Goal: Task Accomplishment & Management: Manage account settings

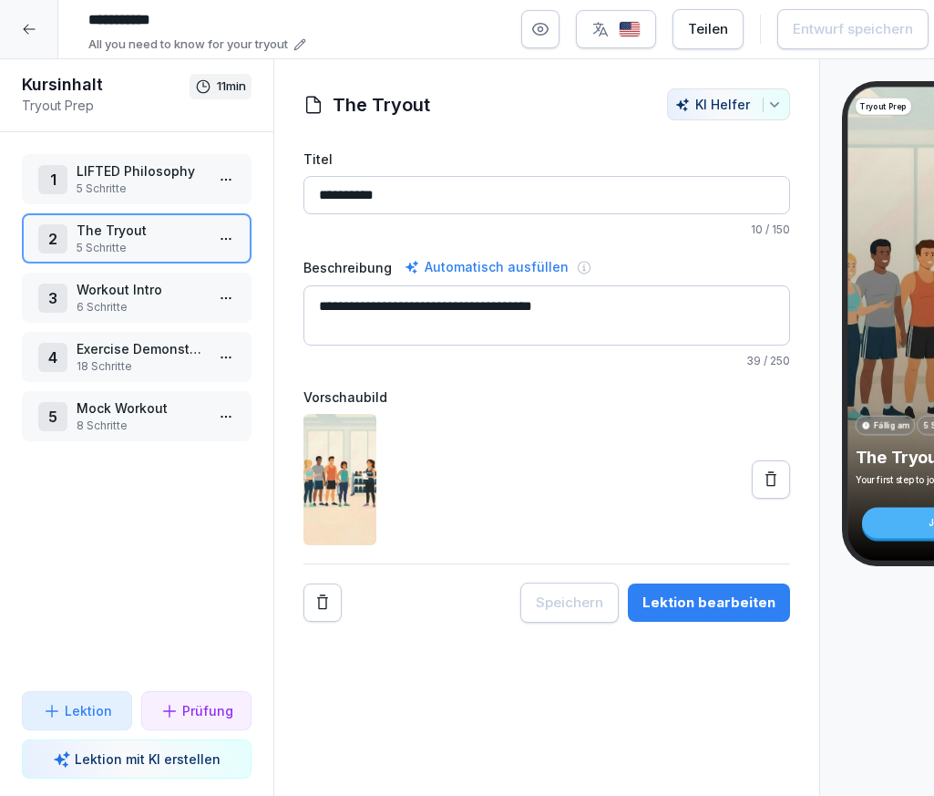
click at [154, 354] on p "Exercise Demonstrations" at bounding box center [141, 348] width 128 height 19
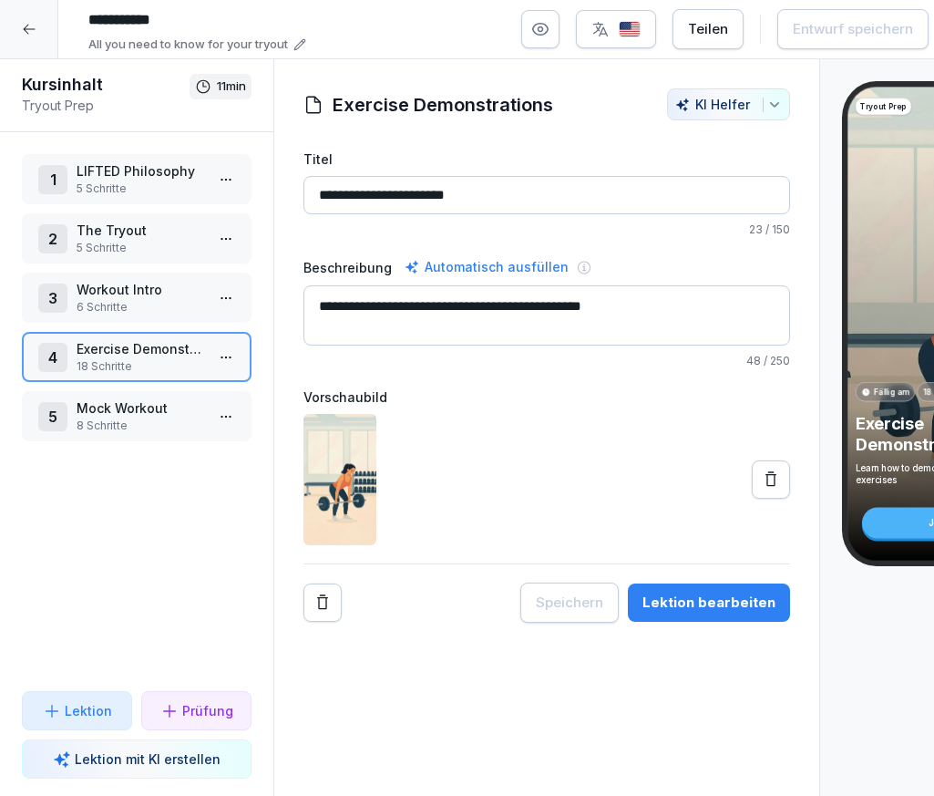
click at [682, 594] on div "Lektion bearbeiten" at bounding box center [709, 602] width 133 height 20
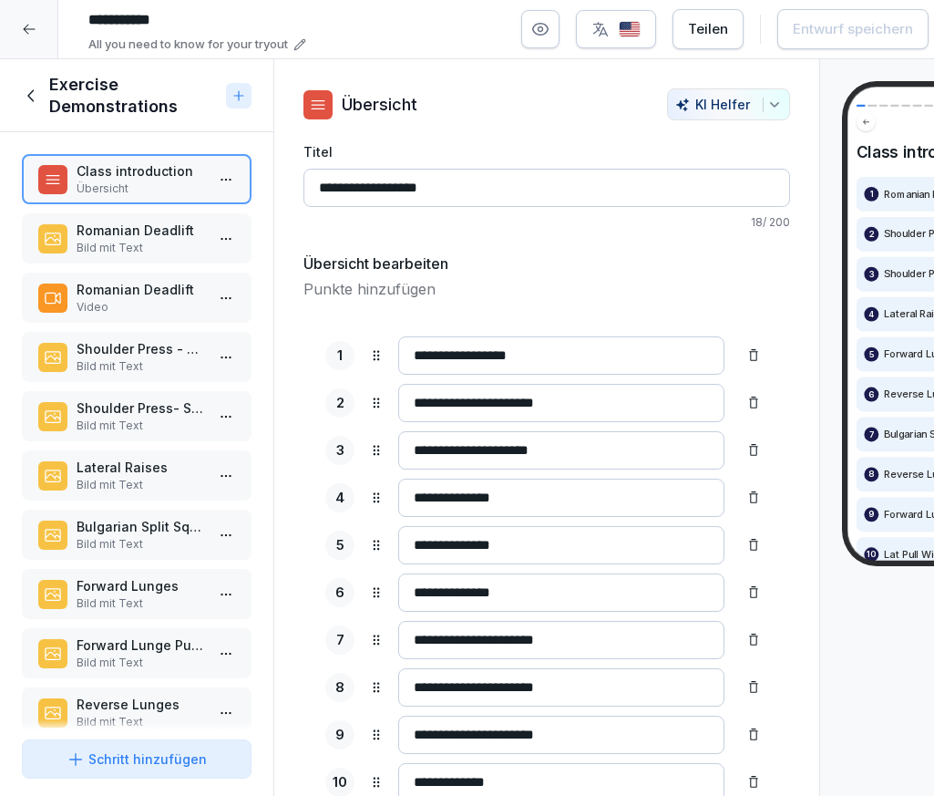
click at [157, 287] on p "Romanian Deadlift" at bounding box center [141, 289] width 128 height 19
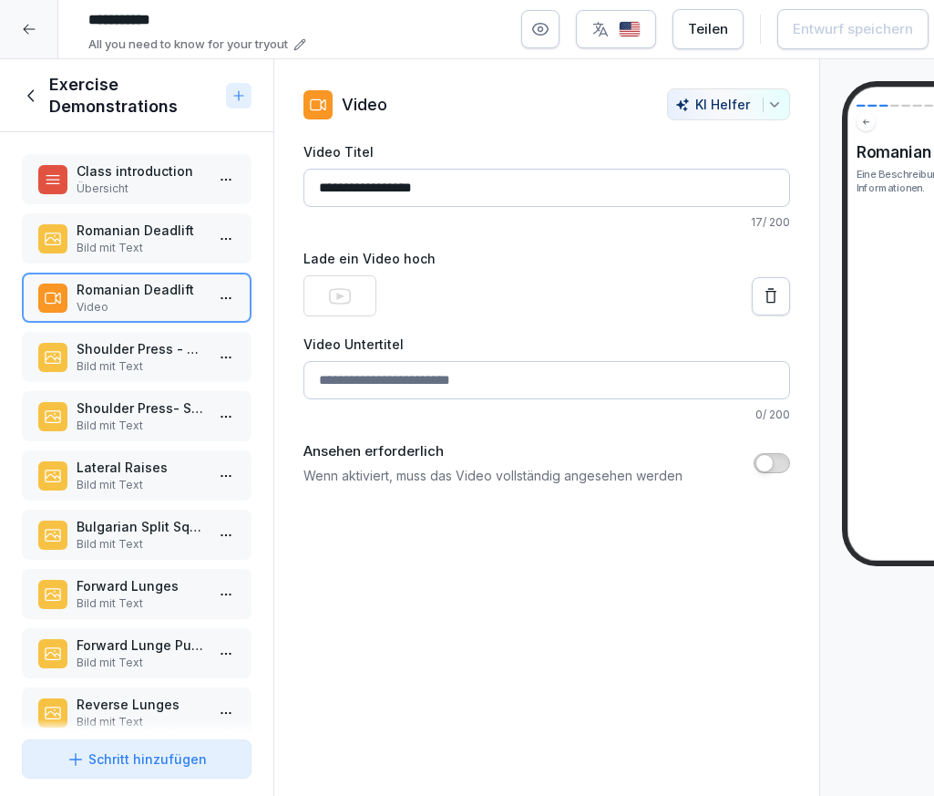
click at [771, 290] on icon at bounding box center [771, 296] width 18 height 18
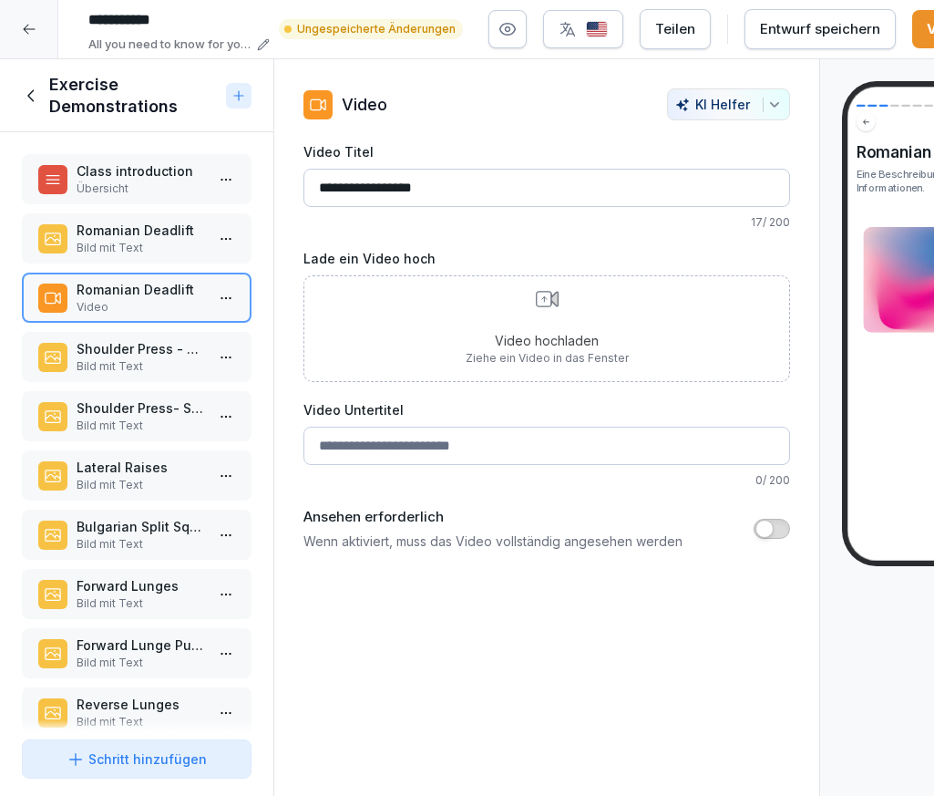
click at [552, 331] on p "Video hochladen" at bounding box center [547, 340] width 163 height 19
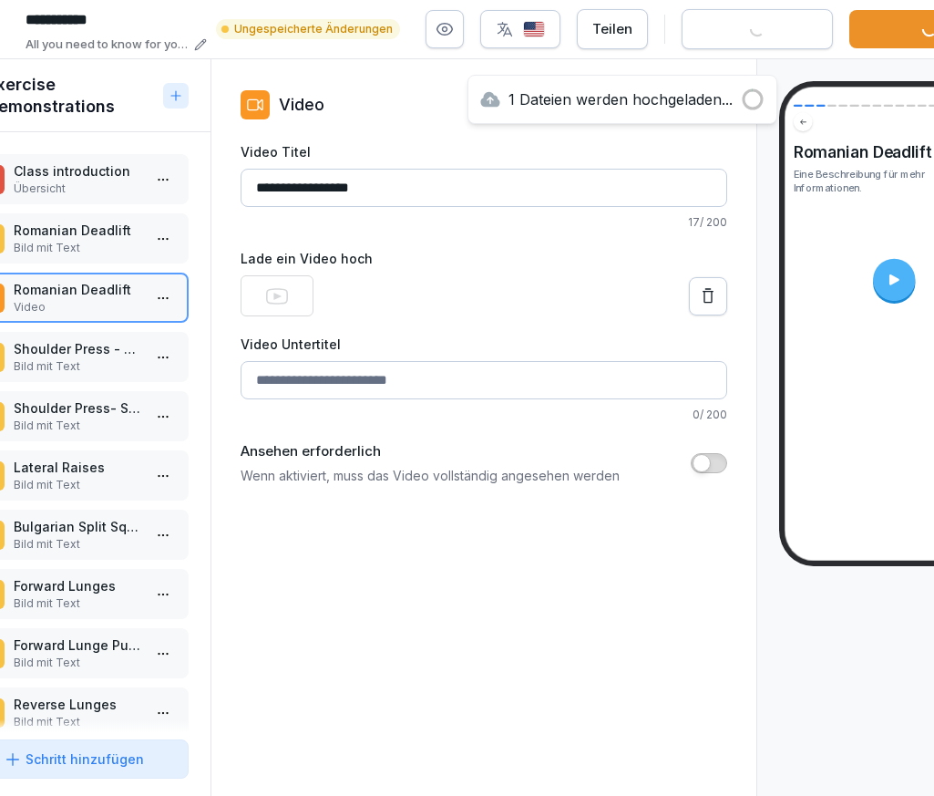
scroll to position [0, 159]
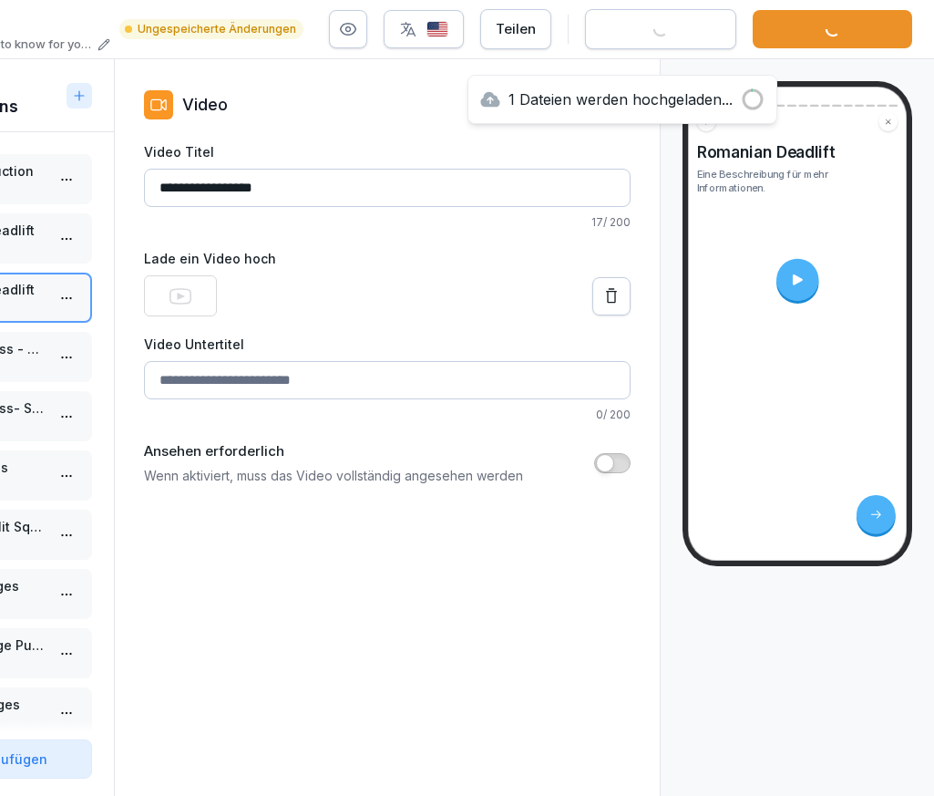
click at [791, 275] on icon at bounding box center [796, 279] width 15 height 15
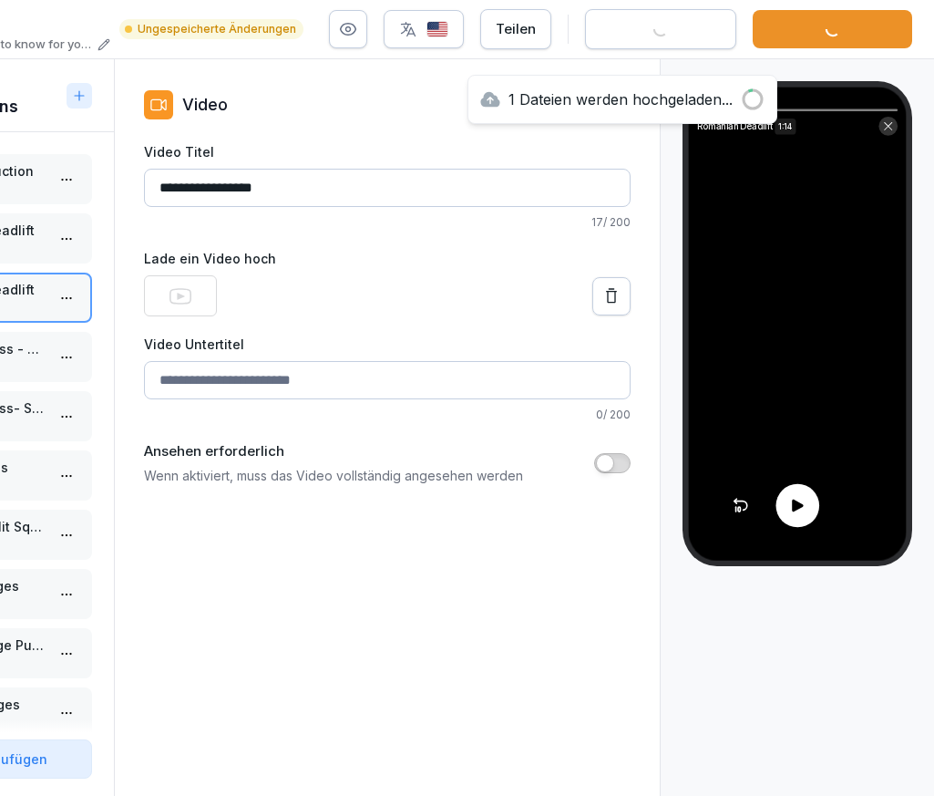
click at [437, 281] on div at bounding box center [387, 295] width 487 height 41
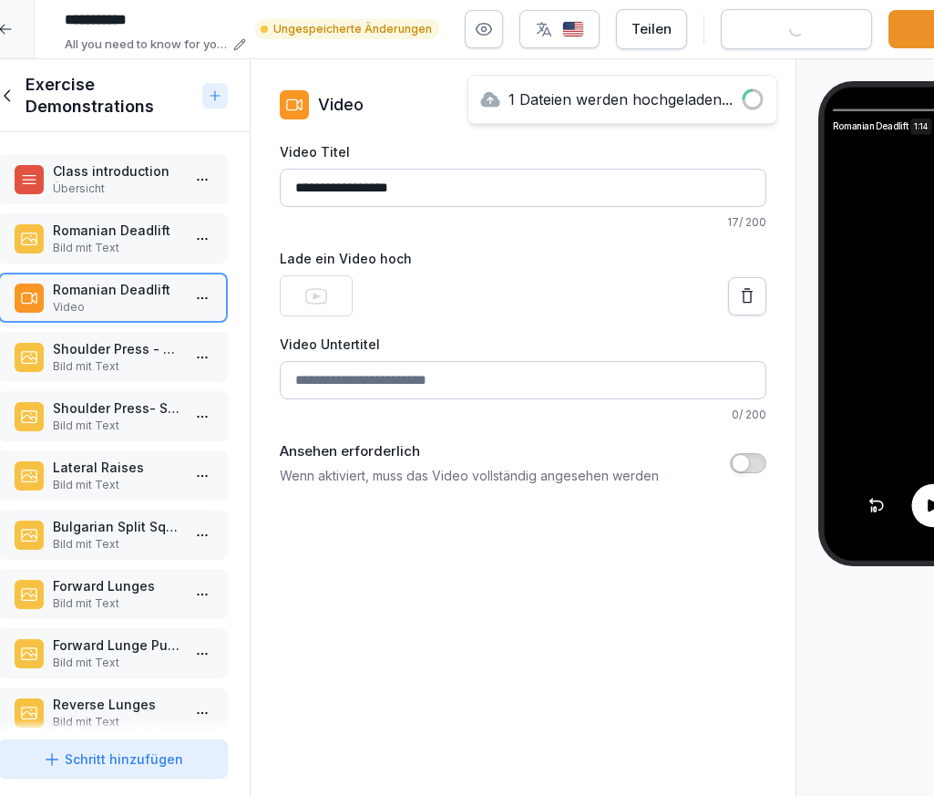
scroll to position [0, 0]
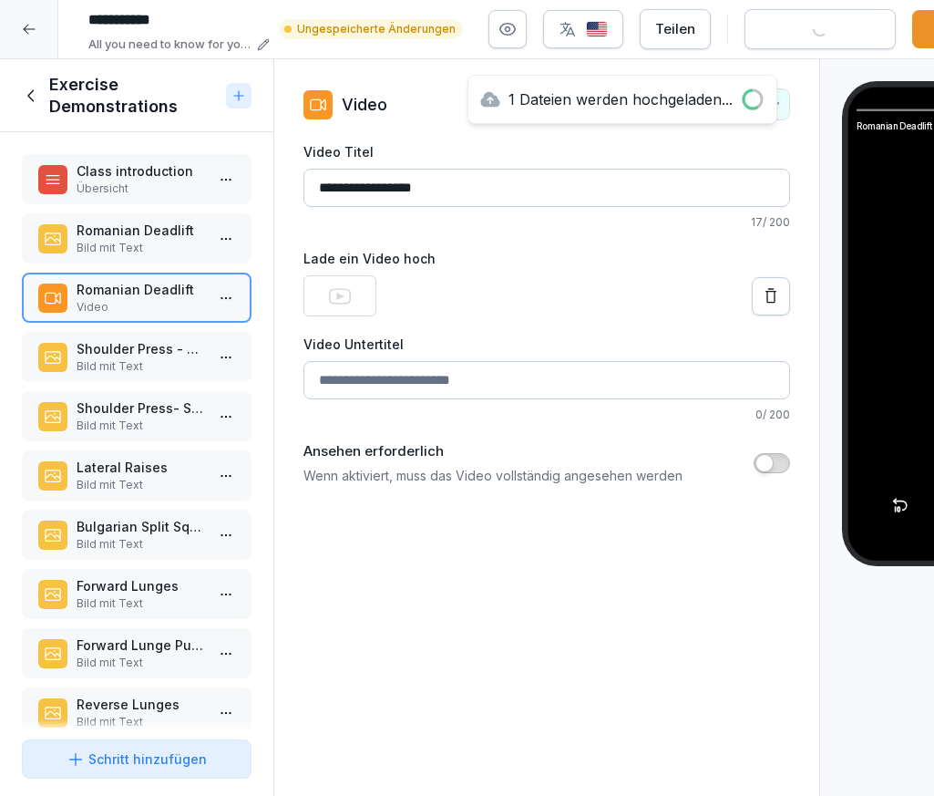
click at [300, 525] on div "**********" at bounding box center [546, 427] width 547 height 737
click at [234, 98] on icon at bounding box center [238, 95] width 15 height 15
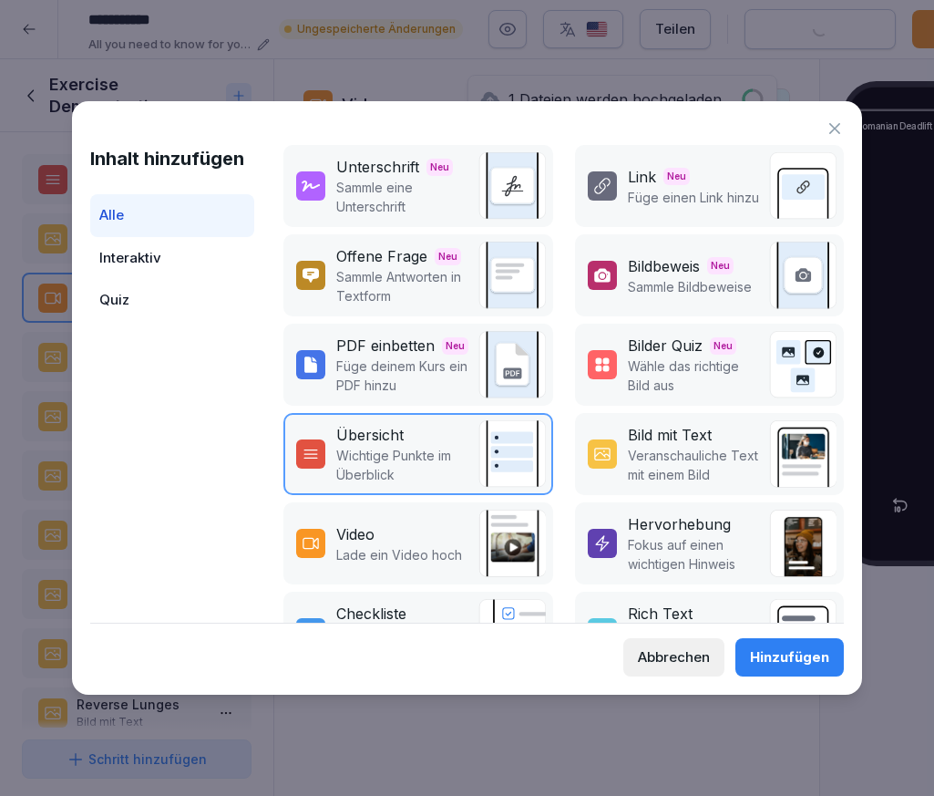
click at [408, 525] on div "Video" at bounding box center [399, 534] width 126 height 22
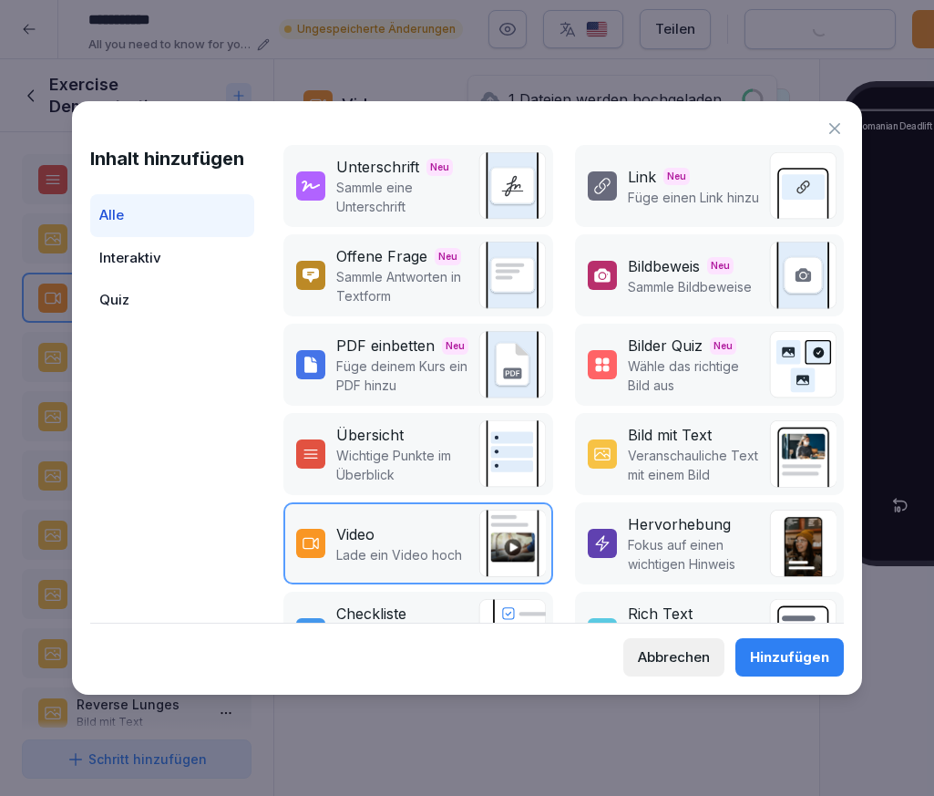
click at [796, 662] on div "Hinzufügen" at bounding box center [789, 657] width 79 height 20
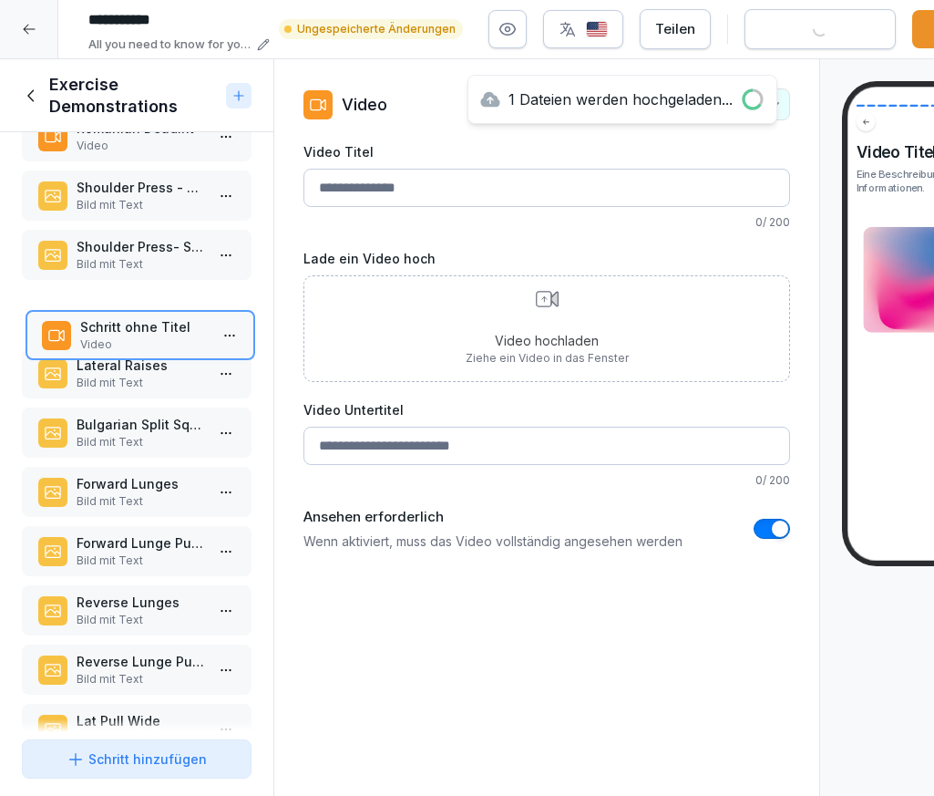
scroll to position [111, 0]
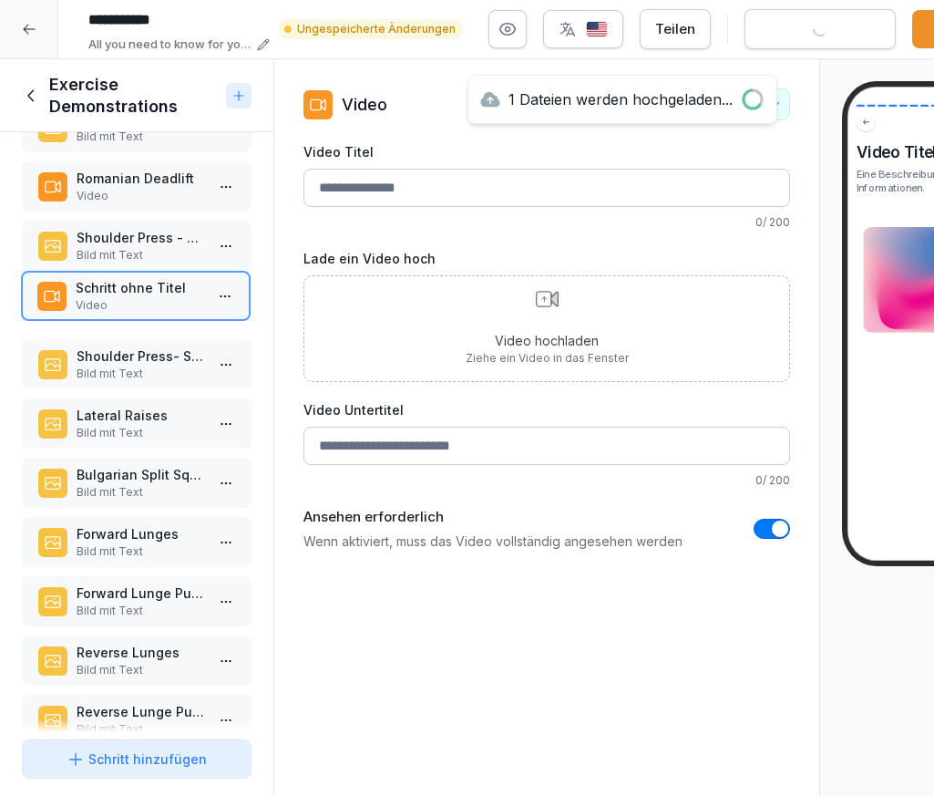
drag, startPoint x: 167, startPoint y: 680, endPoint x: 166, endPoint y: 291, distance: 389.2
click at [166, 291] on p "Schritt ohne Titel" at bounding box center [140, 287] width 128 height 19
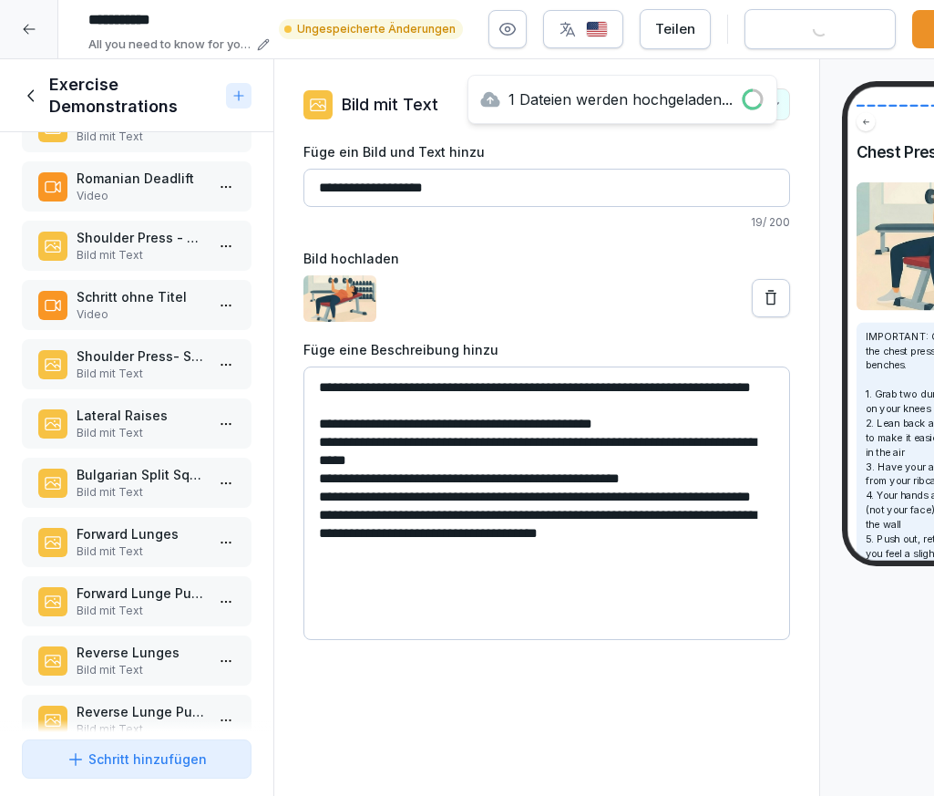
click at [159, 298] on p "Schritt ohne Titel" at bounding box center [141, 296] width 128 height 19
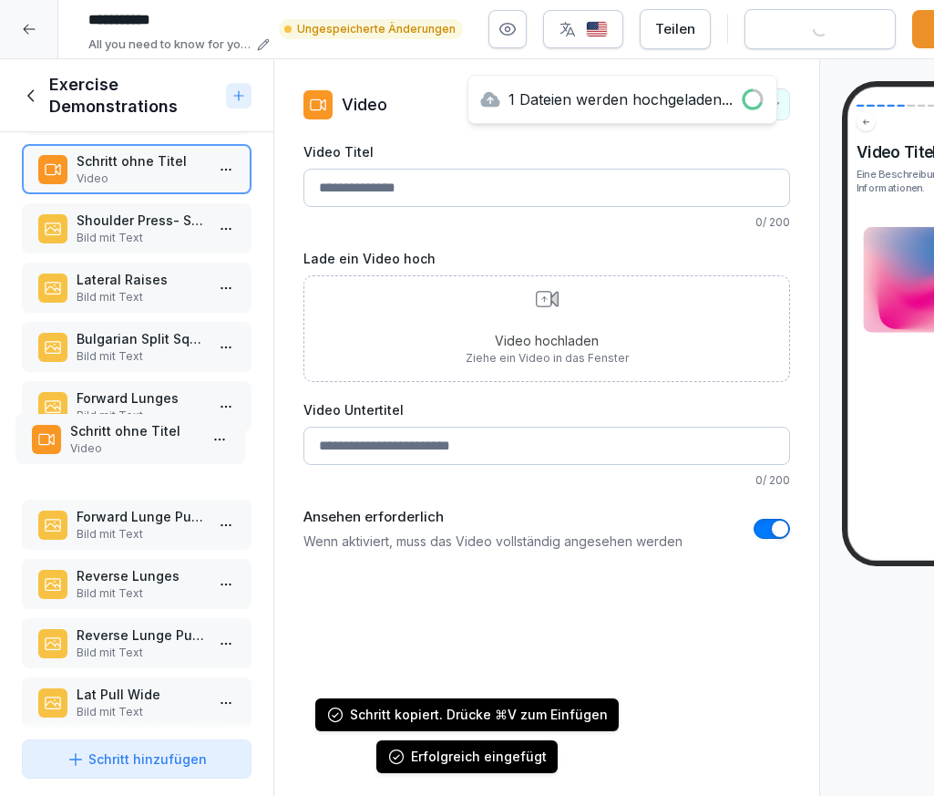
scroll to position [221, 0]
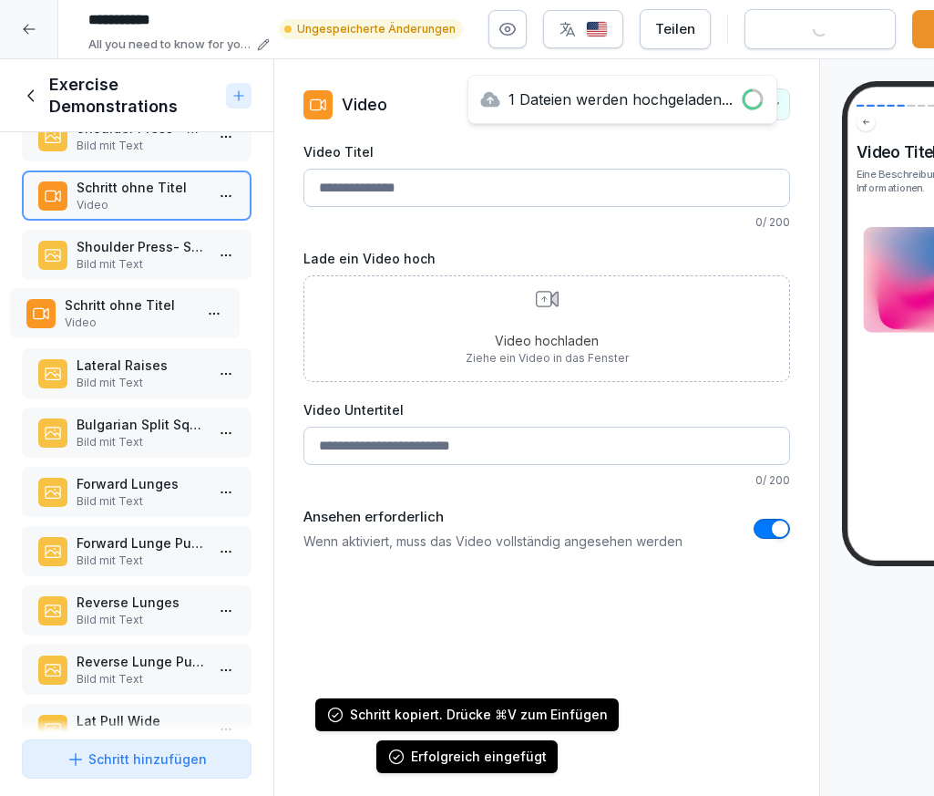
drag, startPoint x: 170, startPoint y: 678, endPoint x: 158, endPoint y: 306, distance: 372.0
click at [158, 306] on p "Schritt ohne Titel" at bounding box center [129, 304] width 128 height 19
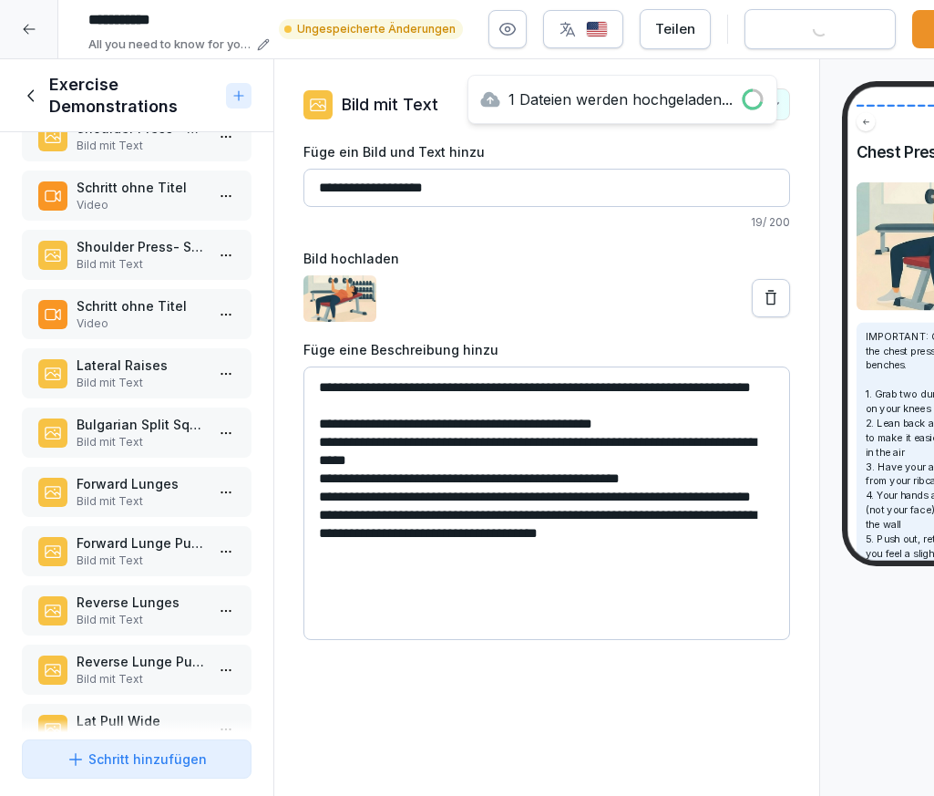
click at [149, 325] on p "Video" at bounding box center [141, 323] width 128 height 16
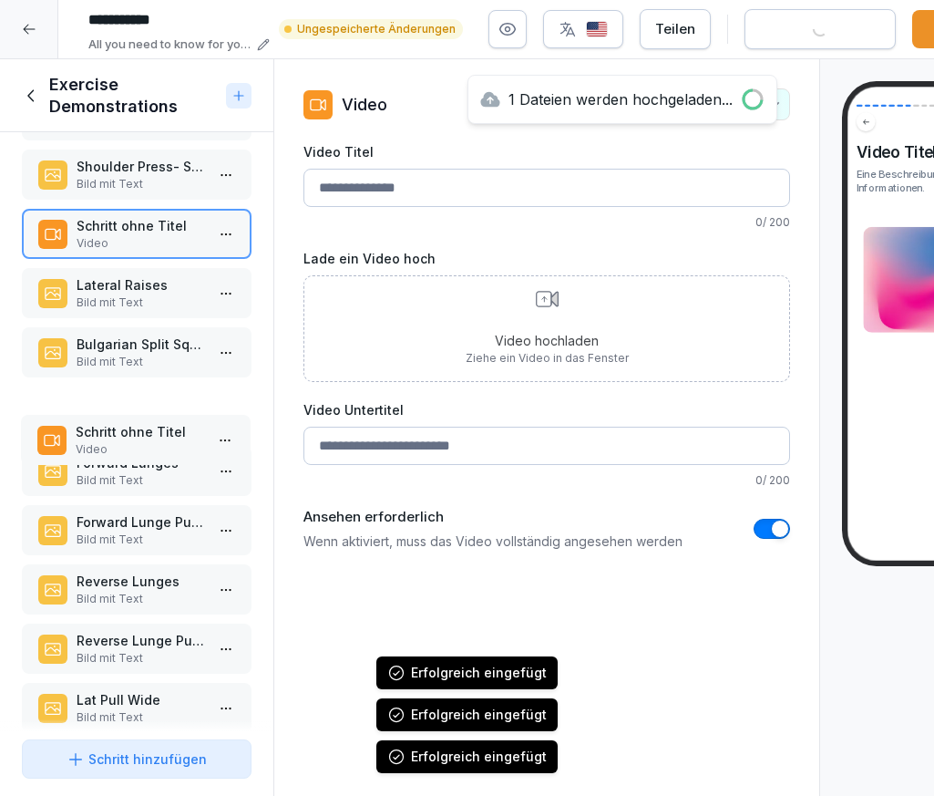
scroll to position [268, 0]
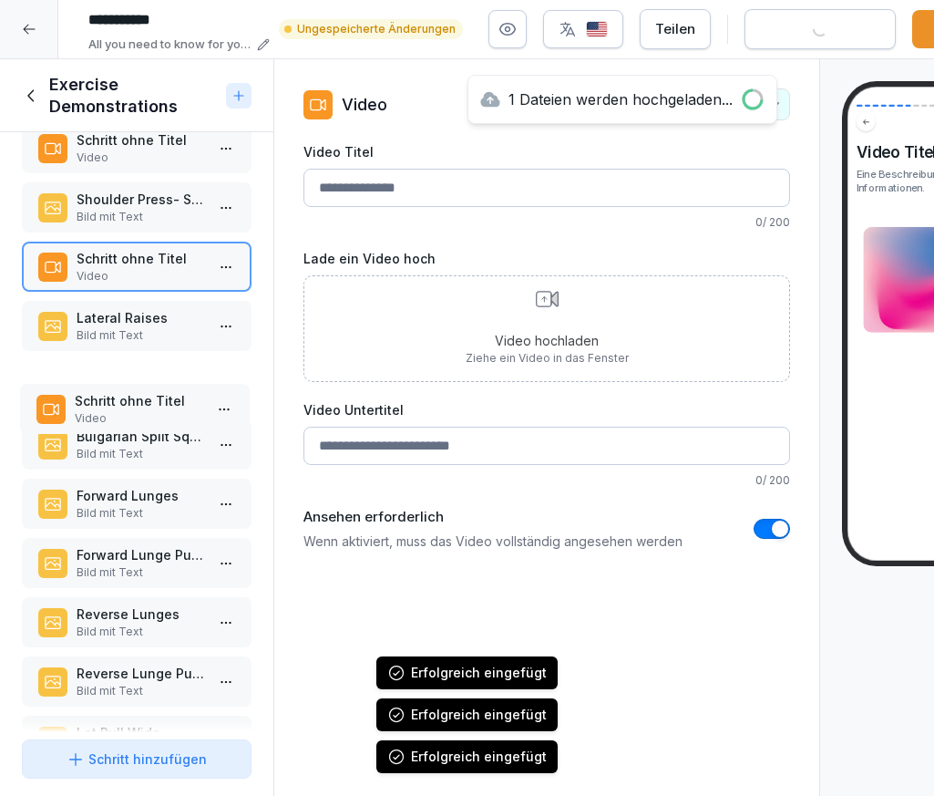
drag, startPoint x: 184, startPoint y: 666, endPoint x: 182, endPoint y: 383, distance: 283.4
click at [182, 391] on p "Schritt ohne Titel" at bounding box center [139, 400] width 128 height 19
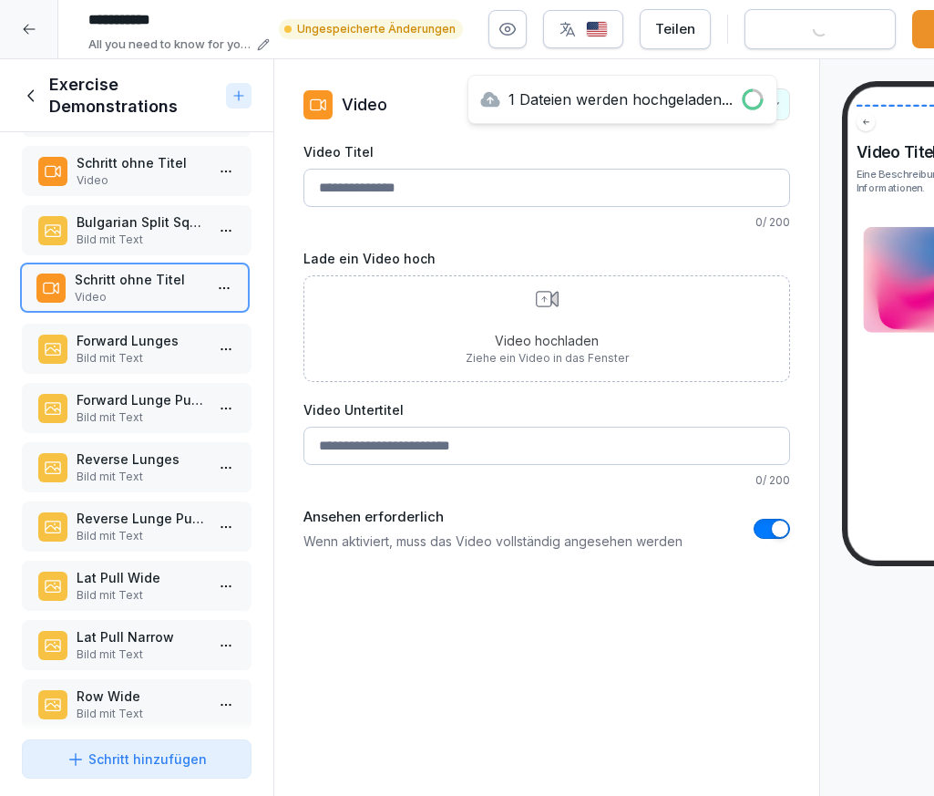
scroll to position [483, 0]
drag, startPoint x: 176, startPoint y: 518, endPoint x: 174, endPoint y: 296, distance: 221.5
click at [174, 296] on p "Video" at bounding box center [139, 296] width 128 height 16
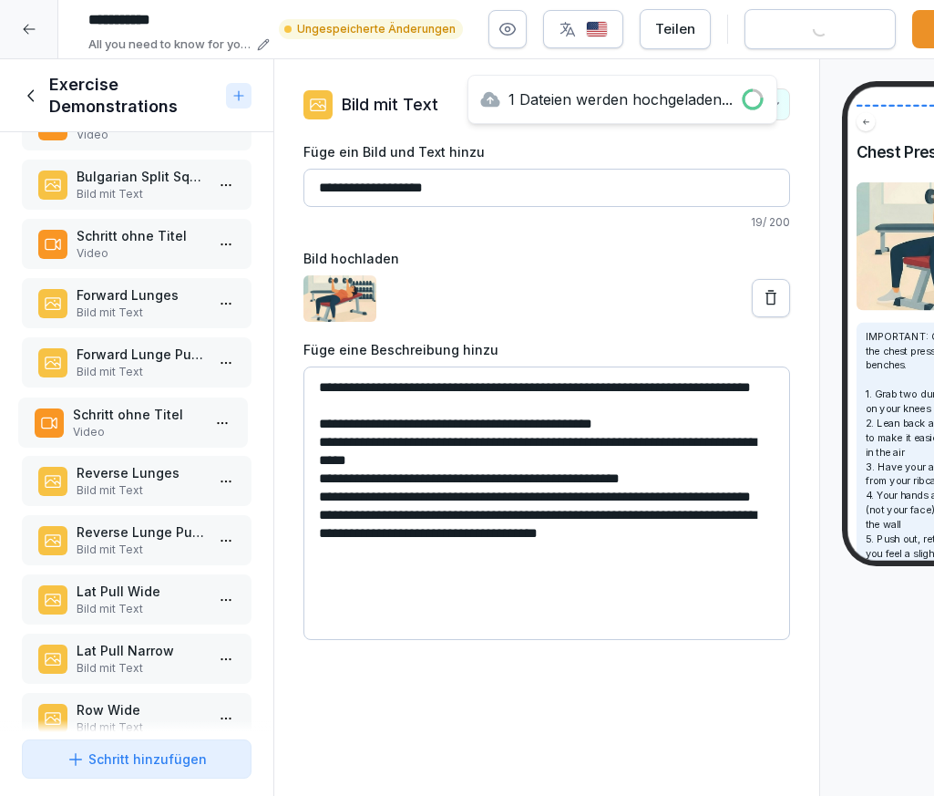
scroll to position [513, 0]
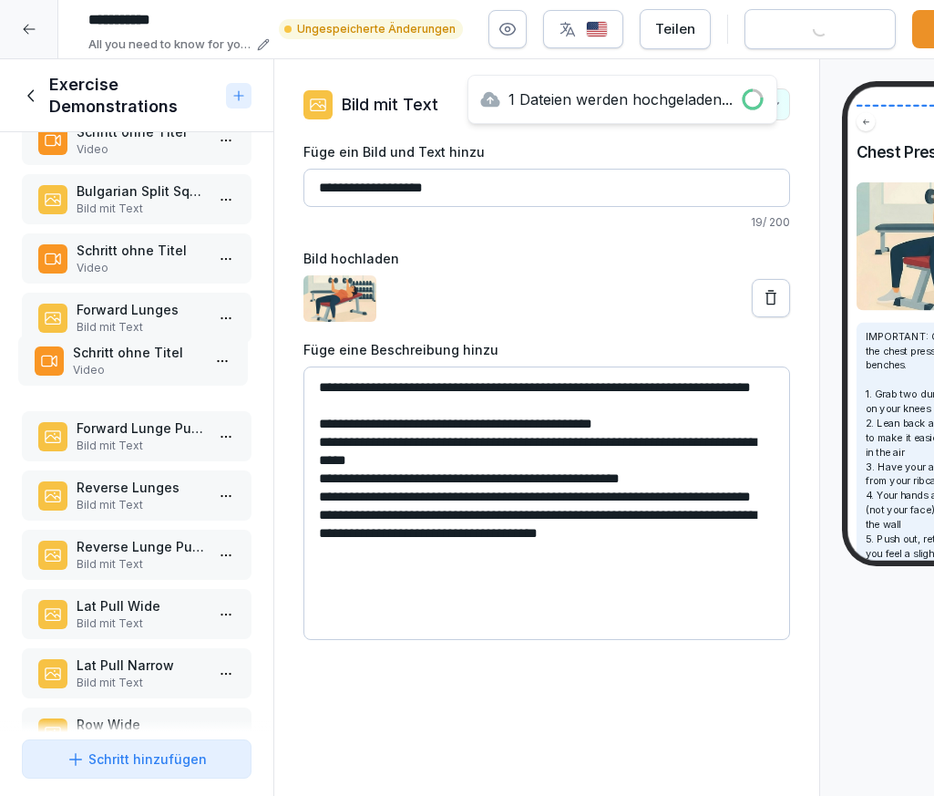
drag, startPoint x: 146, startPoint y: 572, endPoint x: 142, endPoint y: 366, distance: 206.0
click at [142, 366] on p "Video" at bounding box center [137, 370] width 128 height 16
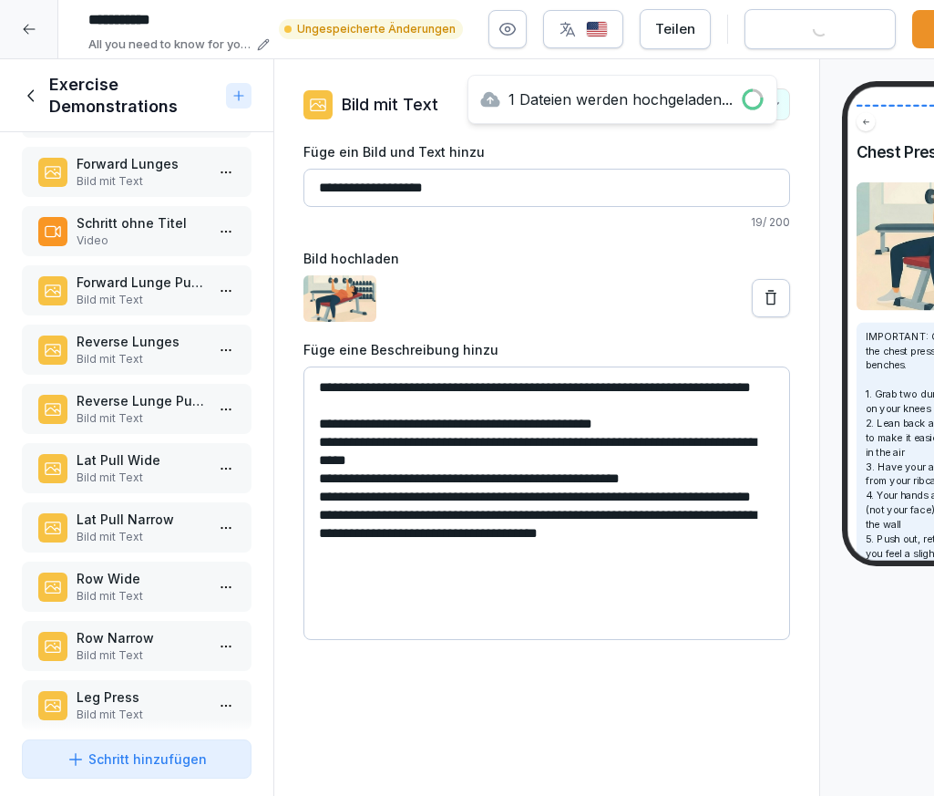
scroll to position [916, 0]
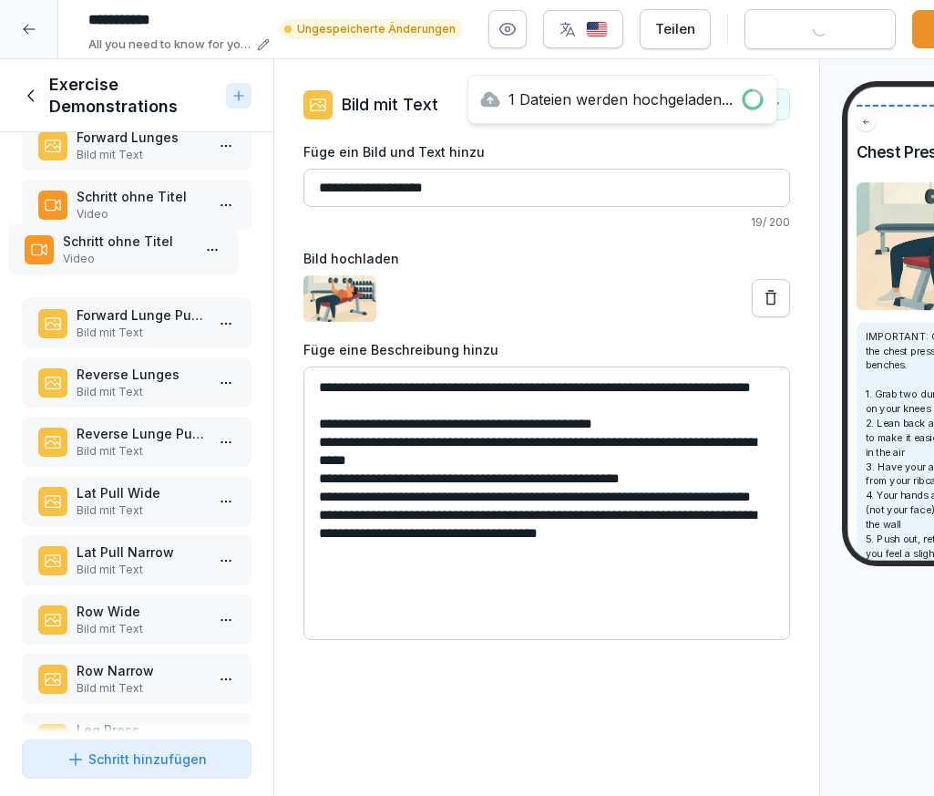
drag, startPoint x: 140, startPoint y: 624, endPoint x: 127, endPoint y: 241, distance: 383.9
click at [127, 241] on p "Schritt ohne Titel" at bounding box center [127, 240] width 128 height 19
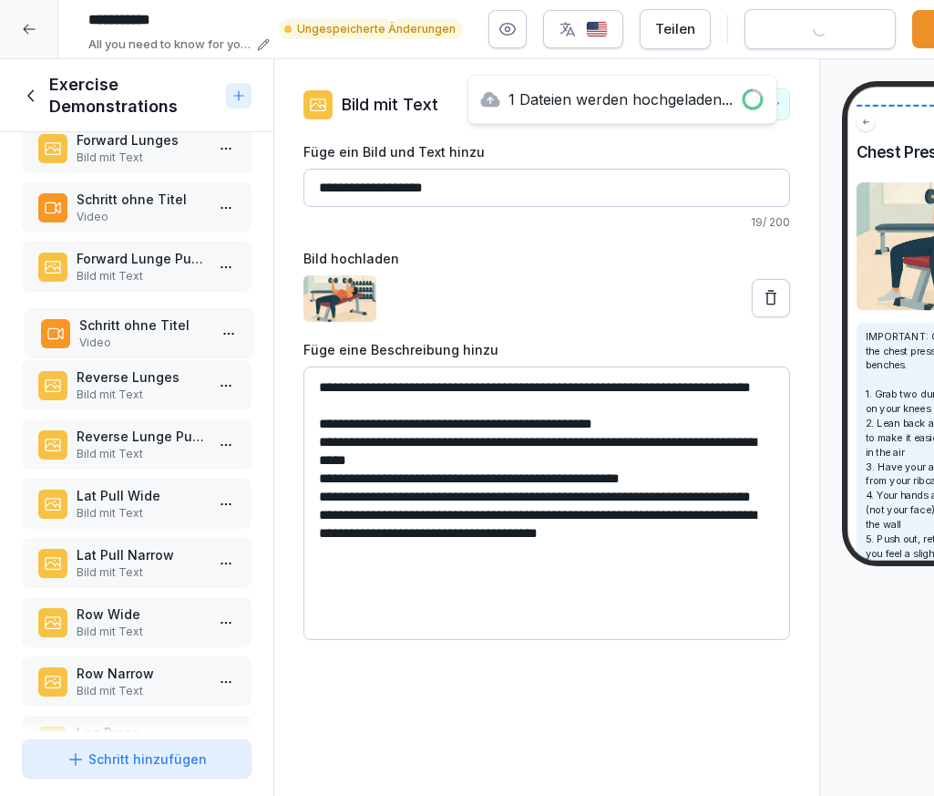
drag, startPoint x: 124, startPoint y: 257, endPoint x: 128, endPoint y: 324, distance: 66.6
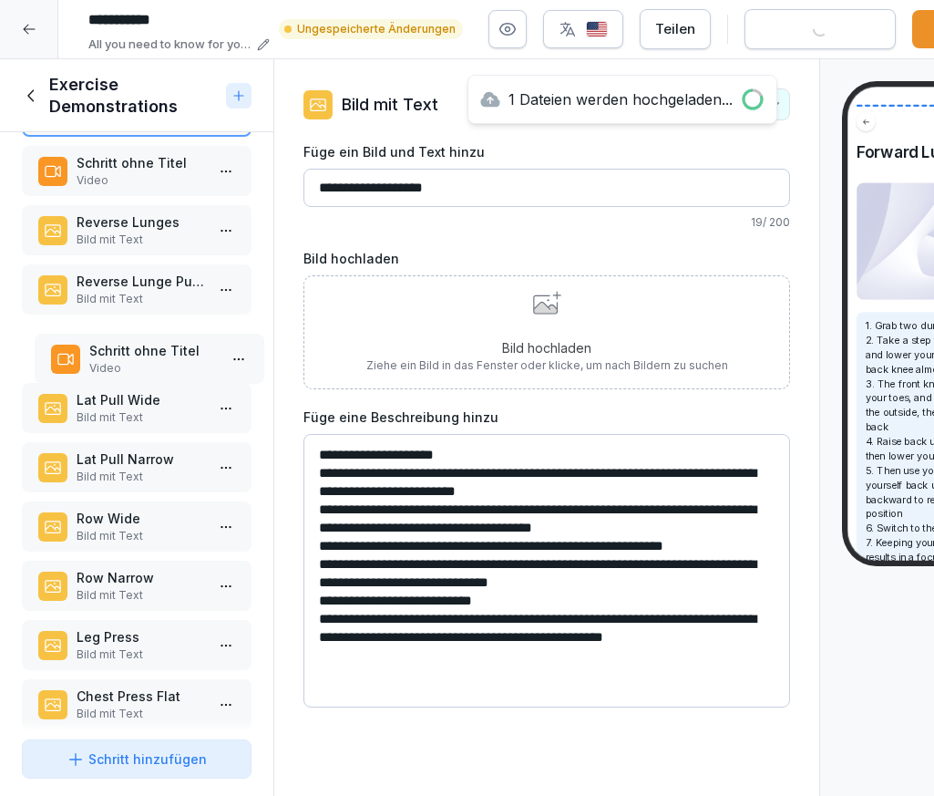
scroll to position [775, 0]
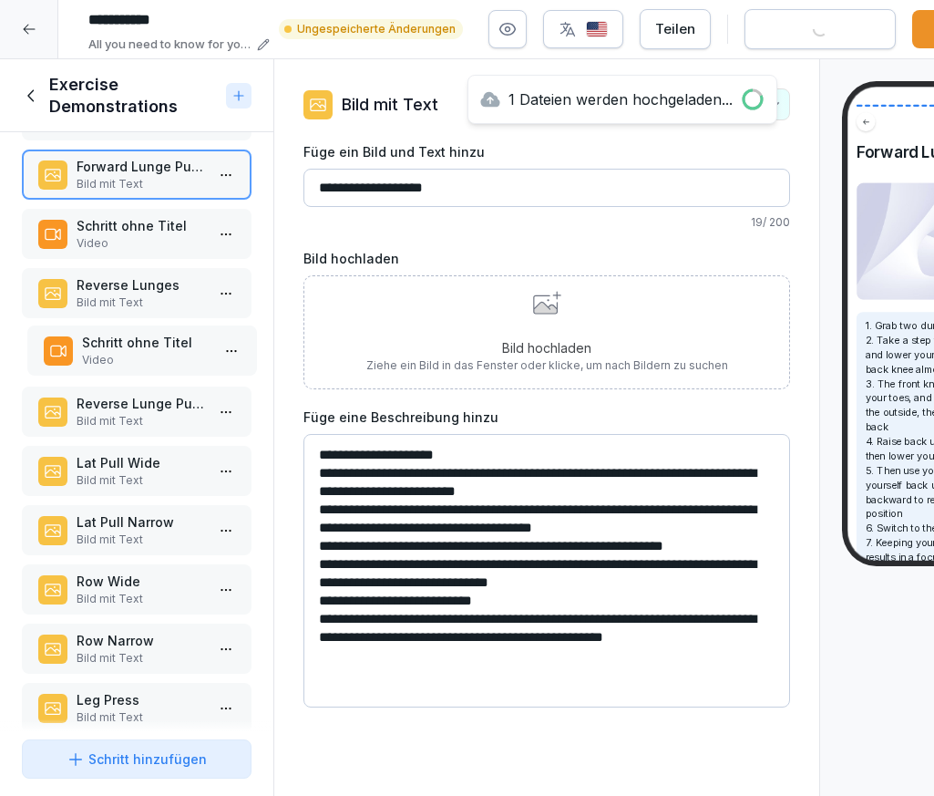
drag, startPoint x: 129, startPoint y: 677, endPoint x: 135, endPoint y: 343, distance: 334.5
click at [135, 343] on p "Schritt ohne Titel" at bounding box center [146, 342] width 128 height 19
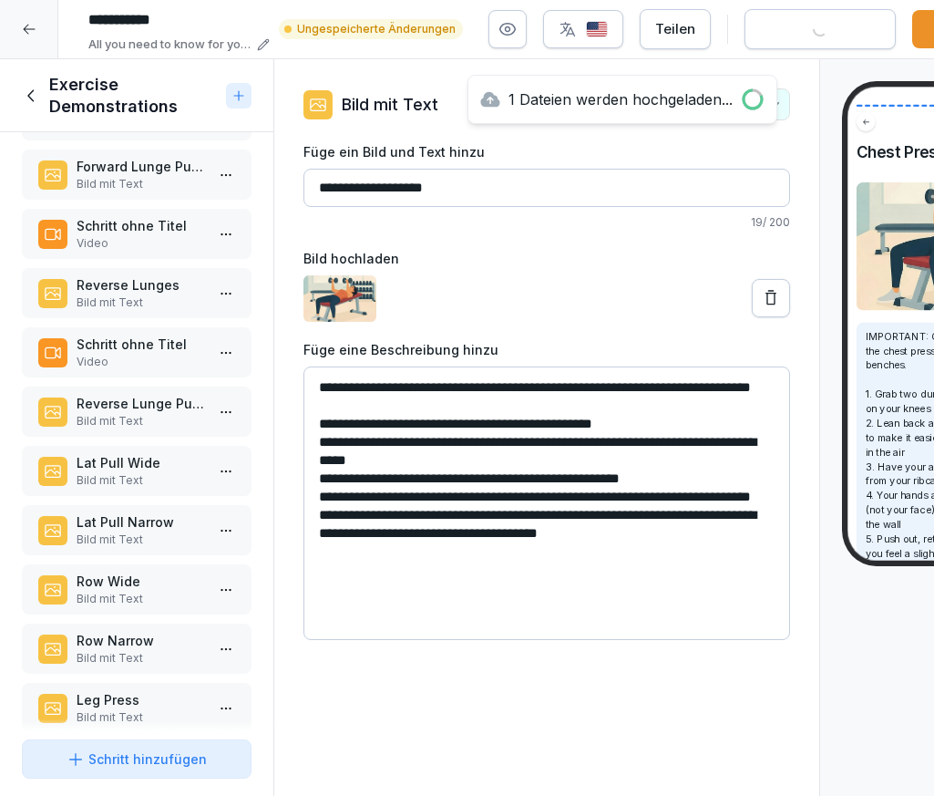
click at [150, 348] on p "Schritt ohne Titel" at bounding box center [141, 343] width 128 height 19
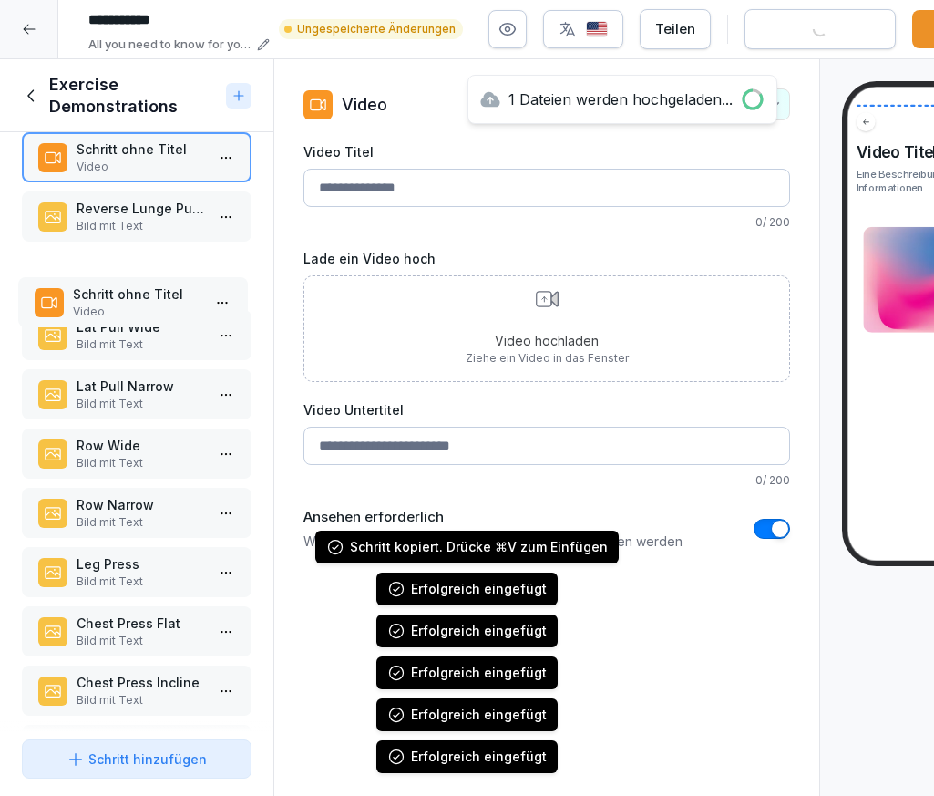
scroll to position [962, 0]
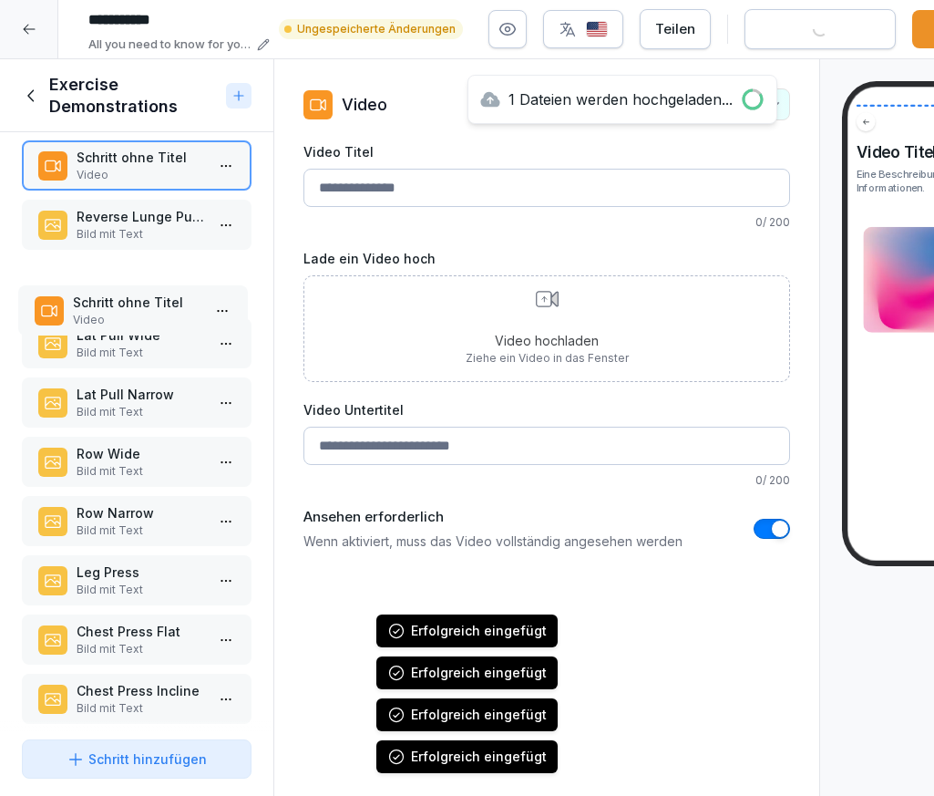
drag, startPoint x: 139, startPoint y: 460, endPoint x: 135, endPoint y: 323, distance: 137.7
click at [135, 323] on p "Video" at bounding box center [137, 320] width 128 height 16
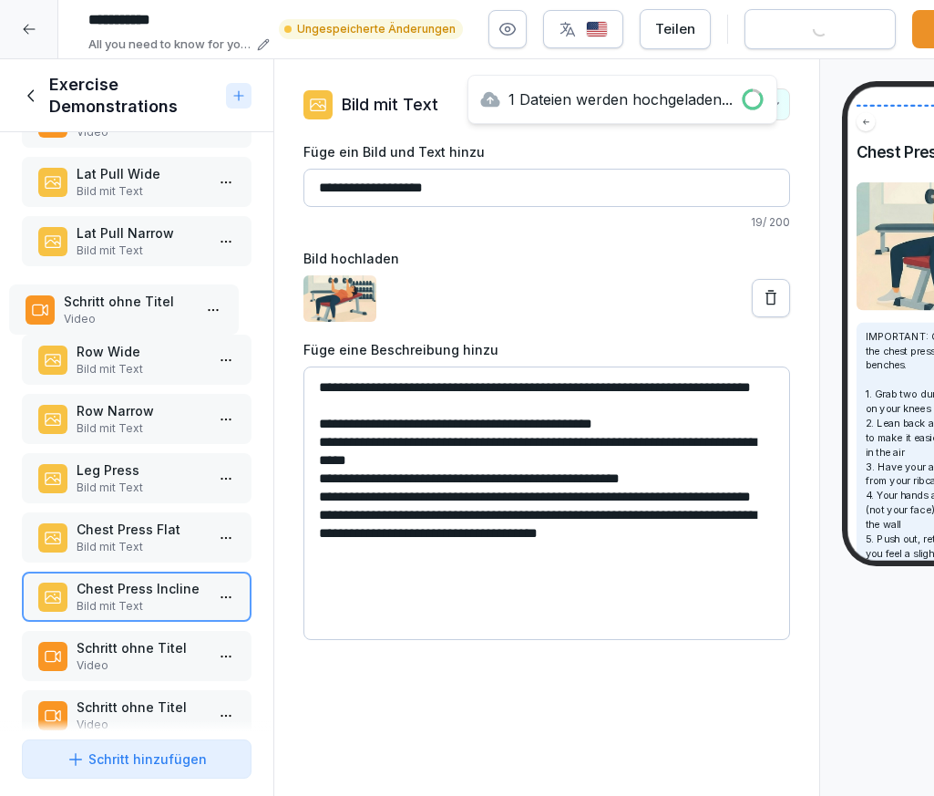
scroll to position [1082, 0]
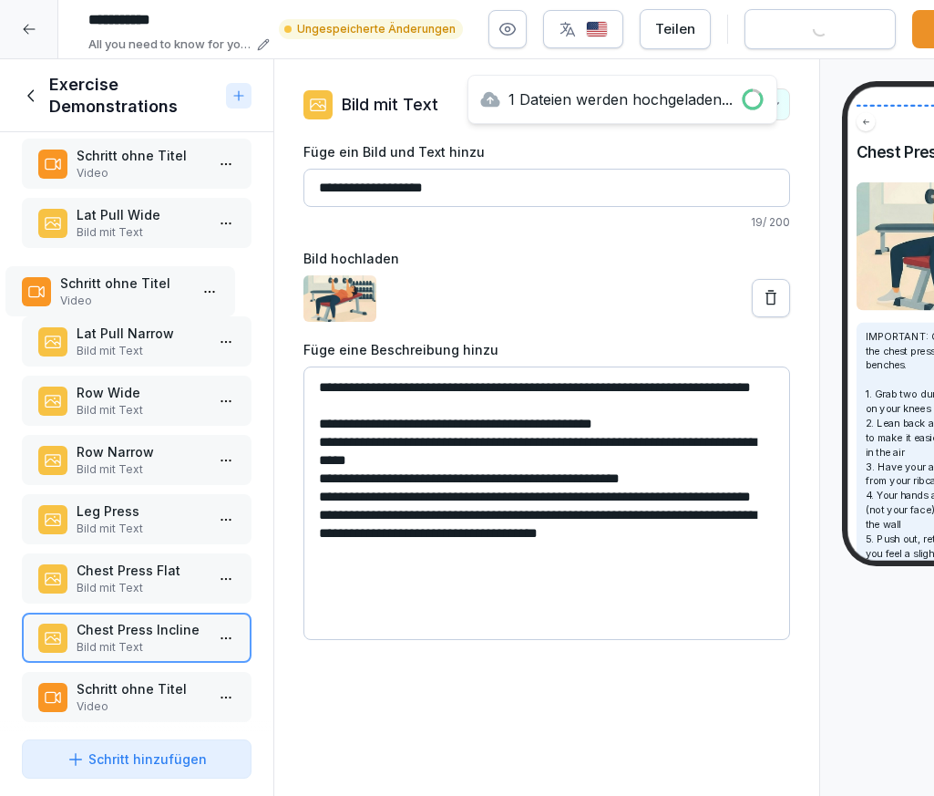
drag, startPoint x: 118, startPoint y: 519, endPoint x: 101, endPoint y: 304, distance: 215.7
click at [101, 304] on p "Video" at bounding box center [124, 301] width 128 height 16
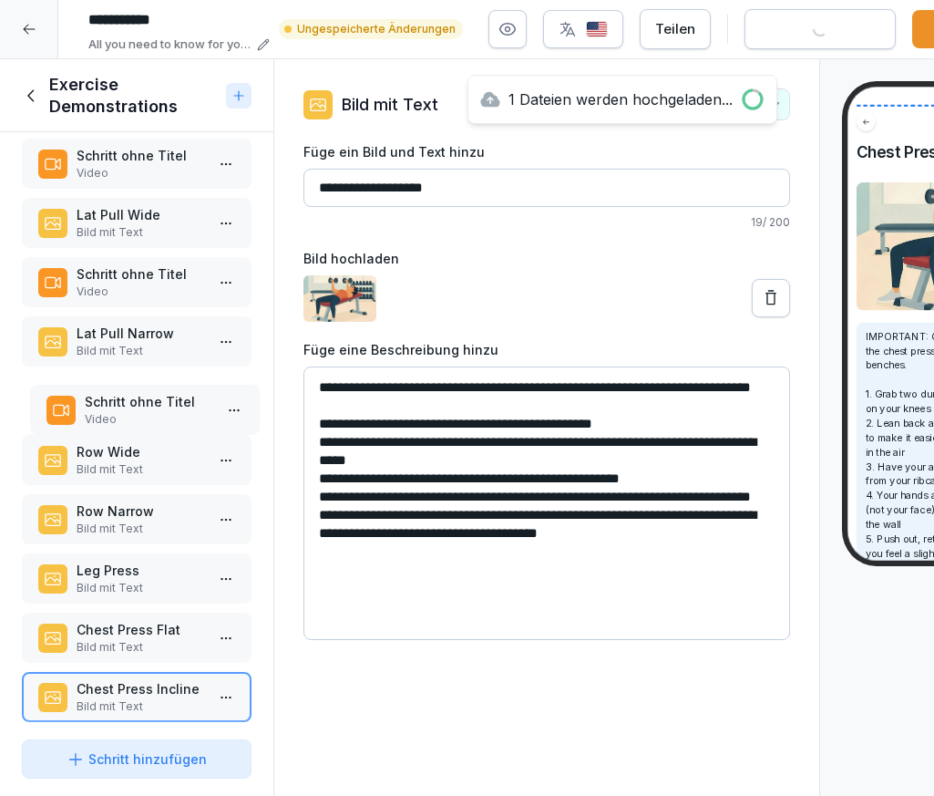
drag, startPoint x: 127, startPoint y: 694, endPoint x: 134, endPoint y: 408, distance: 286.3
click at [134, 408] on p "Schritt ohne Titel" at bounding box center [149, 401] width 128 height 19
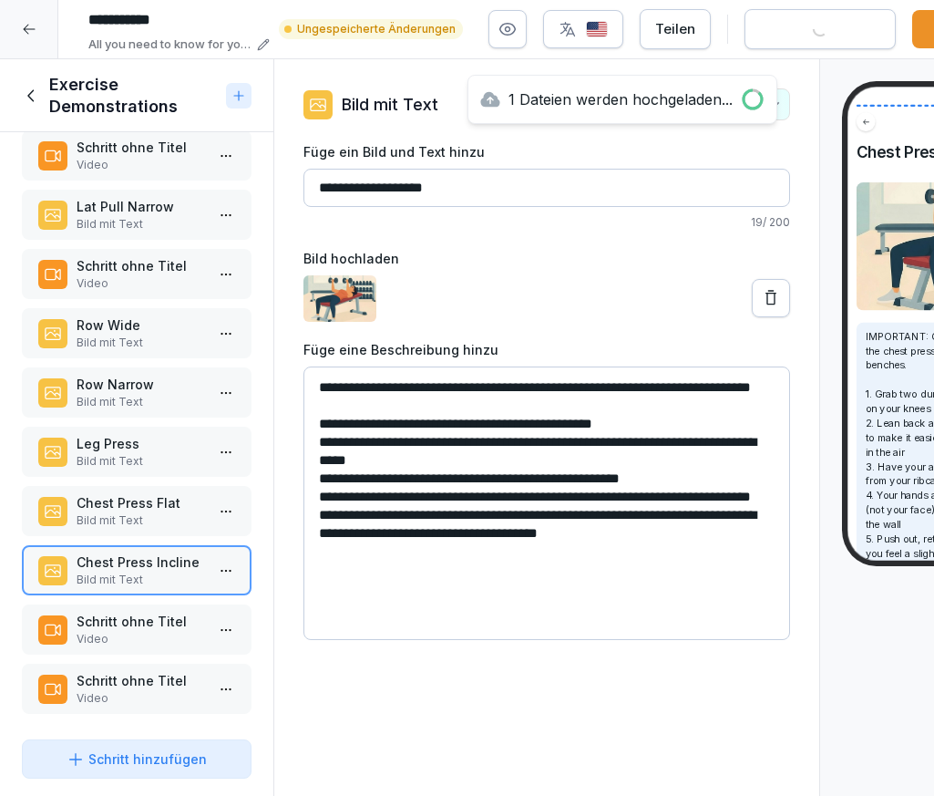
scroll to position [1212, 0]
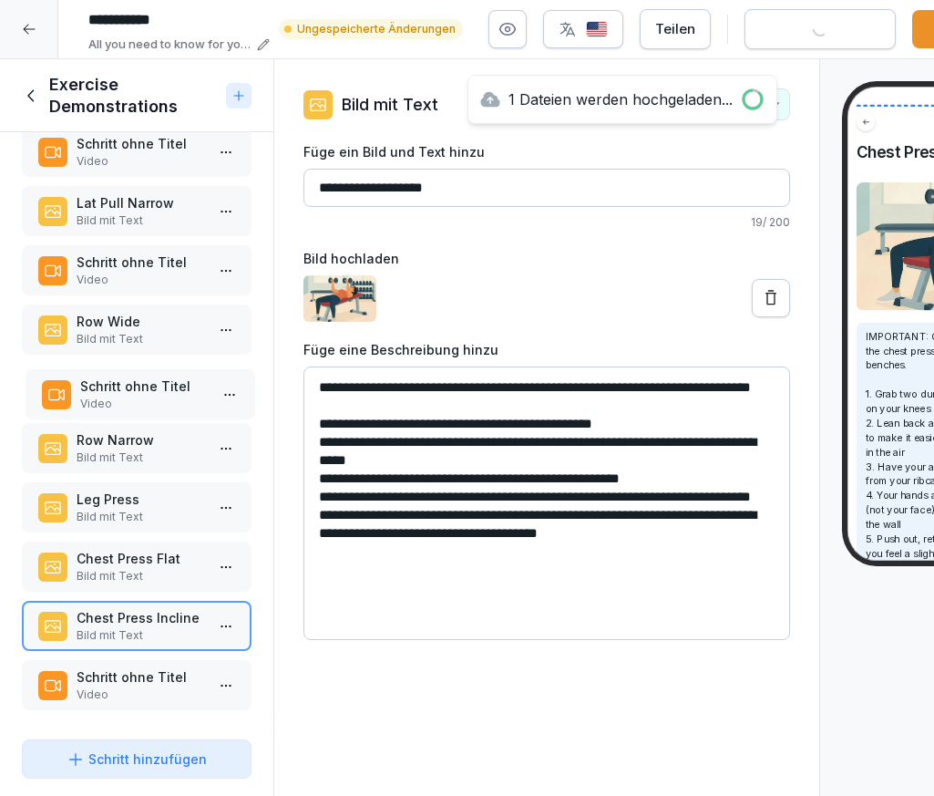
drag, startPoint x: 133, startPoint y: 623, endPoint x: 137, endPoint y: 393, distance: 230.6
click at [137, 393] on p "Schritt ohne Titel" at bounding box center [144, 385] width 128 height 19
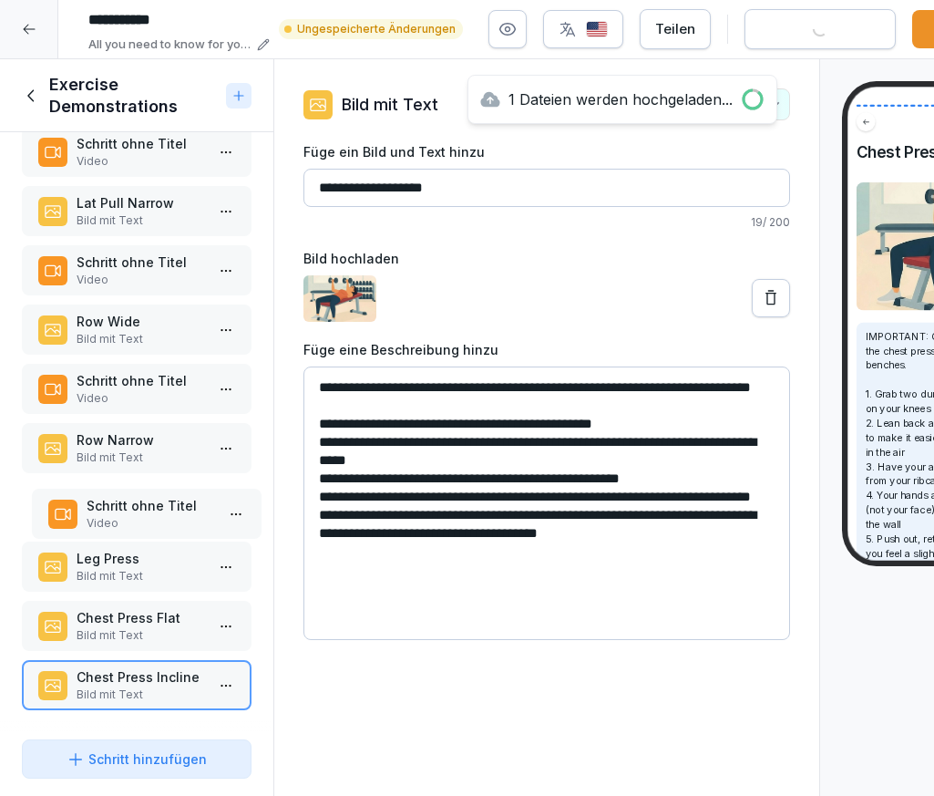
drag, startPoint x: 139, startPoint y: 675, endPoint x: 149, endPoint y: 502, distance: 173.5
click at [149, 502] on p "Schritt ohne Titel" at bounding box center [151, 505] width 128 height 19
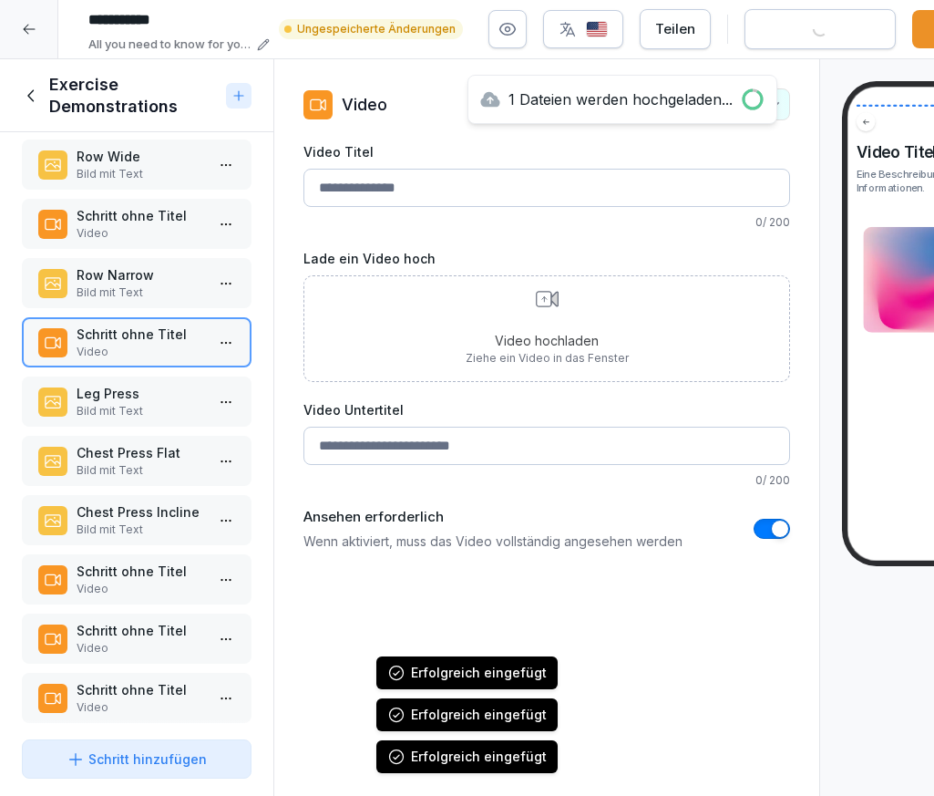
scroll to position [1390, 0]
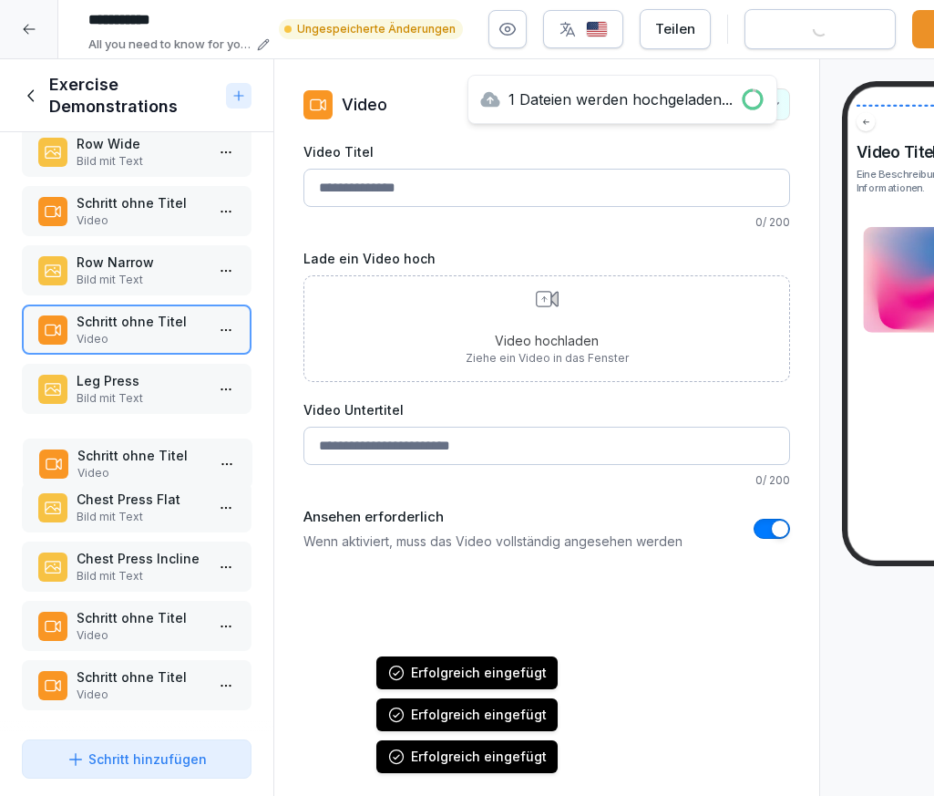
drag, startPoint x: 139, startPoint y: 563, endPoint x: 140, endPoint y: 459, distance: 103.9
click at [140, 459] on p "Schritt ohne Titel" at bounding box center [141, 455] width 128 height 19
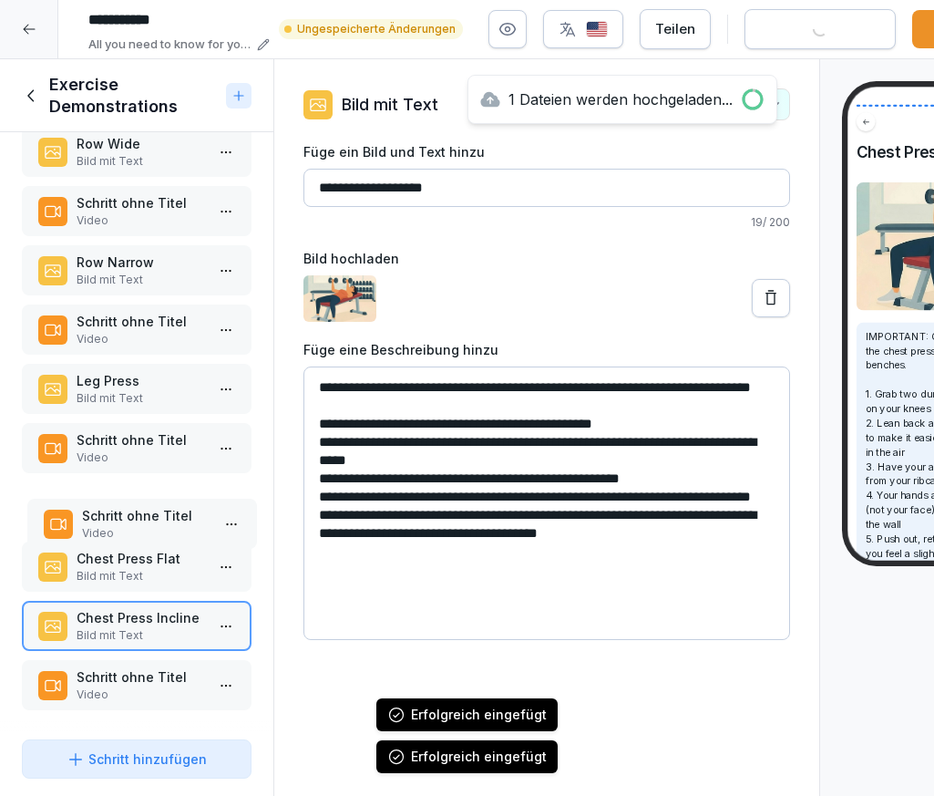
drag, startPoint x: 138, startPoint y: 615, endPoint x: 144, endPoint y: 512, distance: 103.2
click at [144, 512] on p "Schritt ohne Titel" at bounding box center [146, 515] width 128 height 19
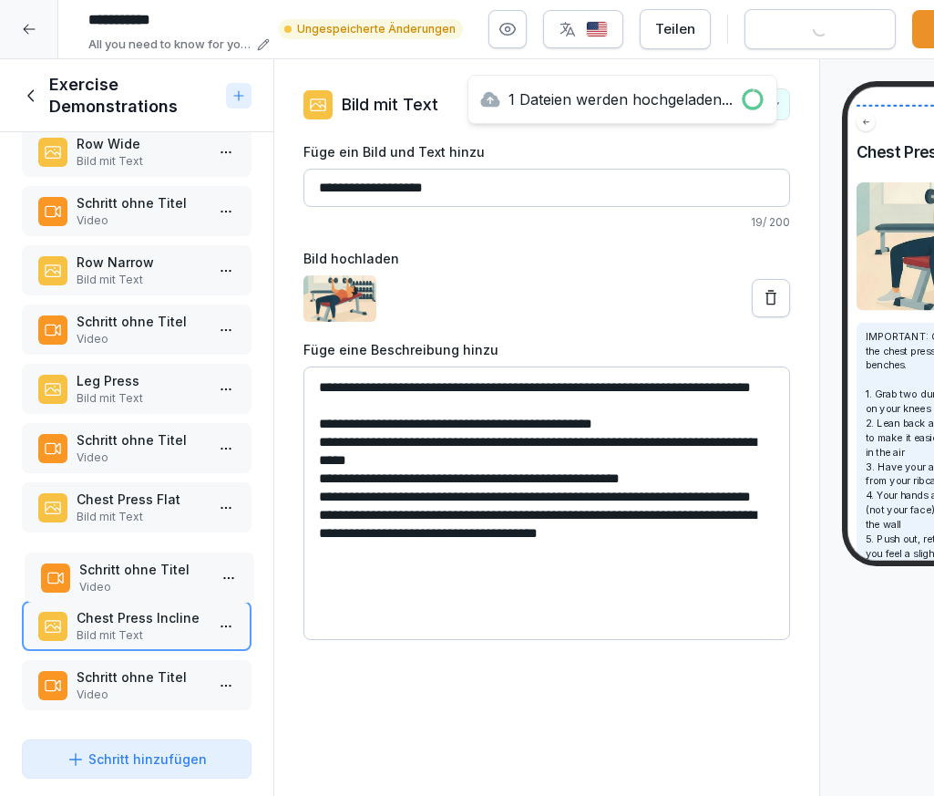
drag, startPoint x: 139, startPoint y: 501, endPoint x: 142, endPoint y: 571, distance: 70.3
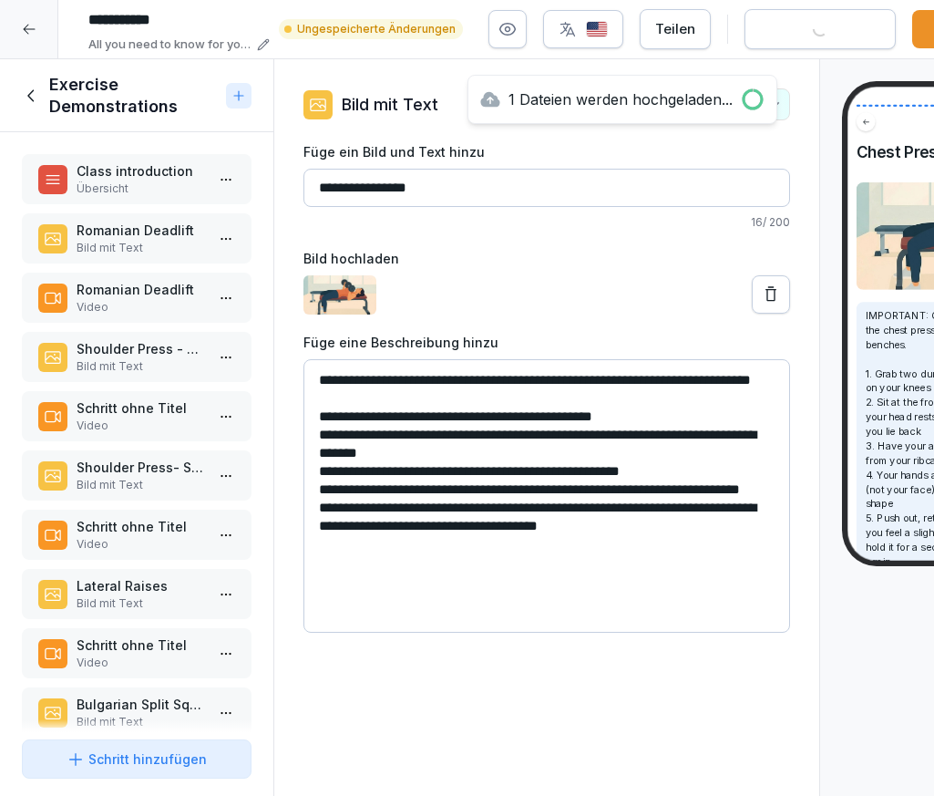
click at [128, 406] on p "Schritt ohne Titel" at bounding box center [141, 407] width 128 height 19
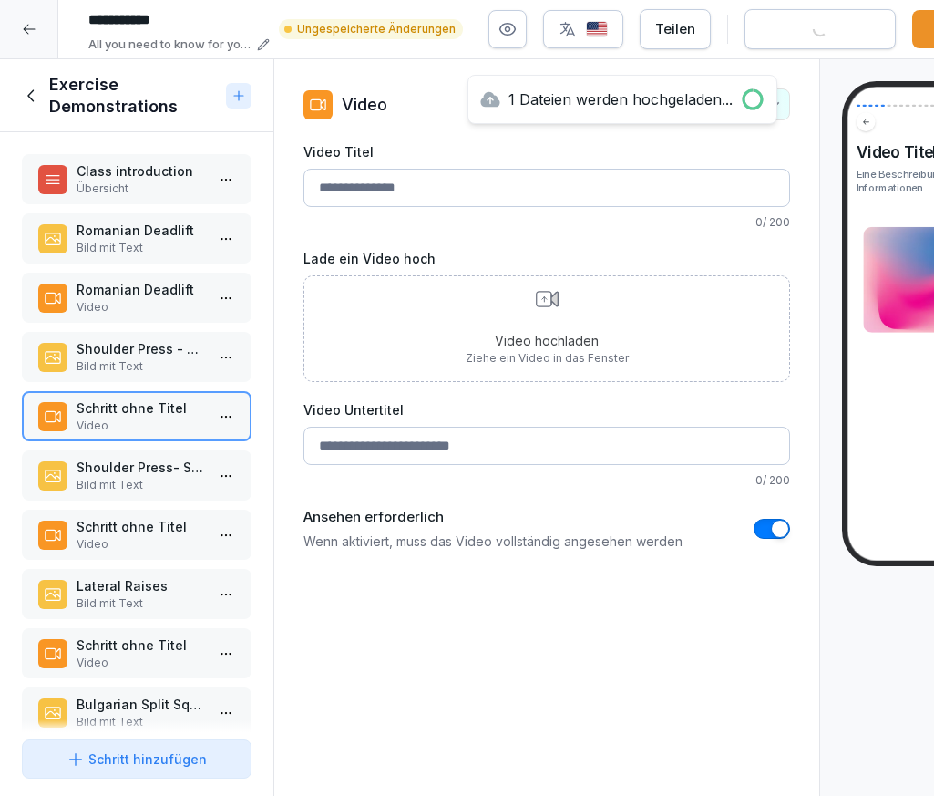
click at [376, 198] on input "Video Titel" at bounding box center [546, 188] width 487 height 38
click at [171, 358] on p "Bild mit Text" at bounding box center [141, 366] width 128 height 16
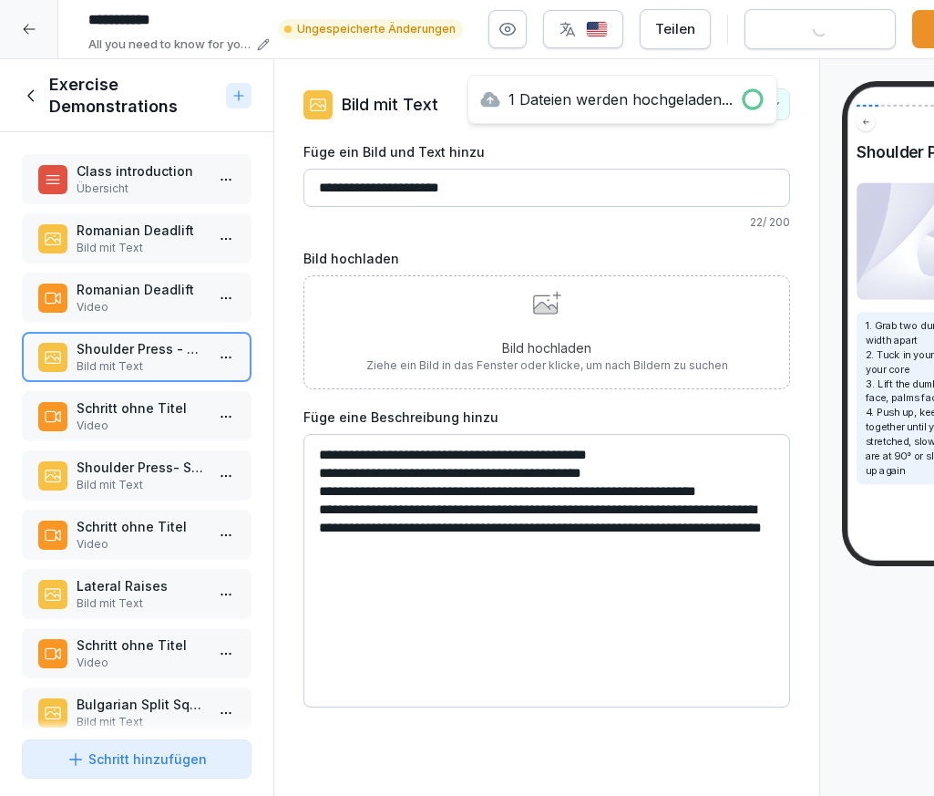
click at [422, 173] on input "**********" at bounding box center [546, 188] width 487 height 38
click at [171, 417] on p "Video" at bounding box center [141, 425] width 128 height 16
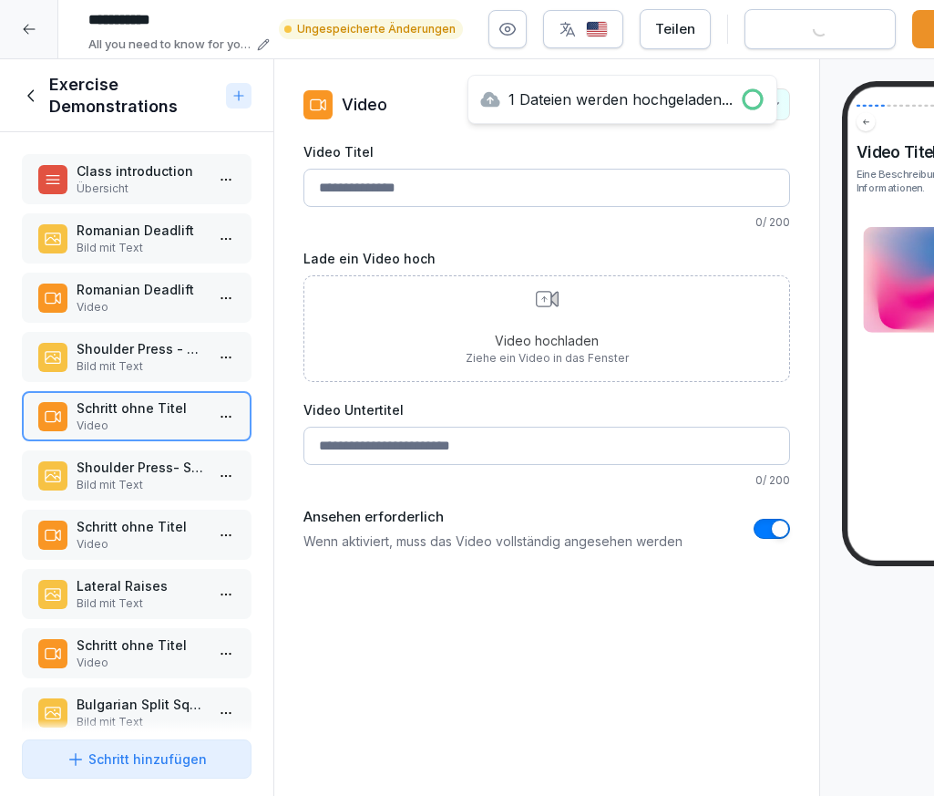
click at [381, 187] on input "Video Titel" at bounding box center [546, 188] width 487 height 38
paste input "**********"
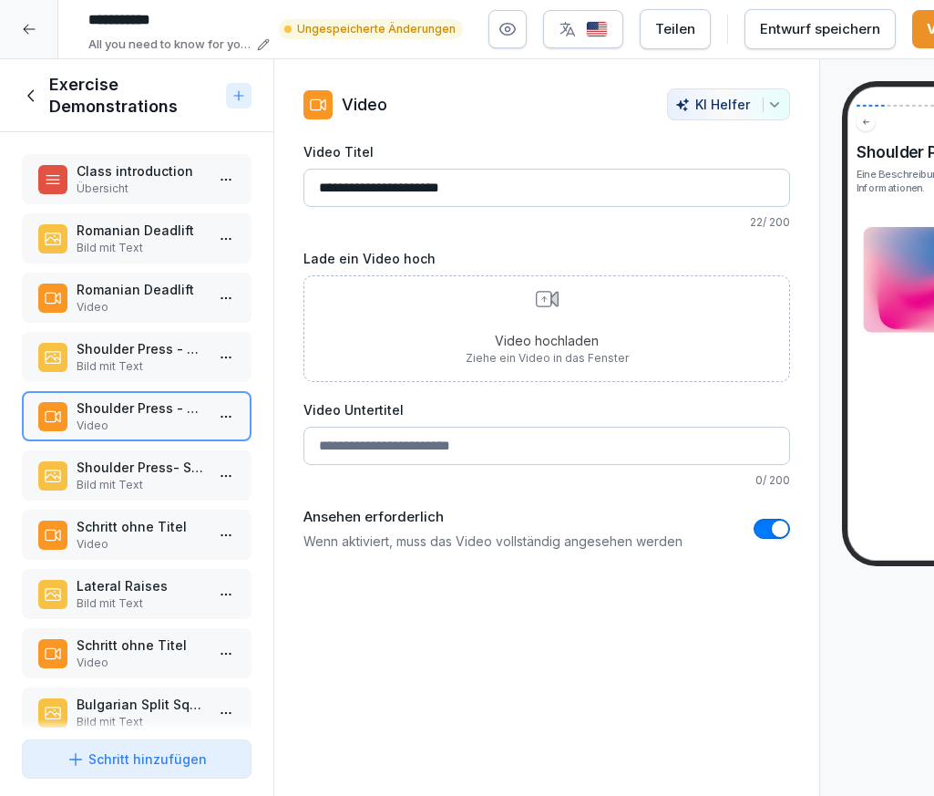
type input "**********"
click at [152, 476] on p "Shoulder Press- Side" at bounding box center [141, 467] width 128 height 19
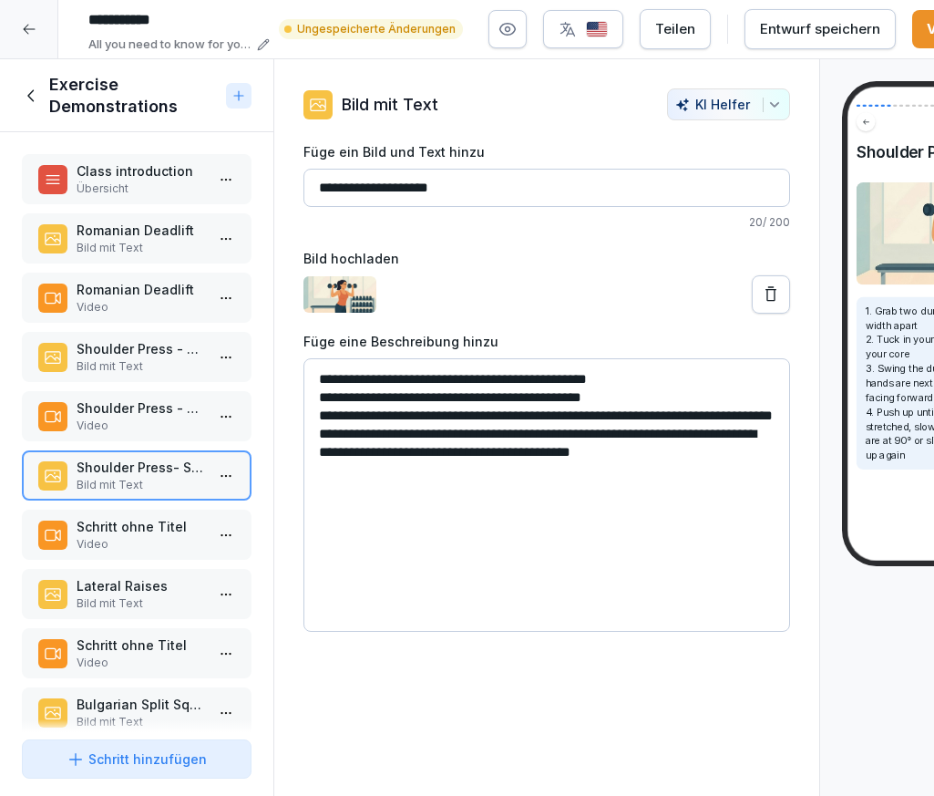
click at [350, 174] on input "**********" at bounding box center [546, 188] width 487 height 38
click at [155, 530] on p "Schritt ohne Titel" at bounding box center [141, 526] width 128 height 19
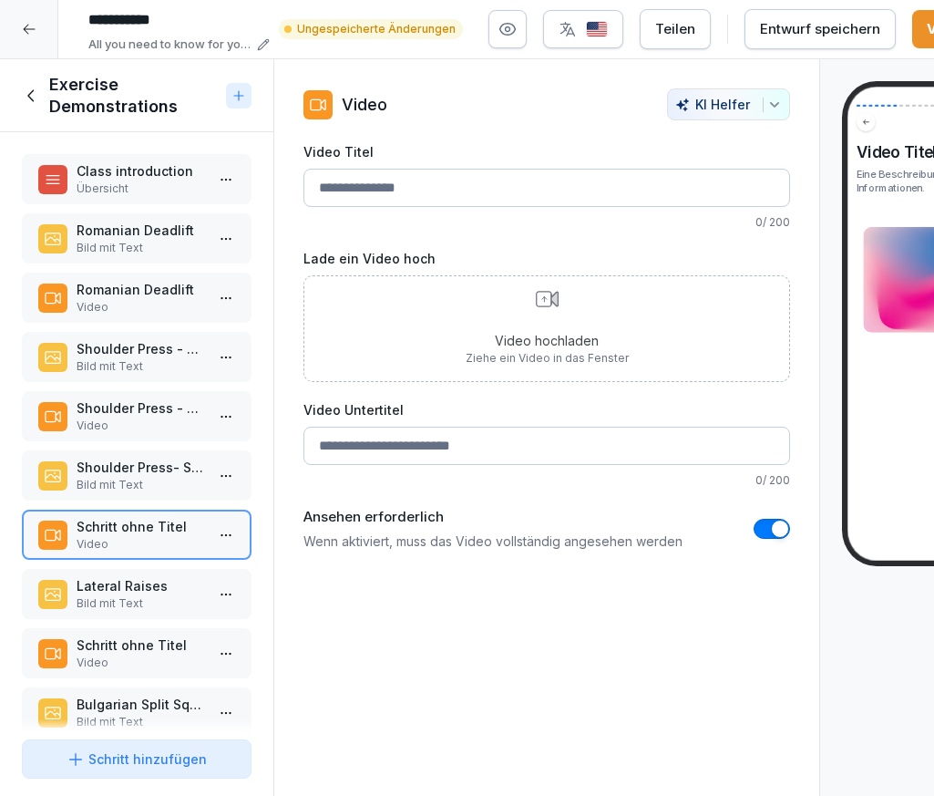
click at [376, 181] on input "Video Titel" at bounding box center [546, 188] width 487 height 38
paste input "**********"
type input "**********"
click at [560, 136] on div "**********" at bounding box center [546, 319] width 487 height 462
click at [549, 334] on p "Video hochladen" at bounding box center [547, 340] width 163 height 19
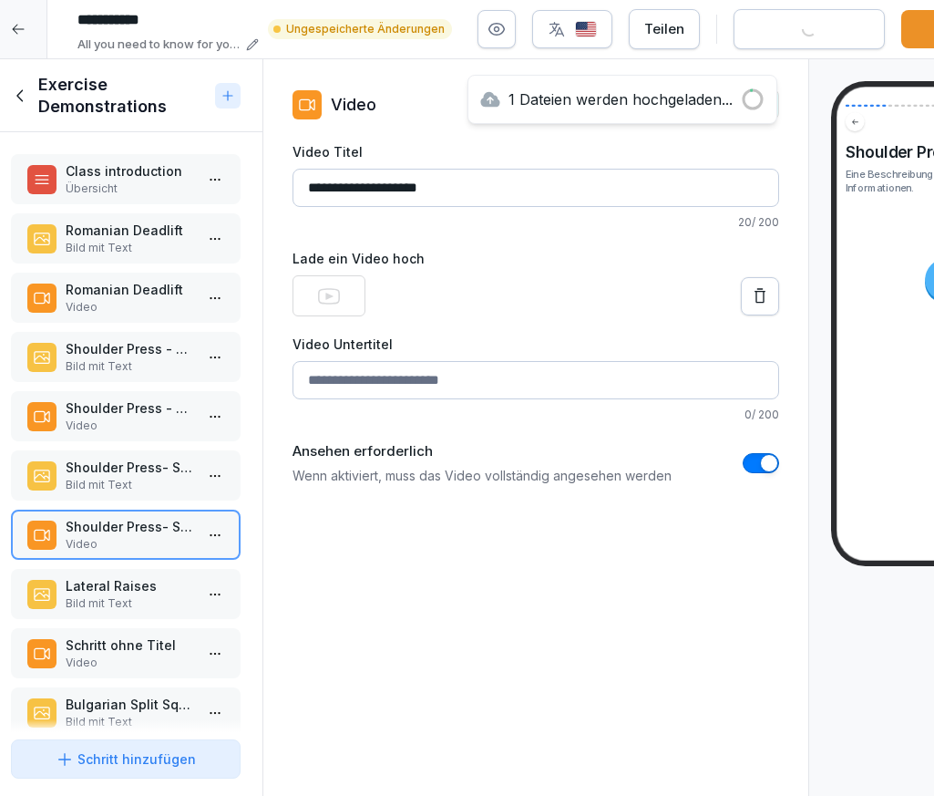
scroll to position [0, 19]
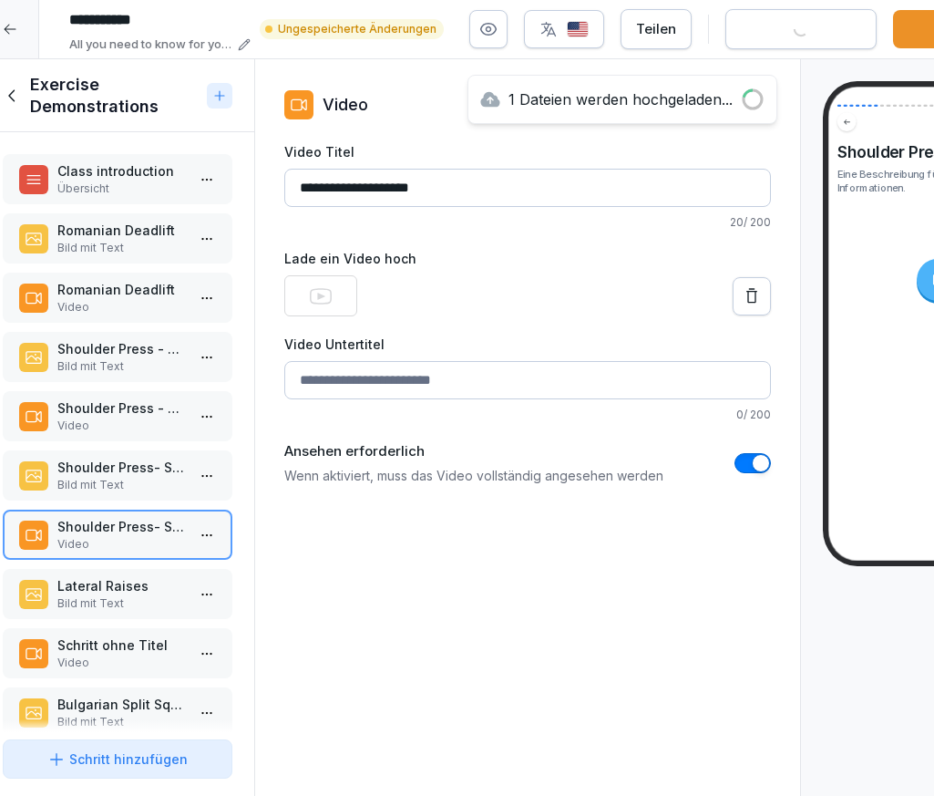
click at [118, 657] on p "Video" at bounding box center [121, 662] width 128 height 16
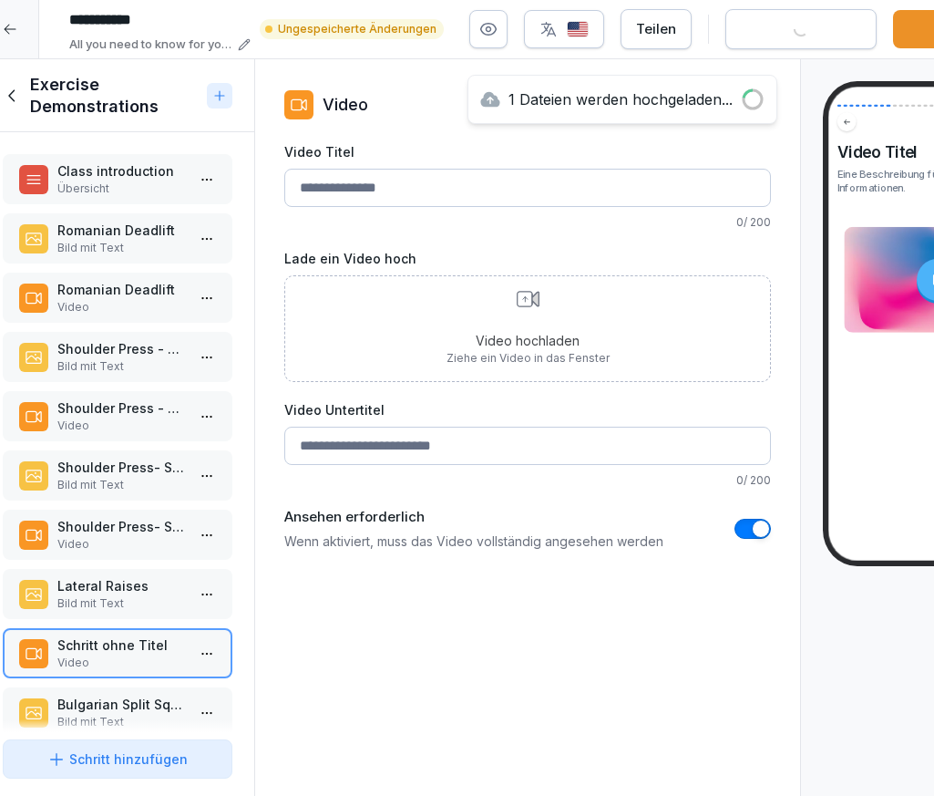
click at [334, 185] on input "Video Titel" at bounding box center [527, 188] width 487 height 38
type input "**********"
click at [527, 314] on div "Video hochladen Ziehe ein Video in das Fenster" at bounding box center [528, 329] width 163 height 76
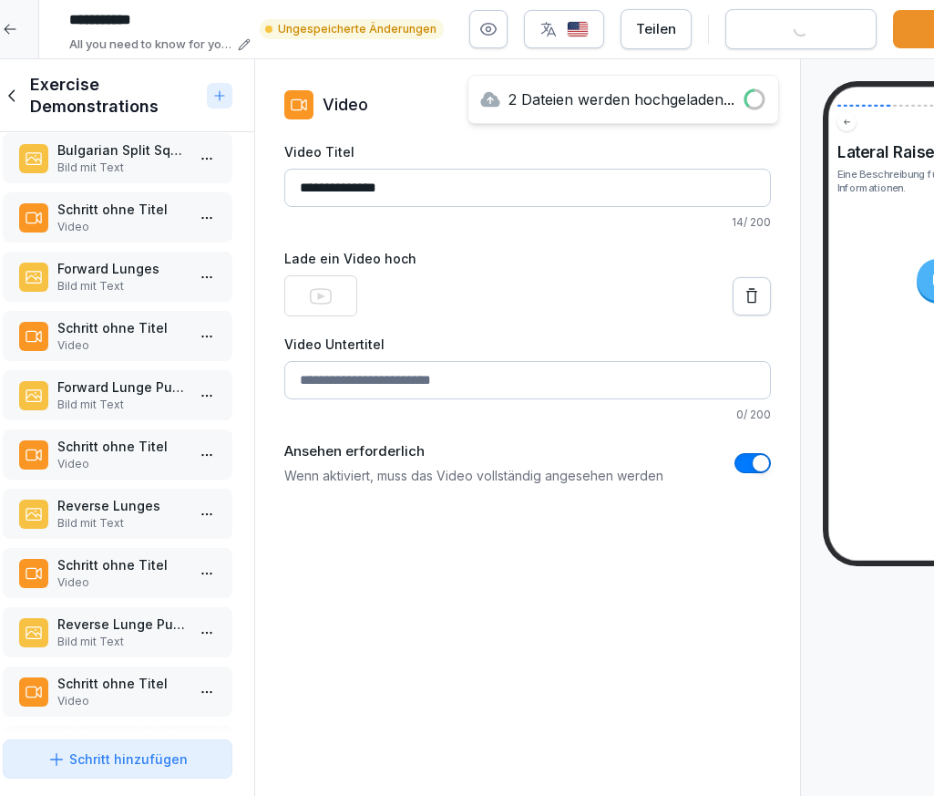
scroll to position [573, 0]
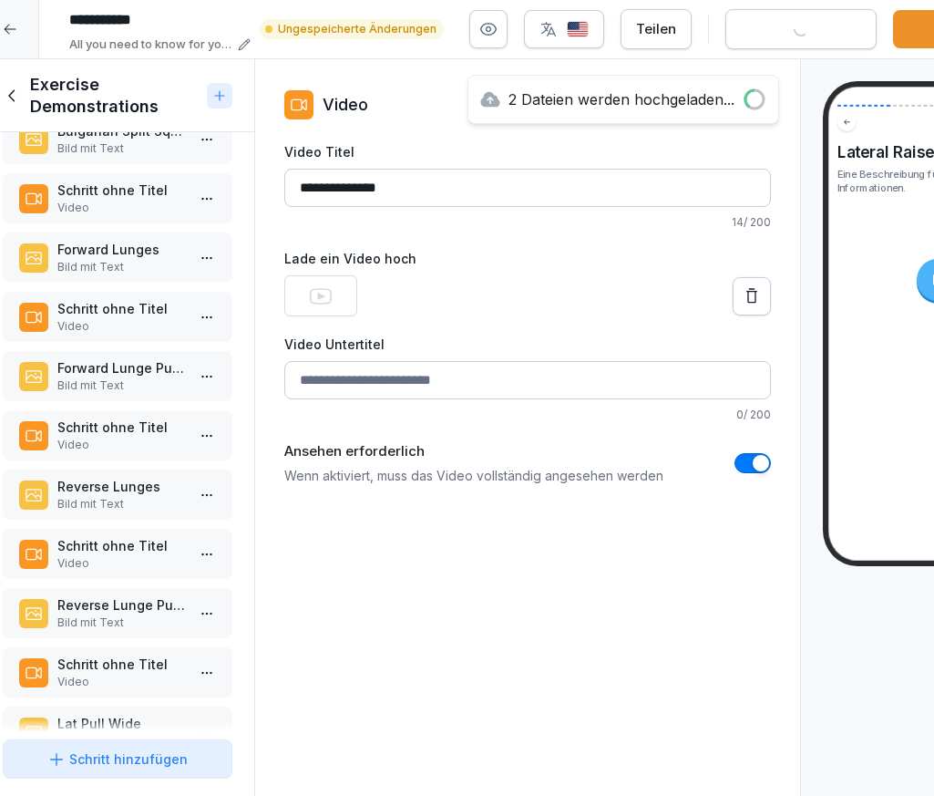
click at [88, 552] on p "Schritt ohne Titel" at bounding box center [121, 545] width 128 height 19
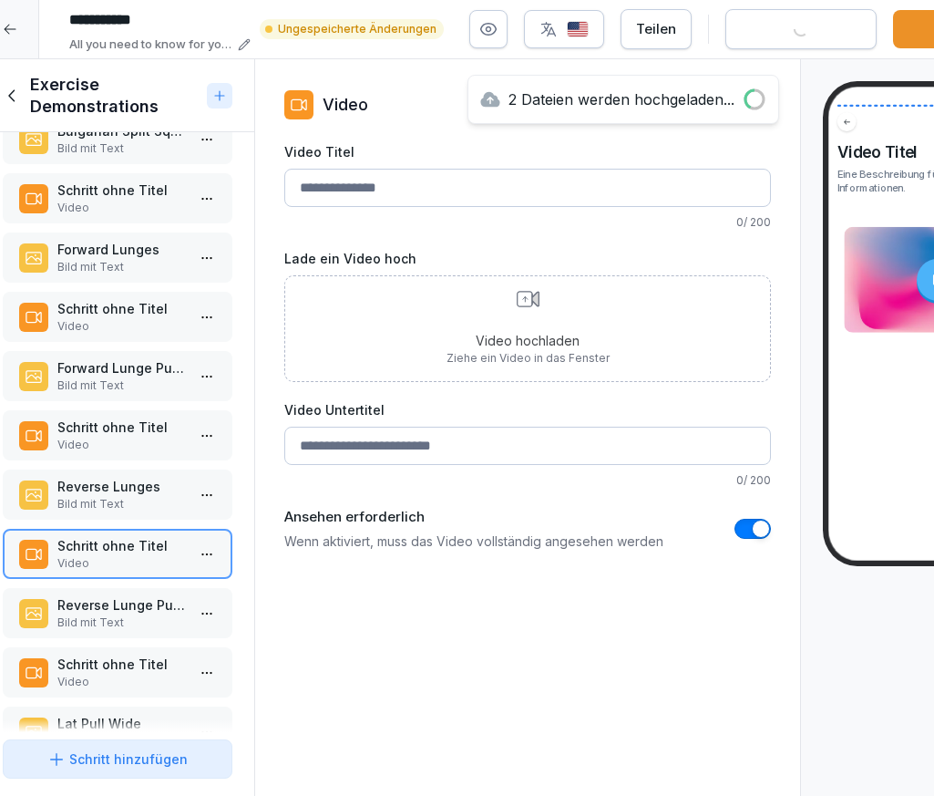
click at [105, 484] on p "Reverse Lunges" at bounding box center [121, 486] width 128 height 19
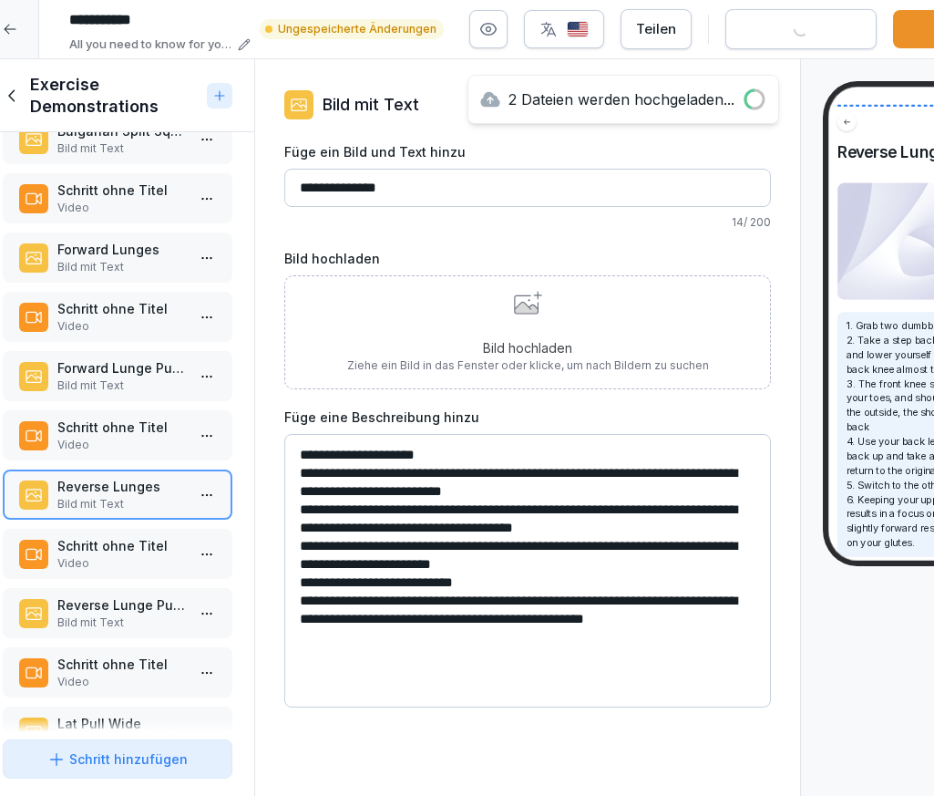
click at [330, 184] on input "**********" at bounding box center [527, 188] width 487 height 38
click at [139, 575] on div "Schritt ohne Titel Video" at bounding box center [118, 554] width 230 height 50
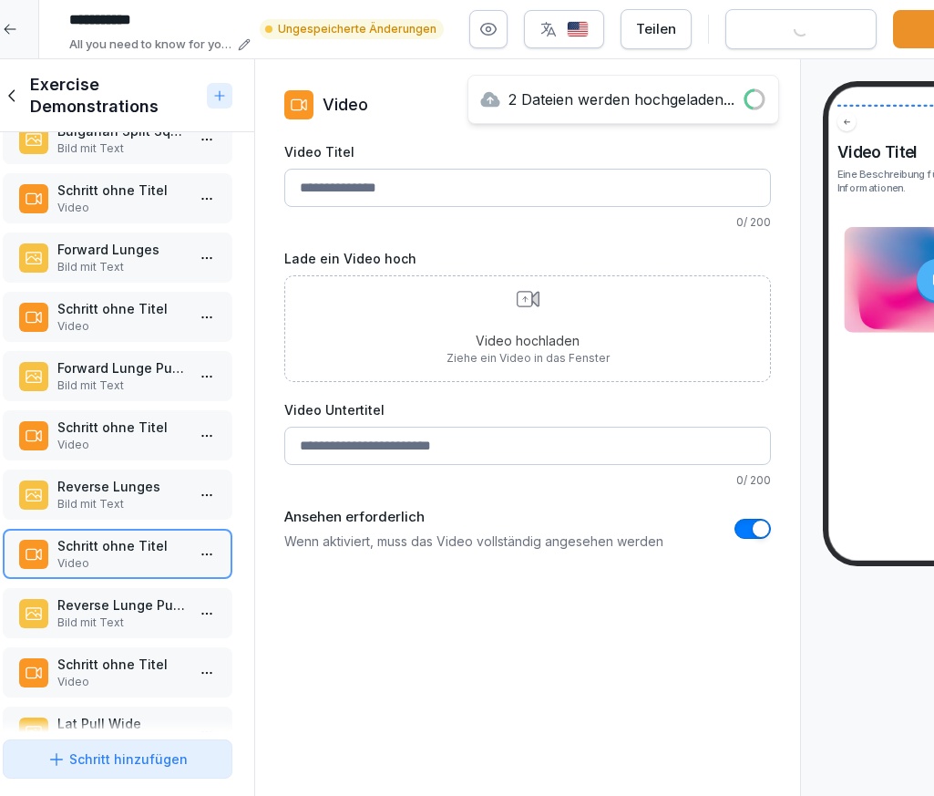
click at [357, 188] on input "Video Titel" at bounding box center [527, 188] width 487 height 38
paste input "**********"
type input "**********"
click at [585, 226] on p "14 / 200" at bounding box center [527, 222] width 487 height 16
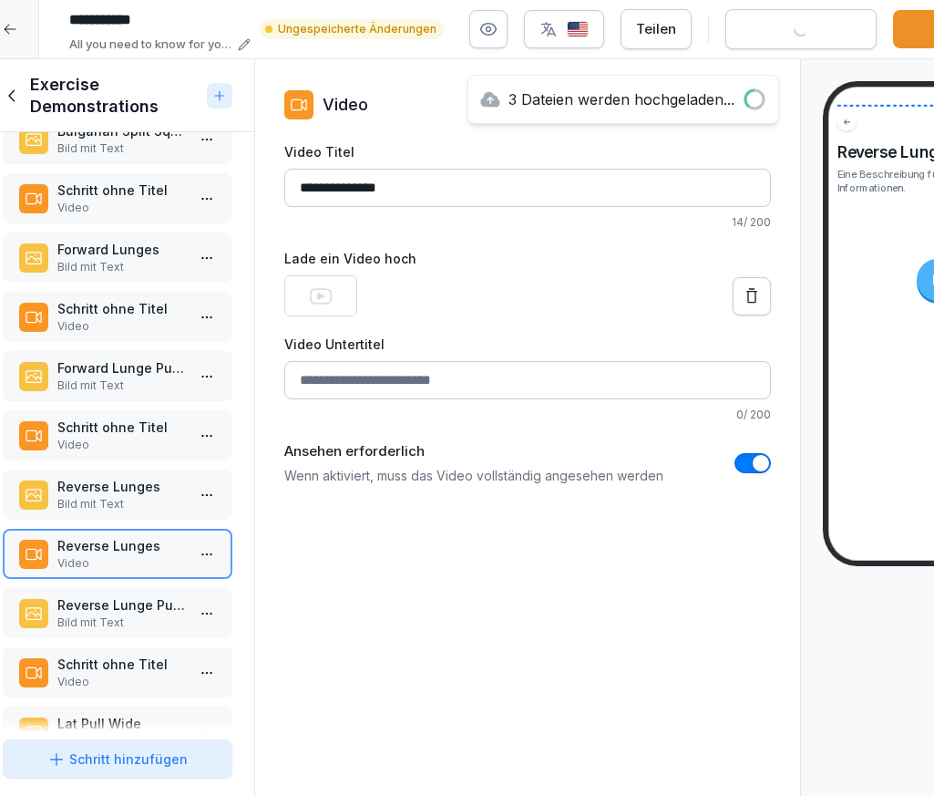
click at [116, 434] on p "Schritt ohne Titel" at bounding box center [121, 426] width 128 height 19
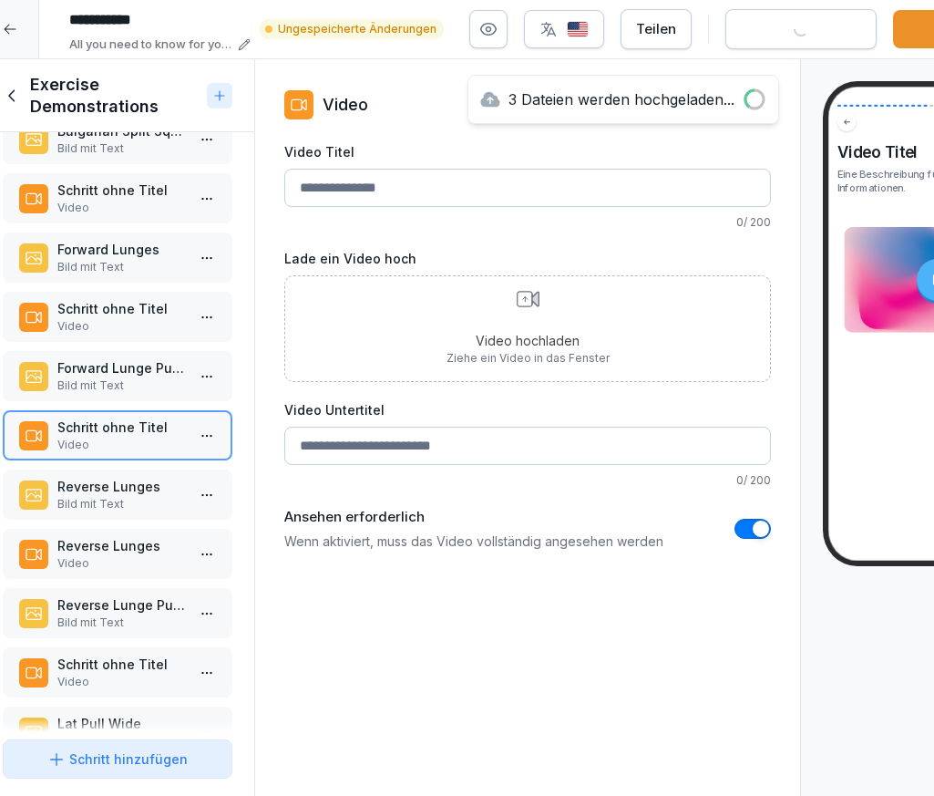
click at [139, 305] on p "Schritt ohne Titel" at bounding box center [121, 308] width 128 height 19
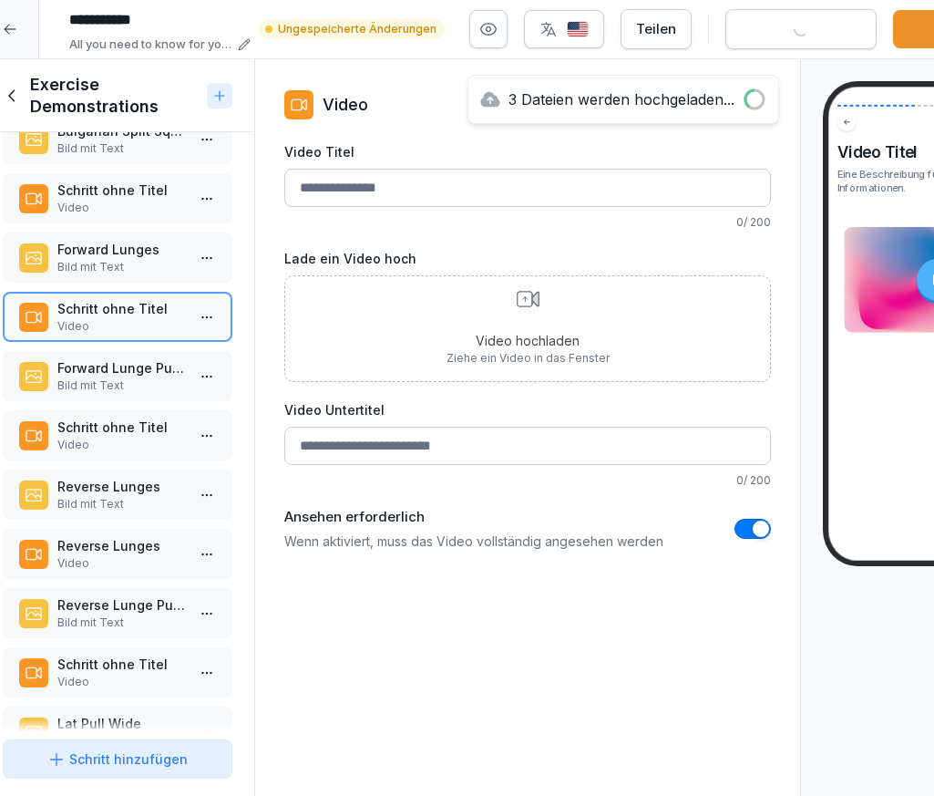
click at [126, 273] on p "Bild mit Text" at bounding box center [121, 267] width 128 height 16
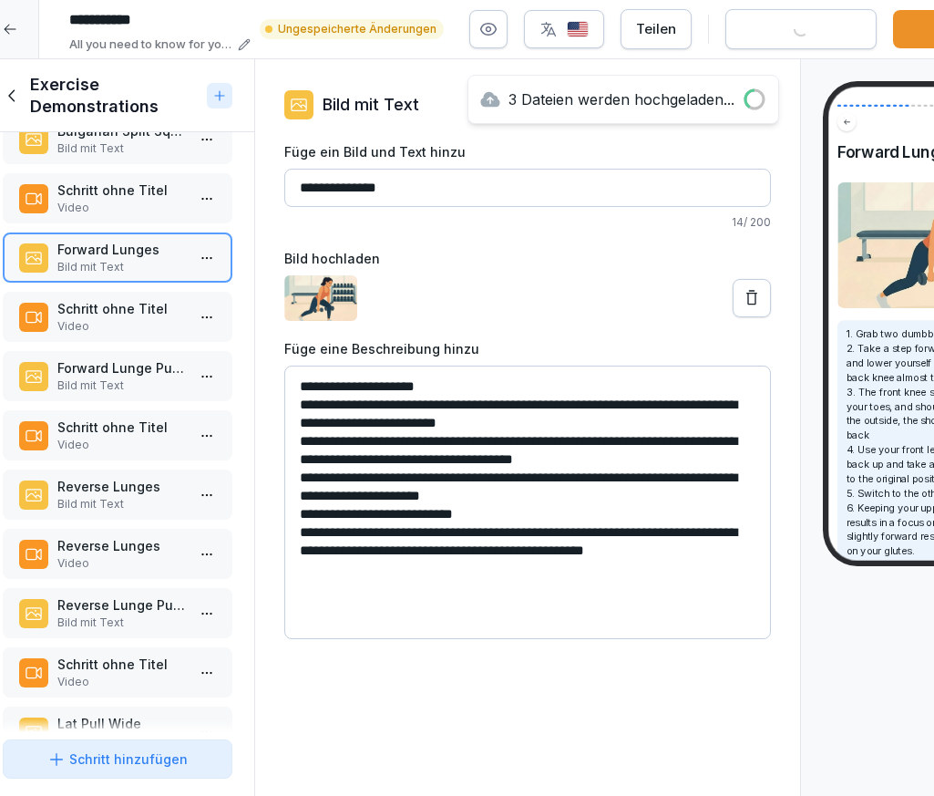
click at [382, 170] on input "**********" at bounding box center [527, 188] width 487 height 38
click at [166, 299] on p "Schritt ohne Titel" at bounding box center [121, 308] width 128 height 19
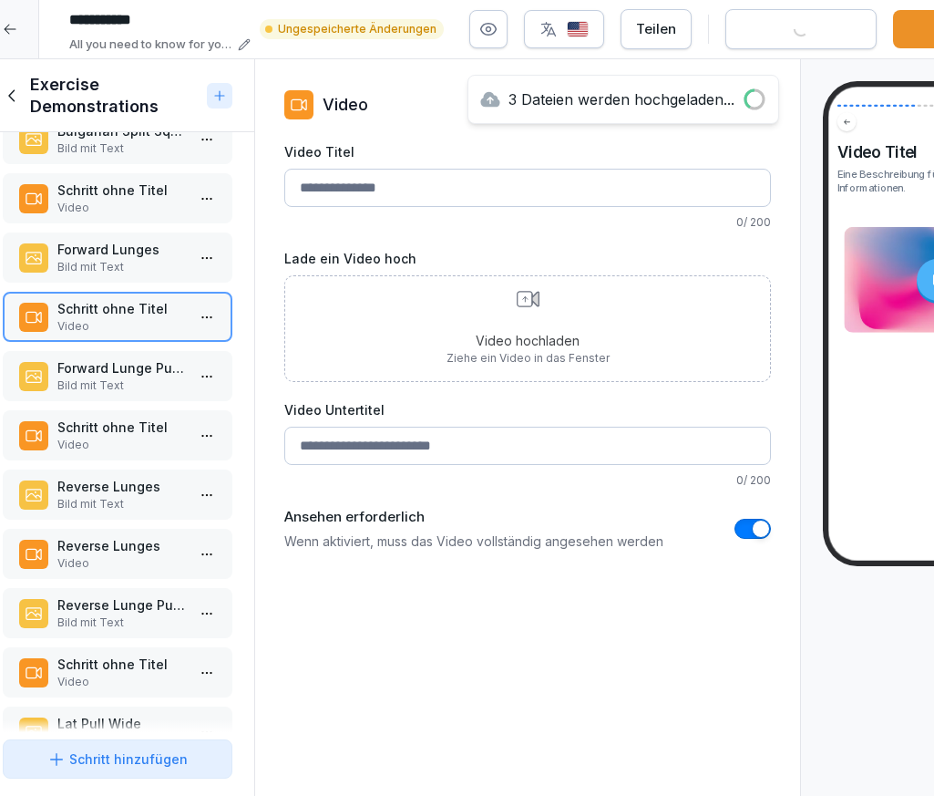
click at [403, 189] on input "Video Titel" at bounding box center [527, 188] width 487 height 38
paste input "**********"
type input "**********"
click at [581, 241] on div "**********" at bounding box center [527, 346] width 487 height 408
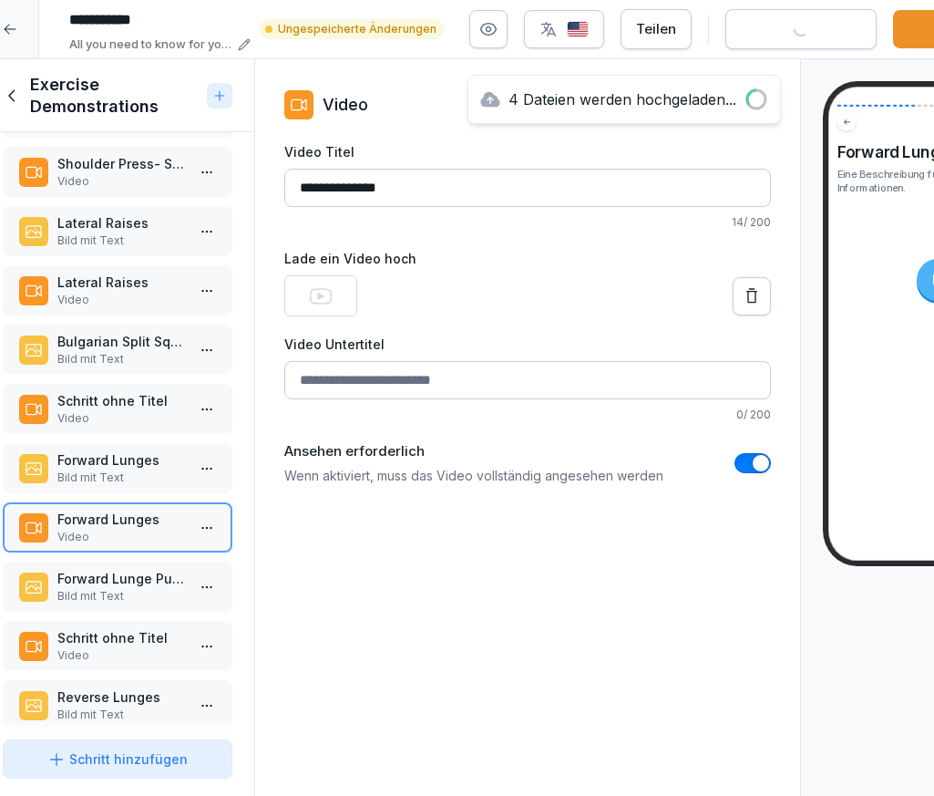
scroll to position [359, 0]
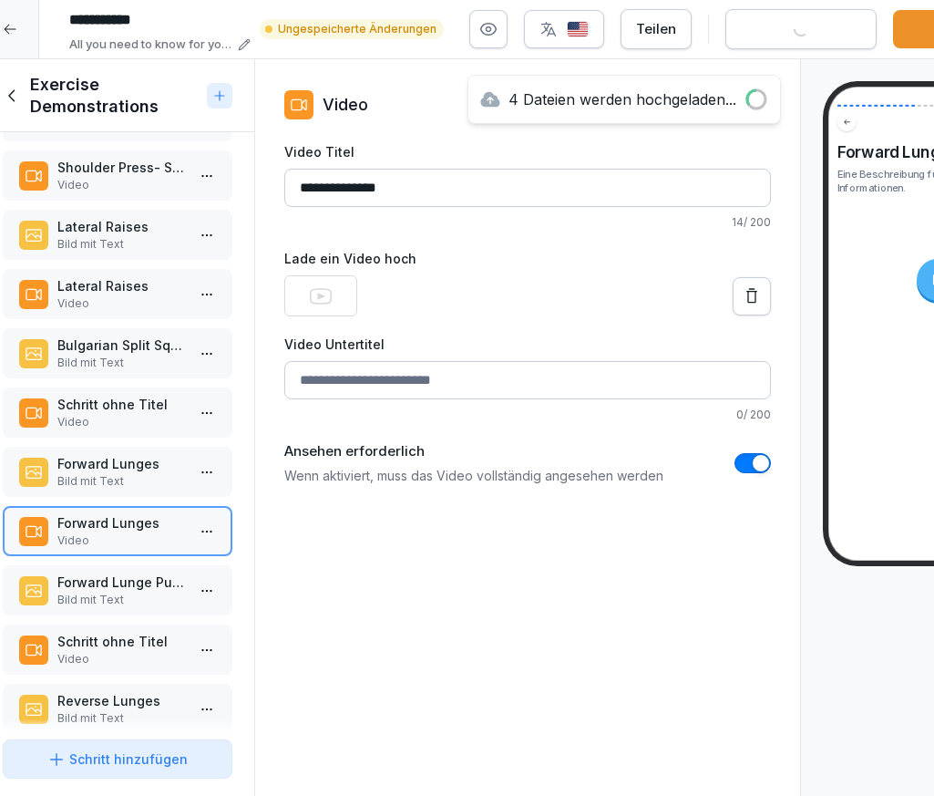
click at [97, 363] on p "Bild mit Text" at bounding box center [121, 363] width 128 height 16
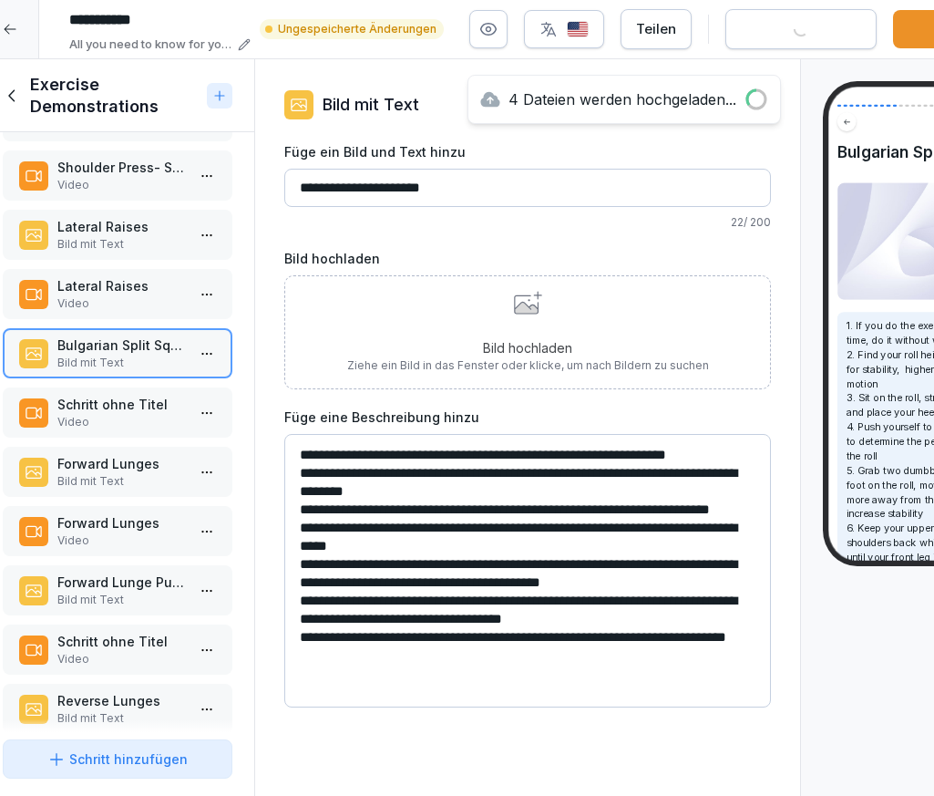
click at [331, 177] on input "**********" at bounding box center [527, 188] width 487 height 38
click at [141, 400] on p "Schritt ohne Titel" at bounding box center [121, 404] width 128 height 19
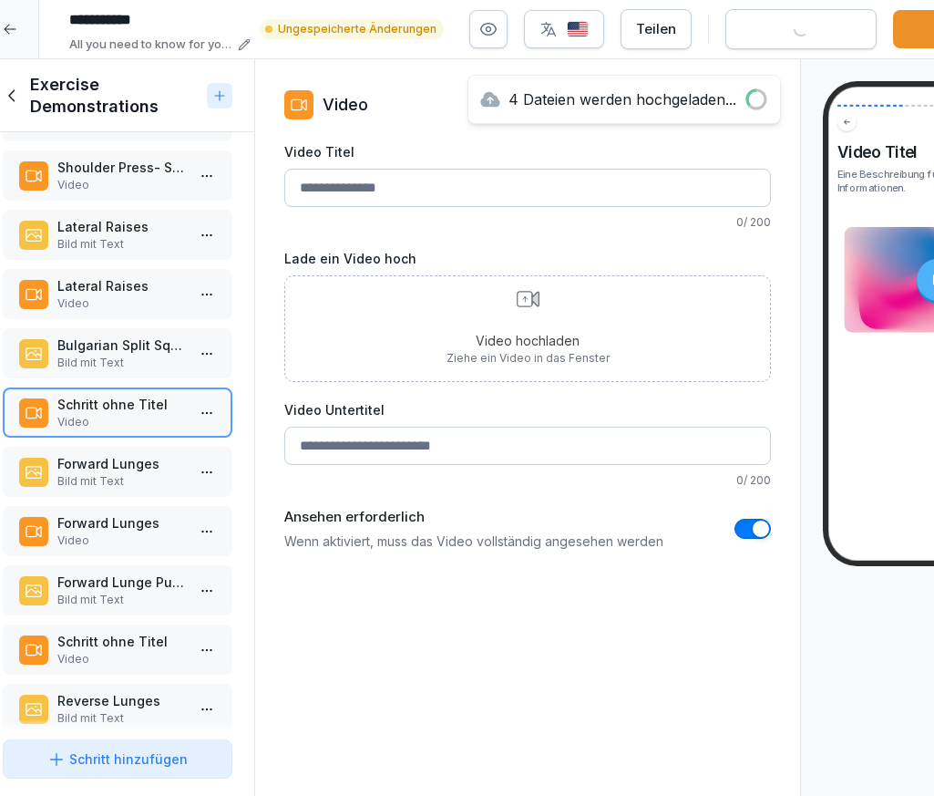
click at [368, 200] on input "Video Titel" at bounding box center [527, 188] width 487 height 38
paste input "**********"
type input "**********"
click at [579, 242] on div "**********" at bounding box center [527, 346] width 487 height 408
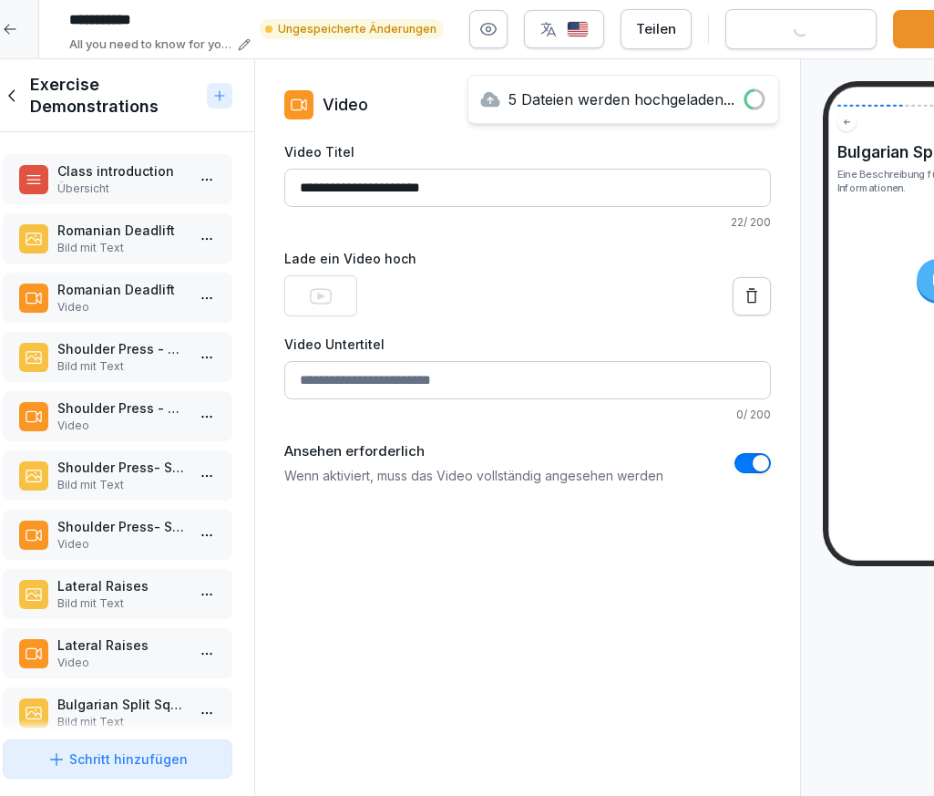
scroll to position [1, 0]
click at [101, 277] on div "Romanian Deadlift Video" at bounding box center [118, 297] width 230 height 50
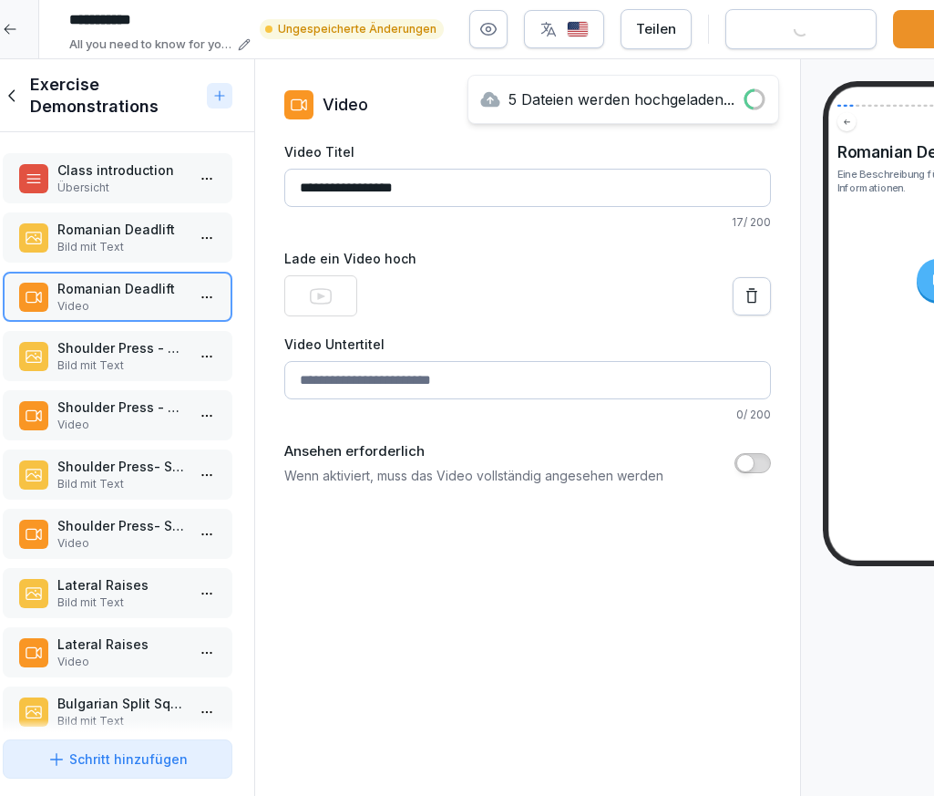
click at [118, 407] on p "Shoulder Press - Front" at bounding box center [121, 406] width 128 height 19
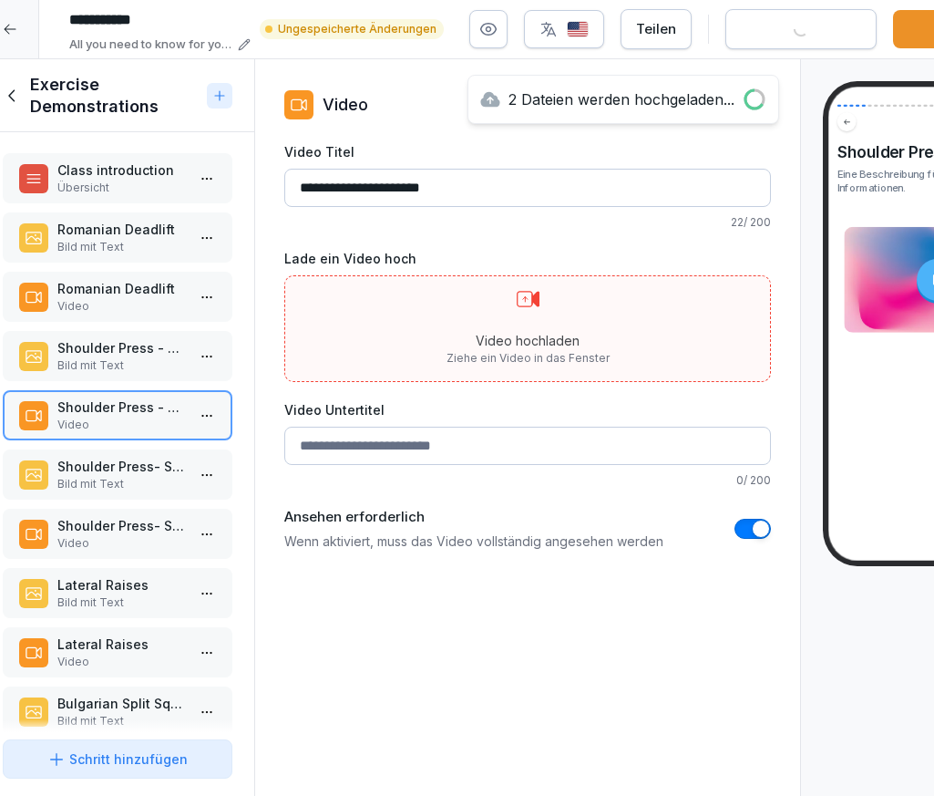
click at [499, 313] on div "Video hochladen Ziehe ein Video in das Fenster" at bounding box center [528, 329] width 163 height 76
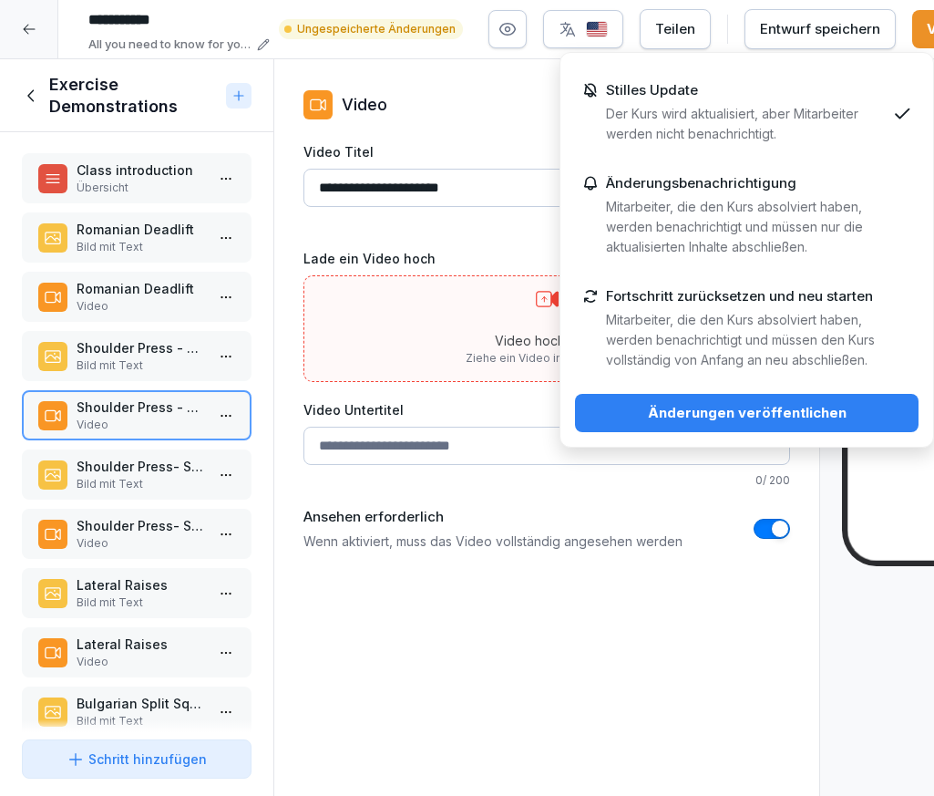
click at [725, 415] on div "Änderungen veröffentlichen" at bounding box center [747, 413] width 314 height 20
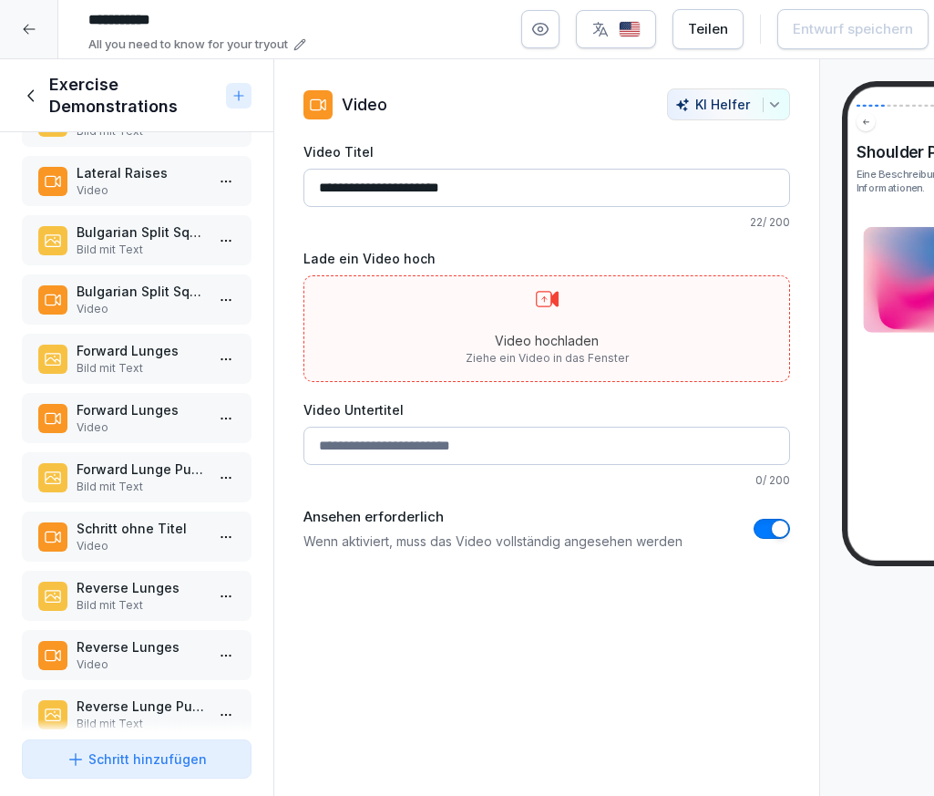
scroll to position [483, 0]
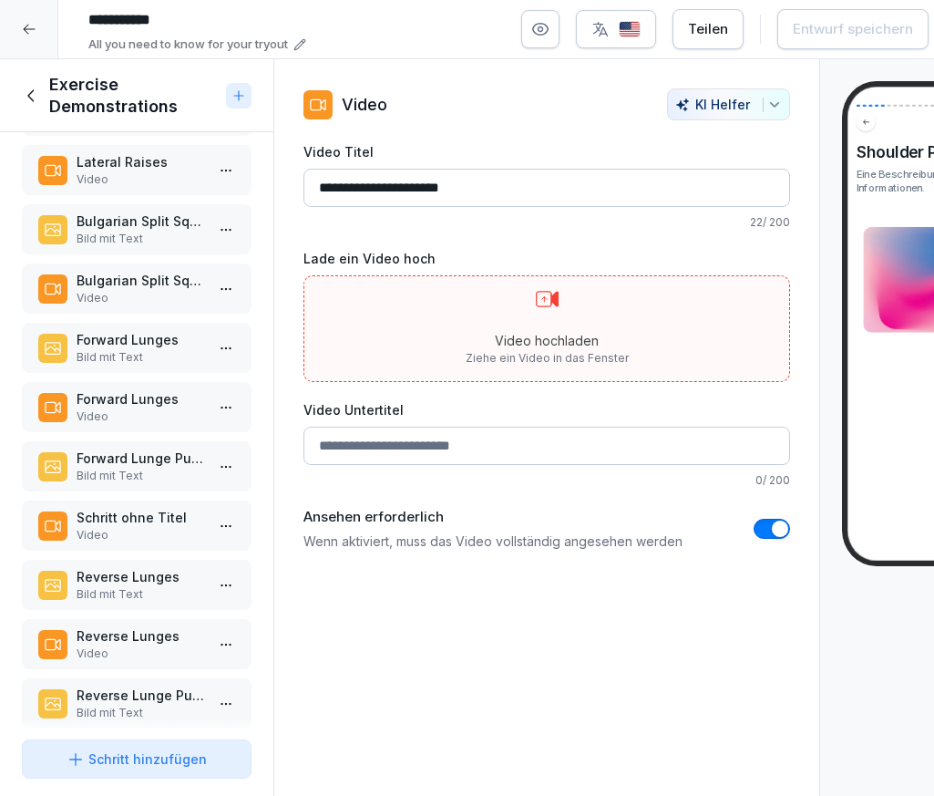
click at [136, 517] on p "Schritt ohne Titel" at bounding box center [141, 517] width 128 height 19
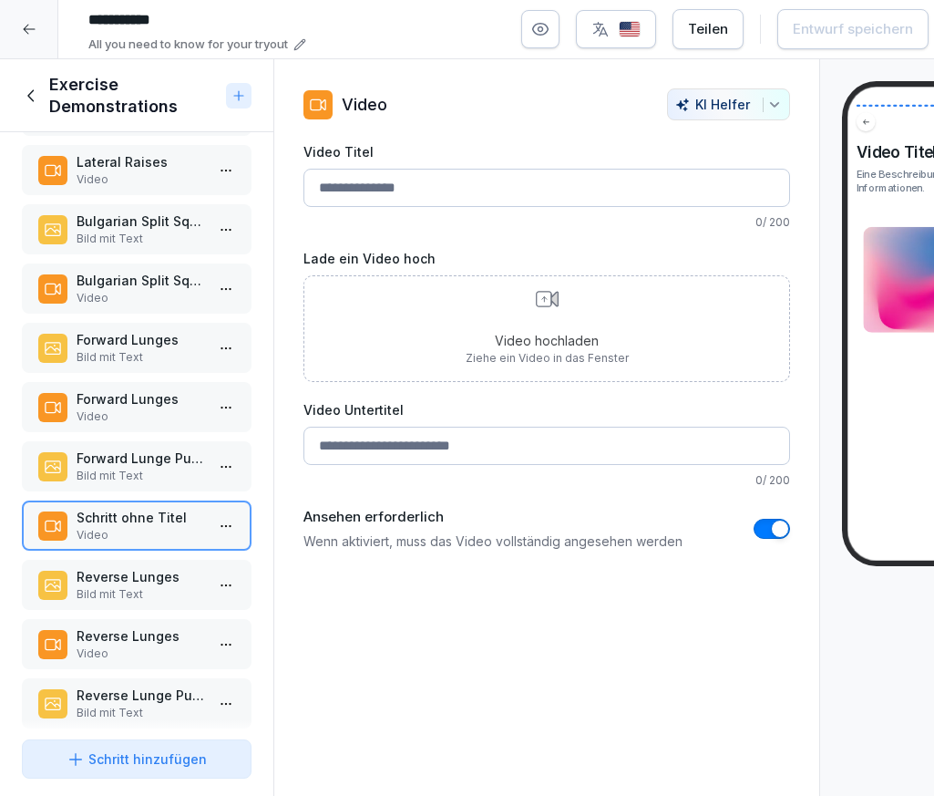
click at [174, 468] on p "Bild mit Text" at bounding box center [141, 476] width 128 height 16
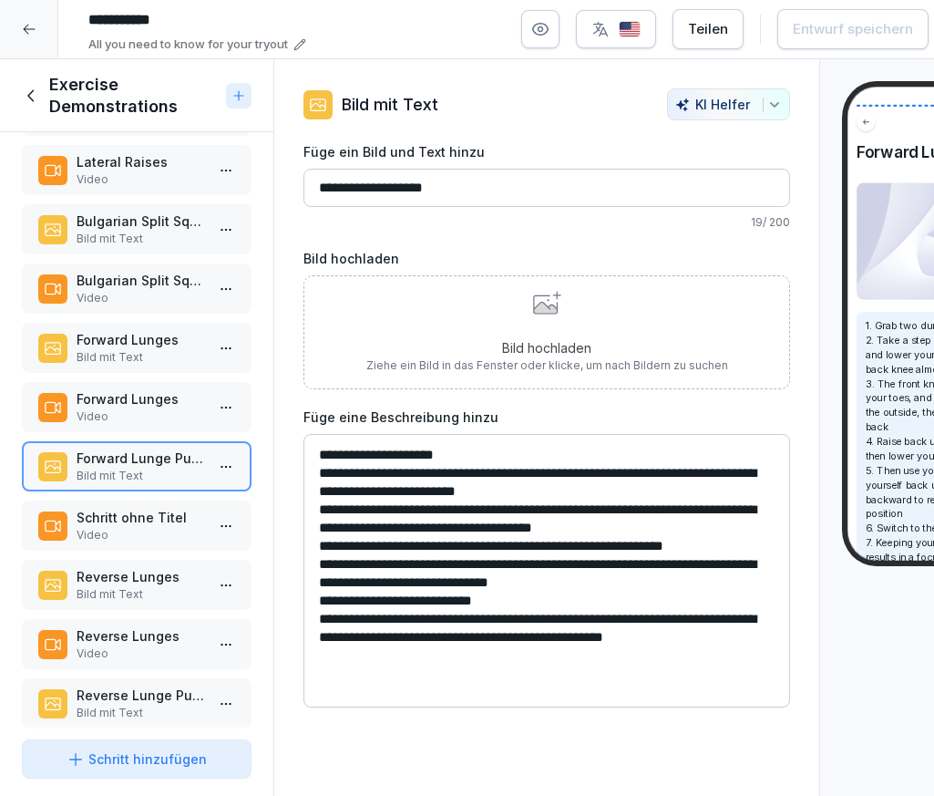
click at [351, 180] on input "**********" at bounding box center [546, 188] width 487 height 38
click at [126, 539] on p "Video" at bounding box center [141, 535] width 128 height 16
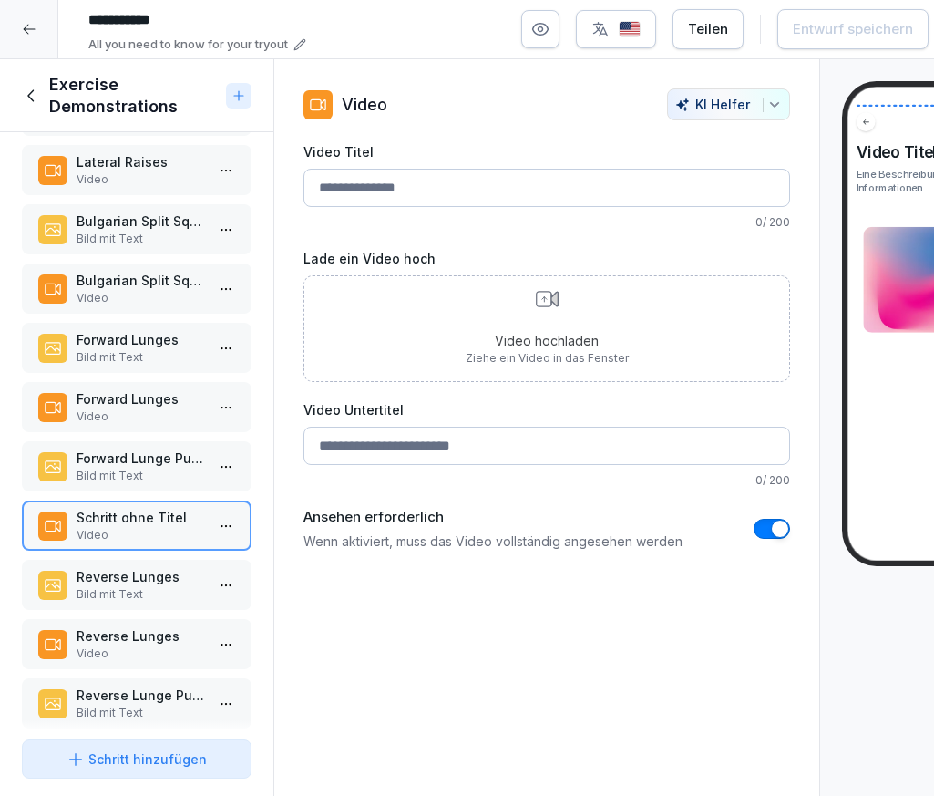
click at [382, 200] on input "Video Titel" at bounding box center [546, 188] width 487 height 38
paste input "**********"
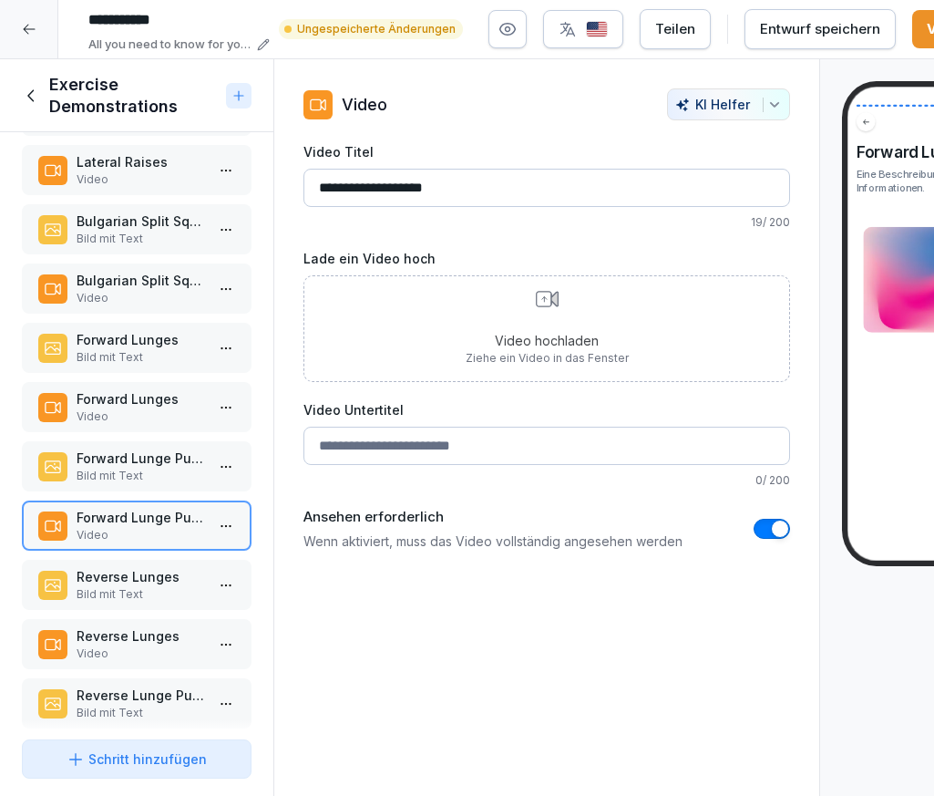
type input "**********"
click at [428, 233] on div "**********" at bounding box center [546, 346] width 487 height 408
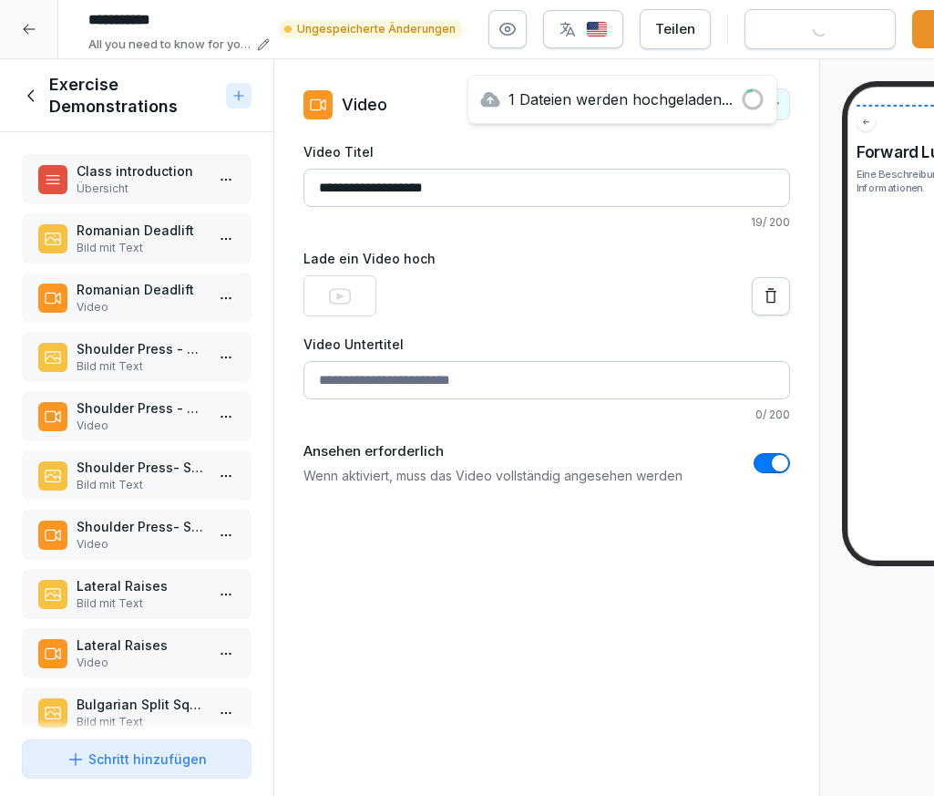
click at [127, 407] on p "Shoulder Press - Front" at bounding box center [141, 407] width 128 height 19
click at [754, 655] on div "**********" at bounding box center [546, 427] width 547 height 737
click at [125, 293] on p "Romanian Deadlift" at bounding box center [141, 289] width 128 height 19
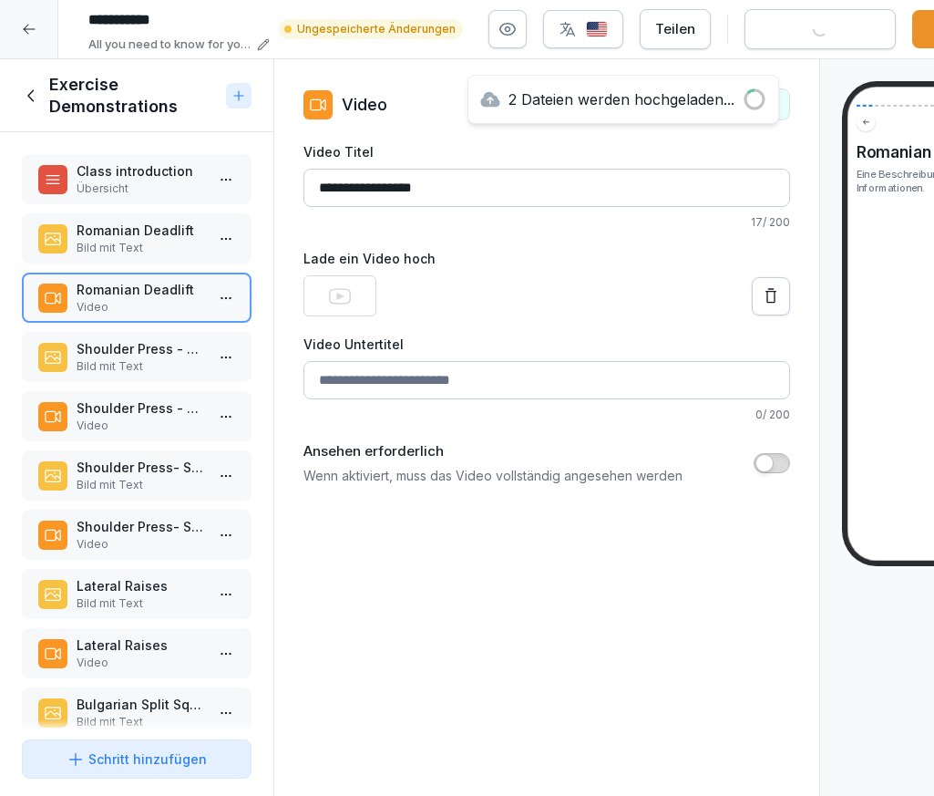
click at [138, 442] on div "Class introduction Übersicht Romanian Deadlift Bild mit Text Romanian Deadlift …" at bounding box center [136, 432] width 273 height 600
click at [120, 417] on p "Video" at bounding box center [141, 425] width 128 height 16
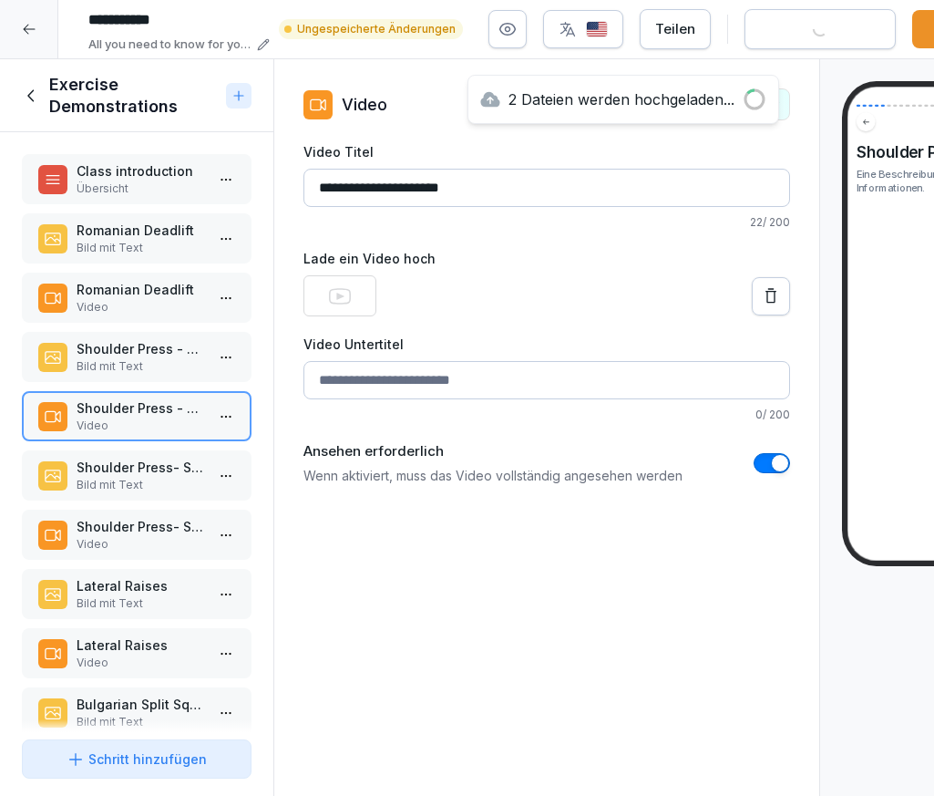
click at [147, 541] on p "Video" at bounding box center [141, 544] width 128 height 16
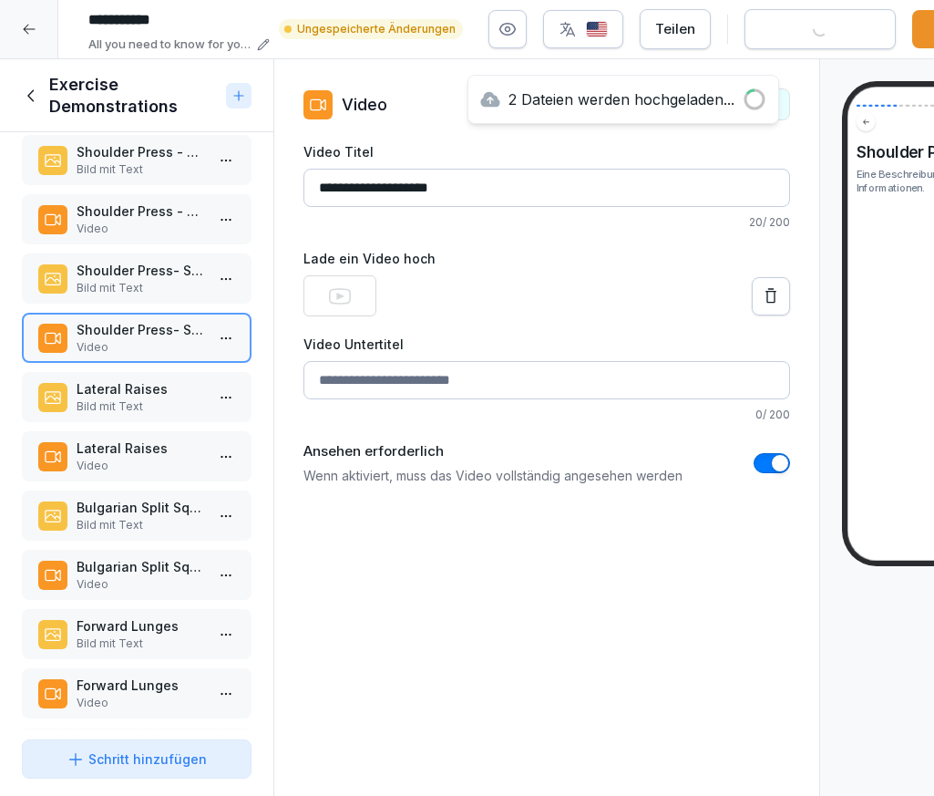
scroll to position [203, 0]
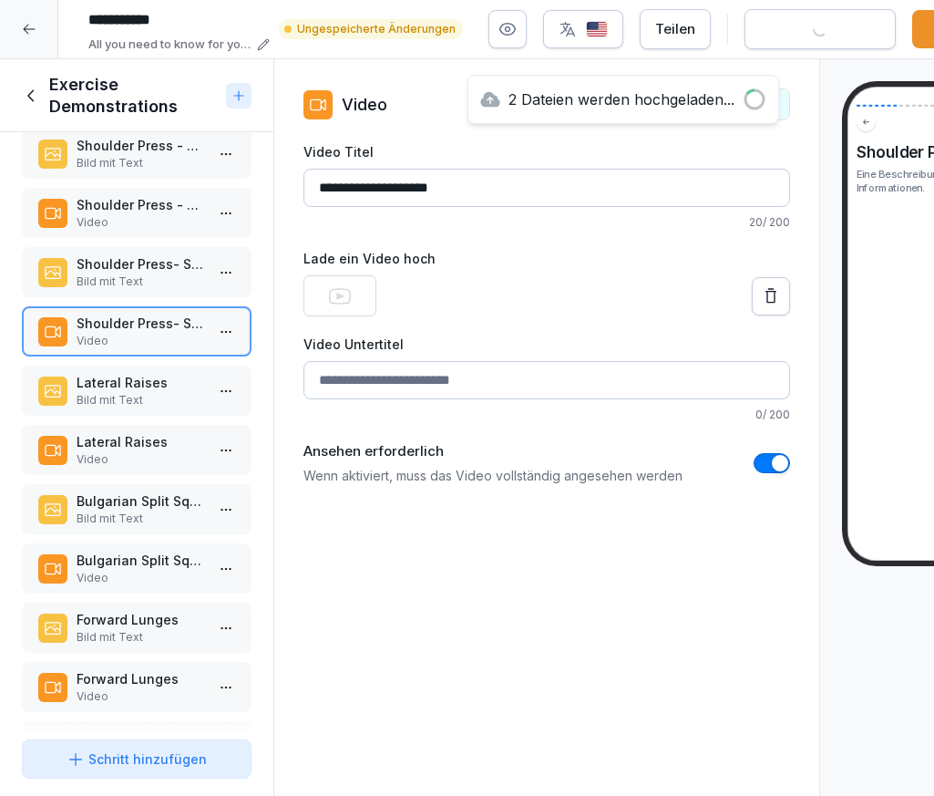
click at [127, 425] on div "Lateral Raises Video" at bounding box center [137, 450] width 230 height 50
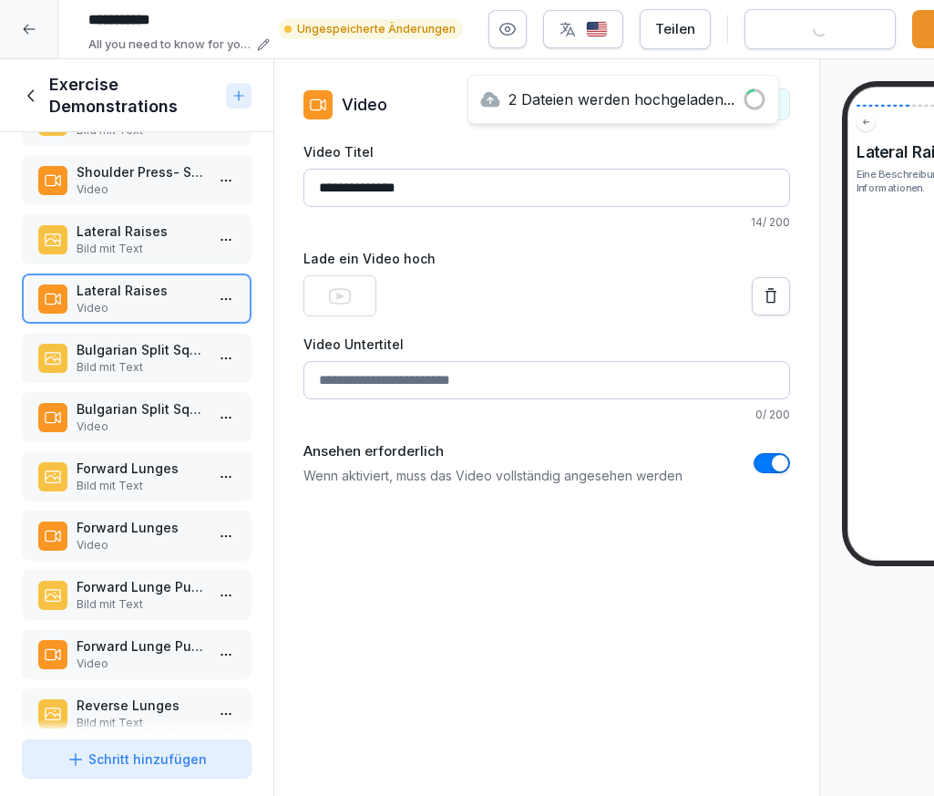
scroll to position [365, 0]
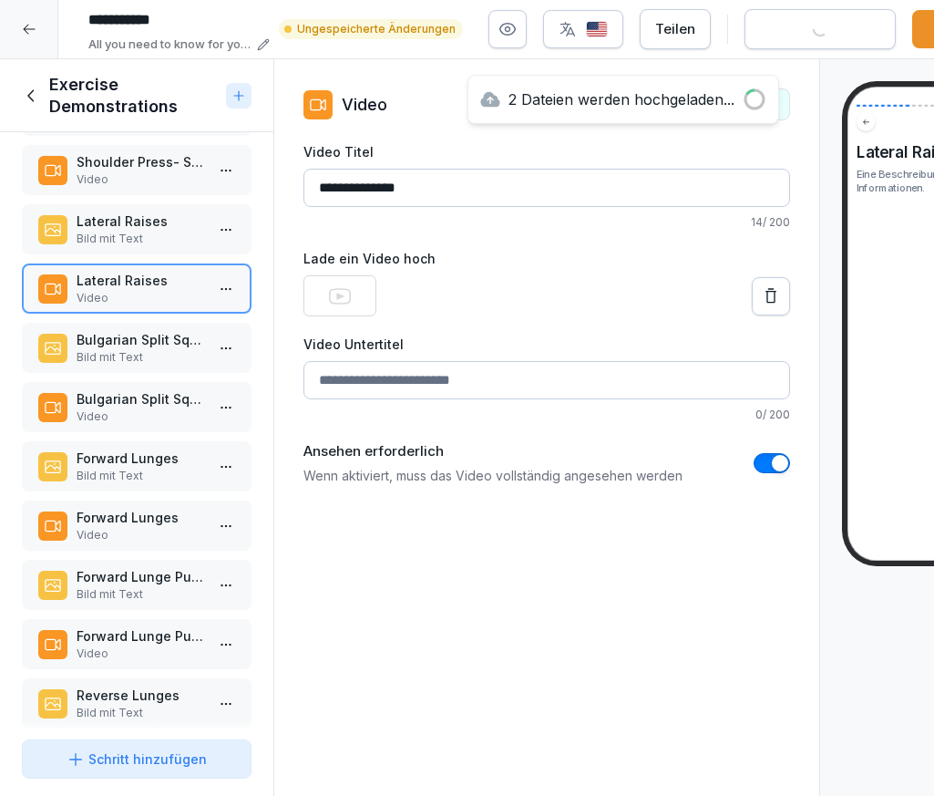
click at [130, 408] on p "Video" at bounding box center [141, 416] width 128 height 16
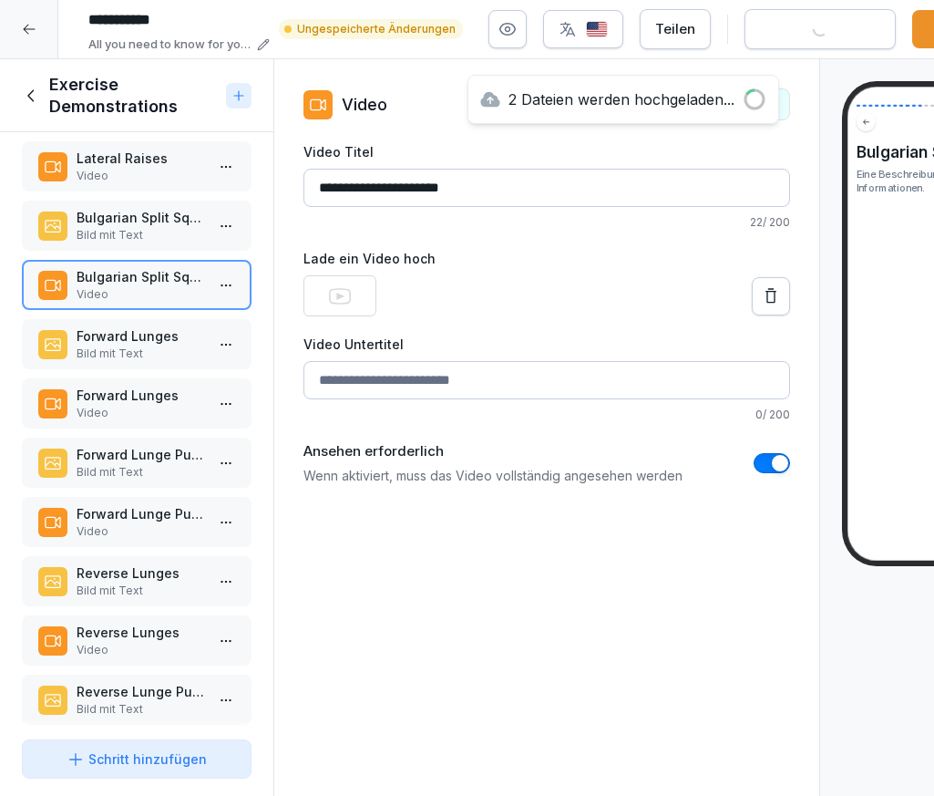
scroll to position [530, 0]
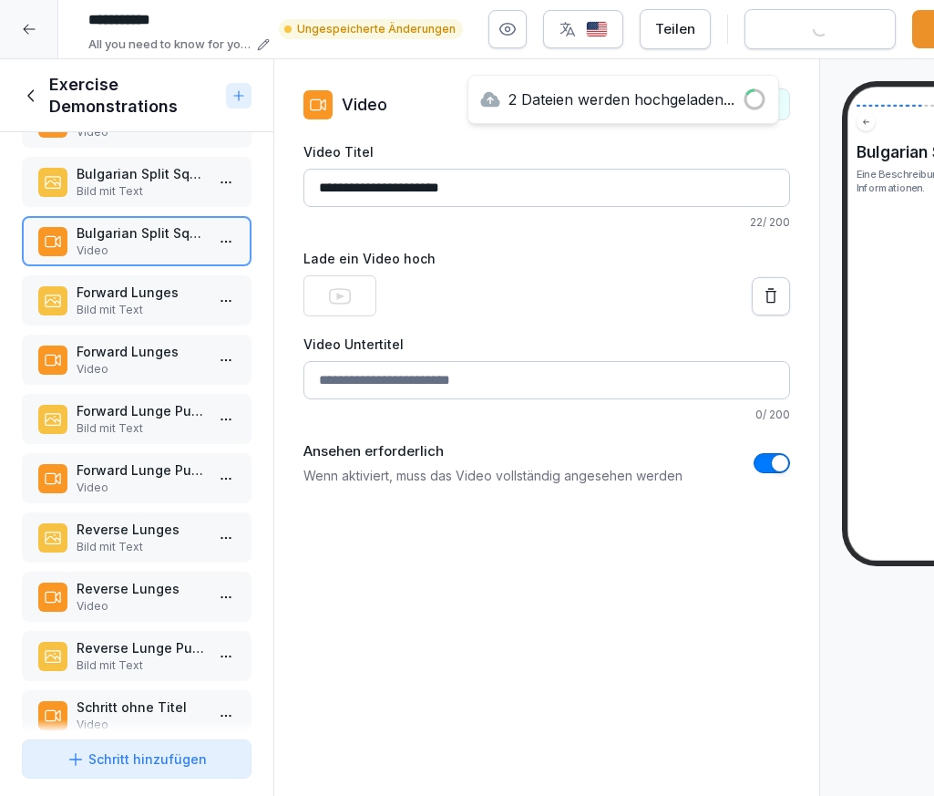
click at [114, 358] on p "Forward Lunges" at bounding box center [141, 351] width 128 height 19
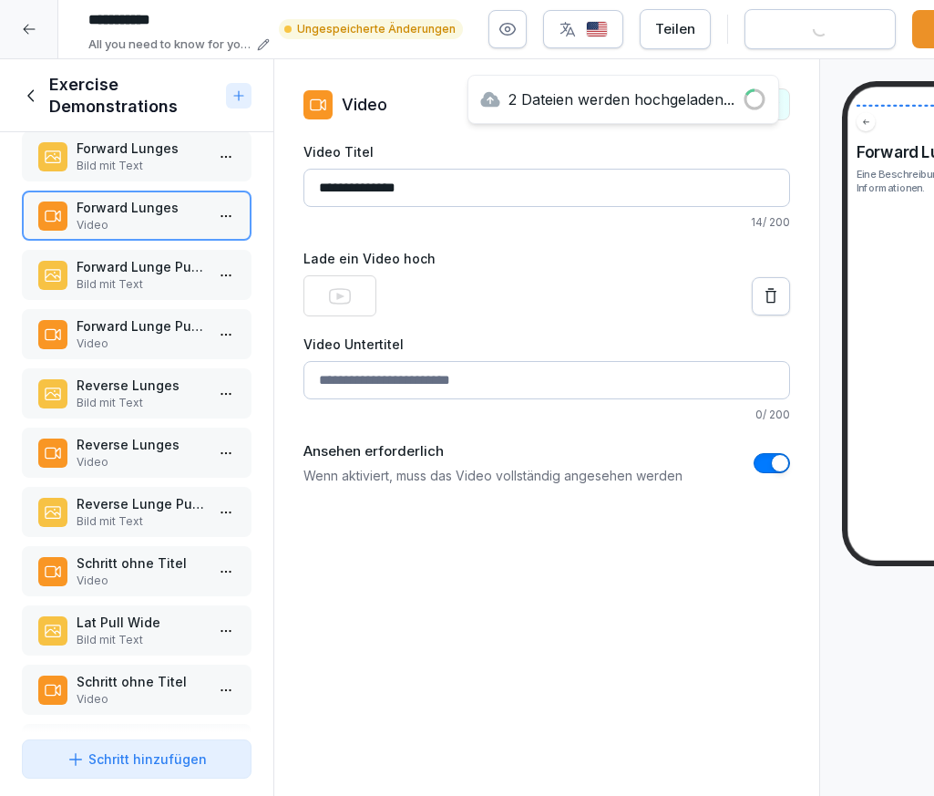
scroll to position [675, 0]
click at [122, 316] on p "Forward Lunge Pulse" at bounding box center [141, 324] width 128 height 19
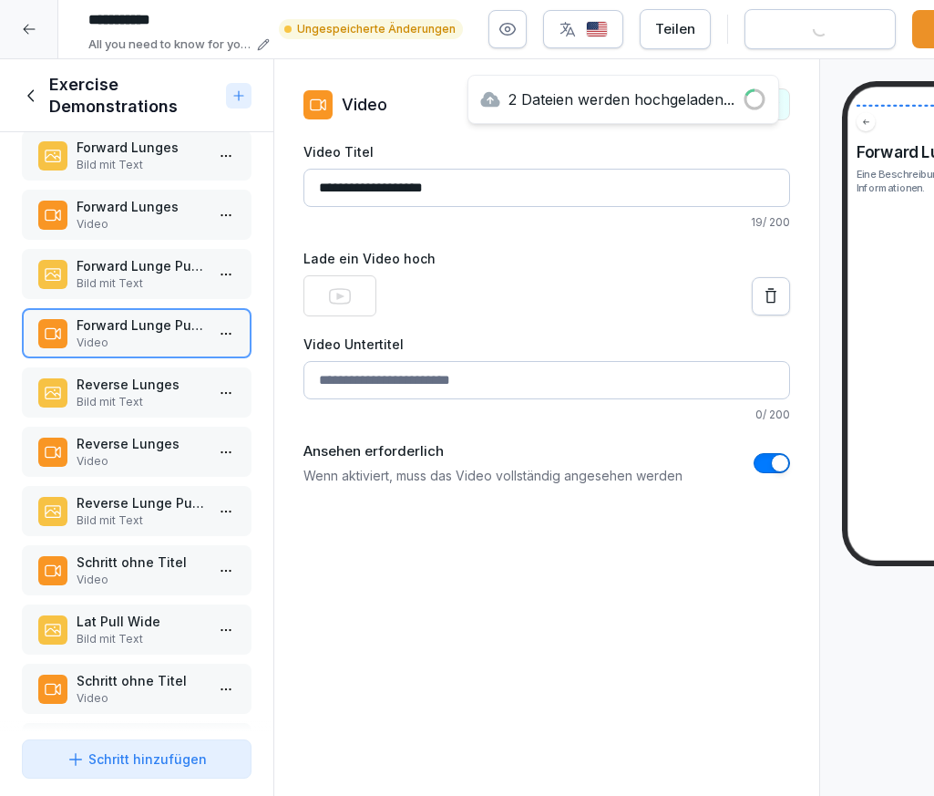
click at [122, 453] on p "Video" at bounding box center [141, 461] width 128 height 16
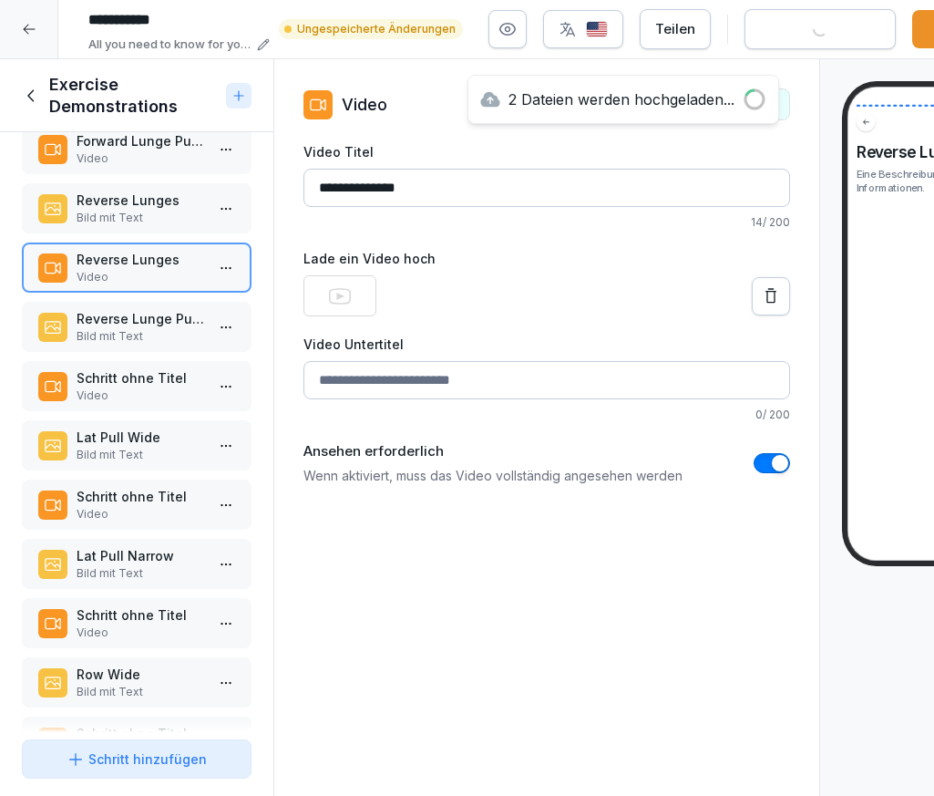
scroll to position [861, 0]
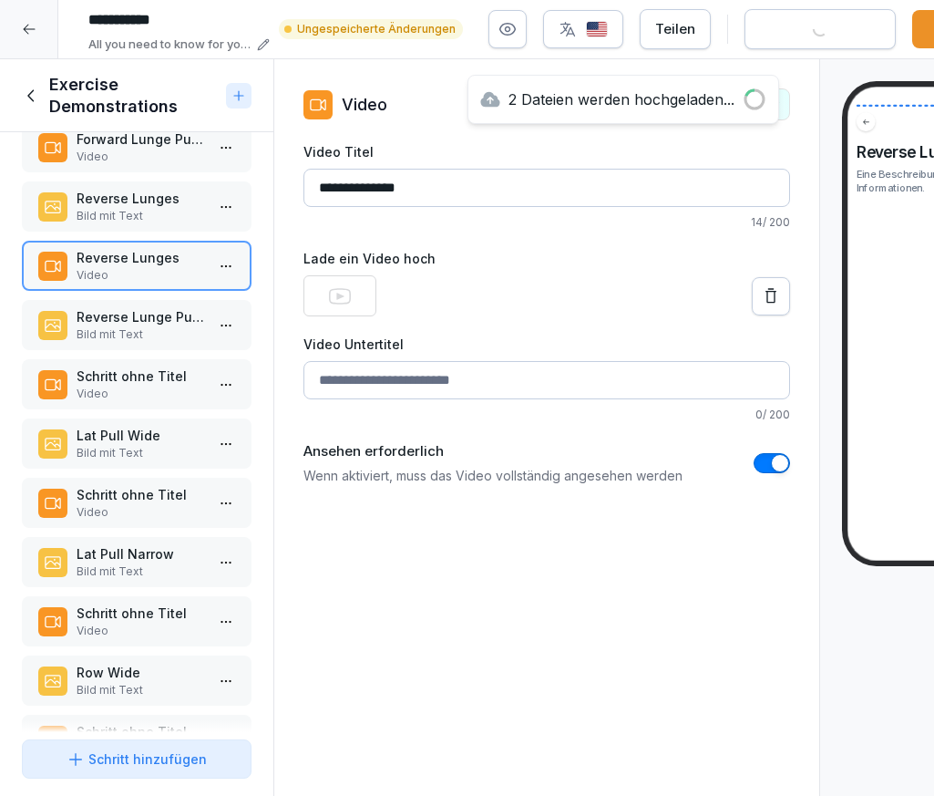
click at [114, 375] on p "Schritt ohne Titel" at bounding box center [141, 375] width 128 height 19
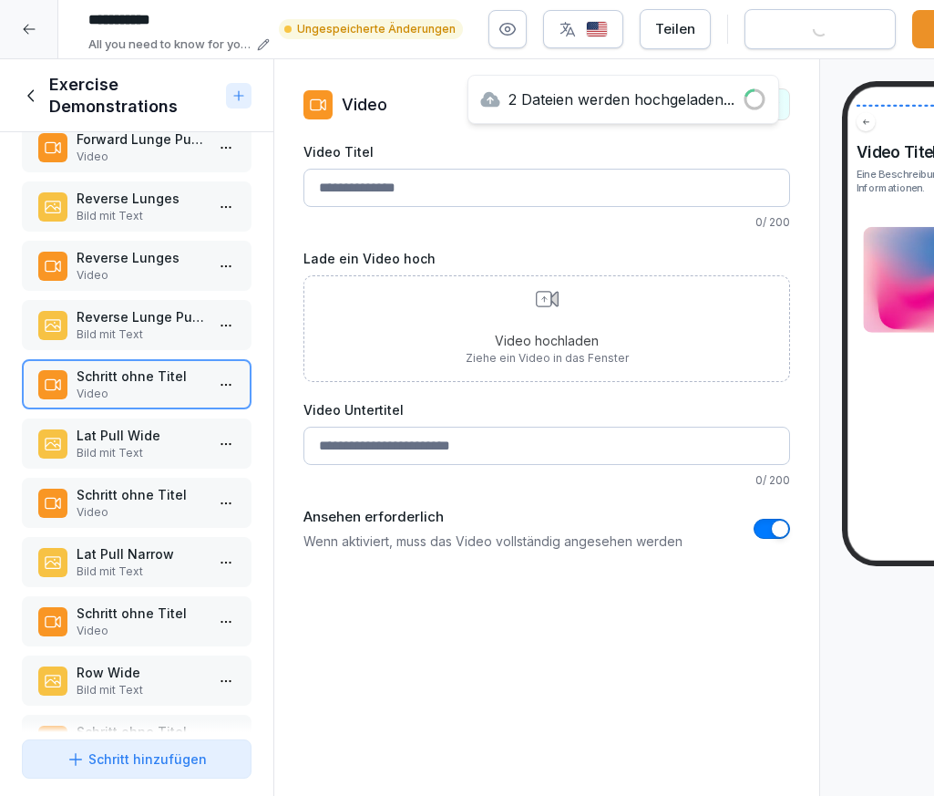
click at [118, 362] on div "Schritt ohne Titel Video" at bounding box center [137, 384] width 230 height 50
click at [120, 342] on p "Bild mit Text" at bounding box center [141, 334] width 128 height 16
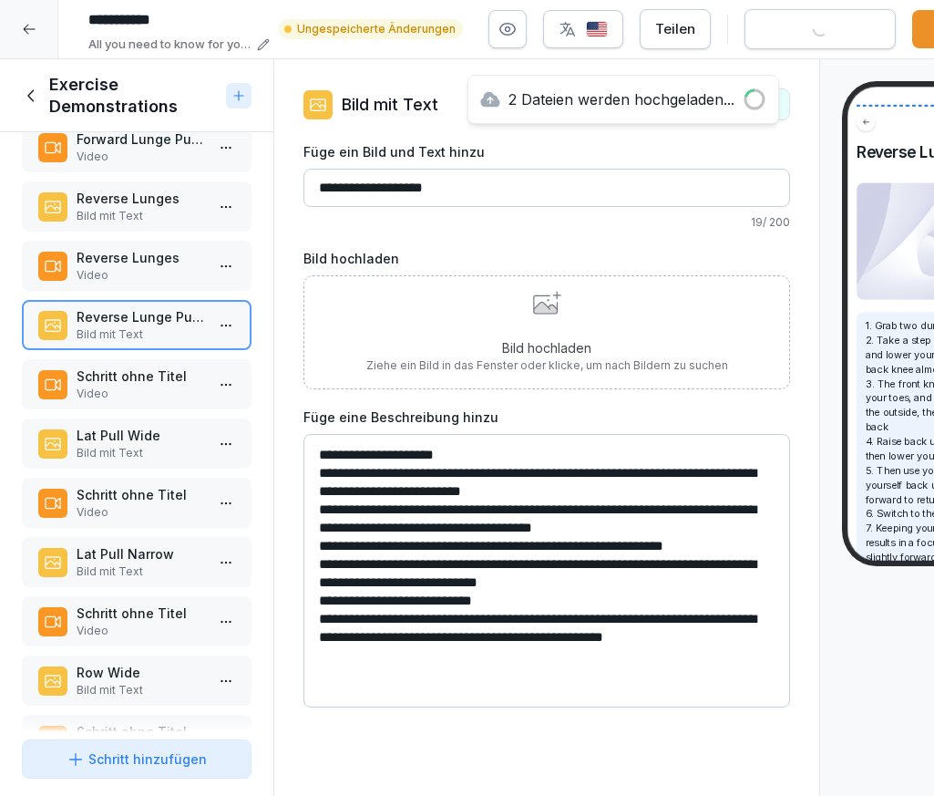
click at [374, 192] on input "**********" at bounding box center [546, 188] width 487 height 38
click at [181, 382] on p "Schritt ohne Titel" at bounding box center [141, 375] width 128 height 19
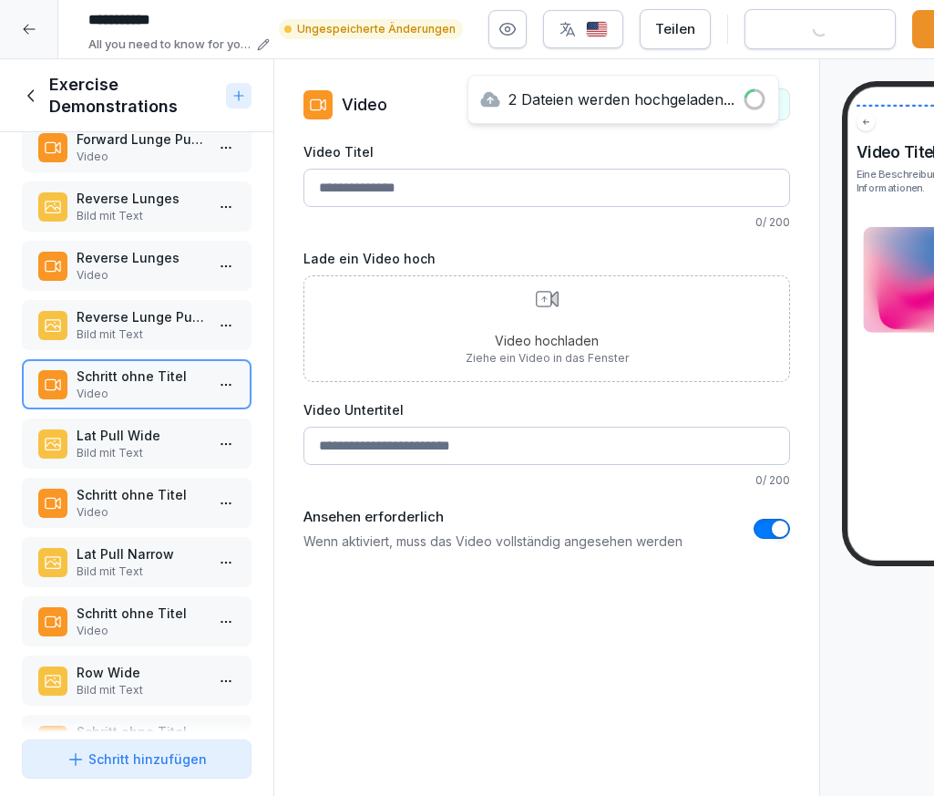
click at [447, 183] on input "Video Titel" at bounding box center [546, 188] width 487 height 38
paste input "**********"
type input "**********"
click at [531, 263] on label "Lade ein Video hoch" at bounding box center [546, 258] width 487 height 19
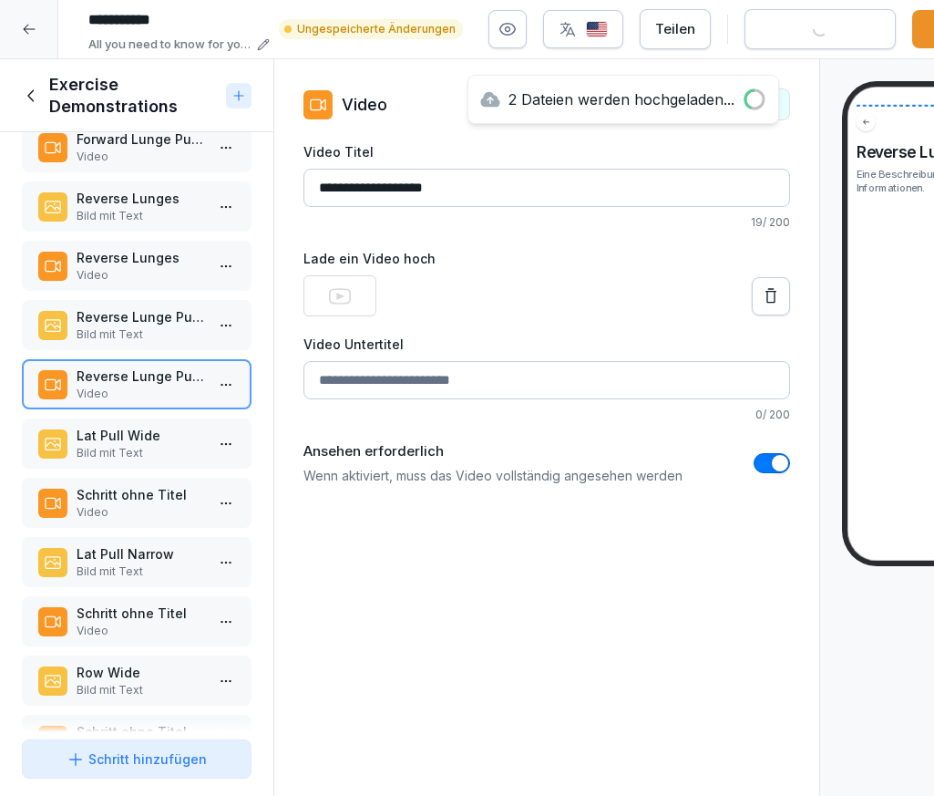
click at [131, 453] on p "Bild mit Text" at bounding box center [141, 453] width 128 height 16
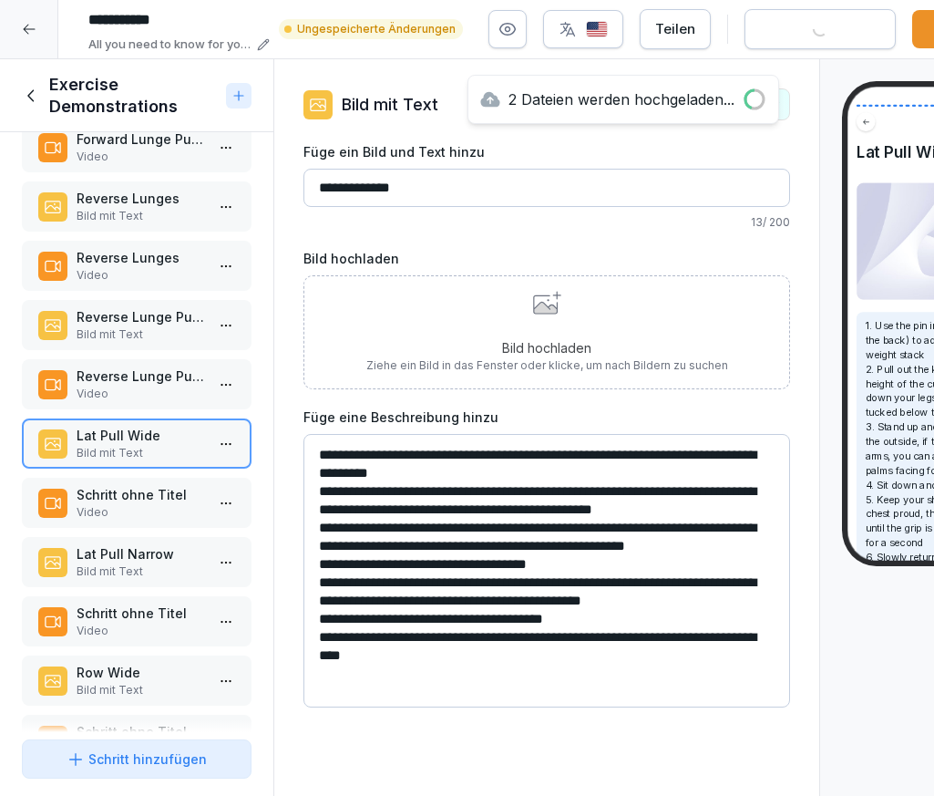
click at [444, 180] on input "**********" at bounding box center [546, 188] width 487 height 38
click at [136, 508] on p "Video" at bounding box center [141, 512] width 128 height 16
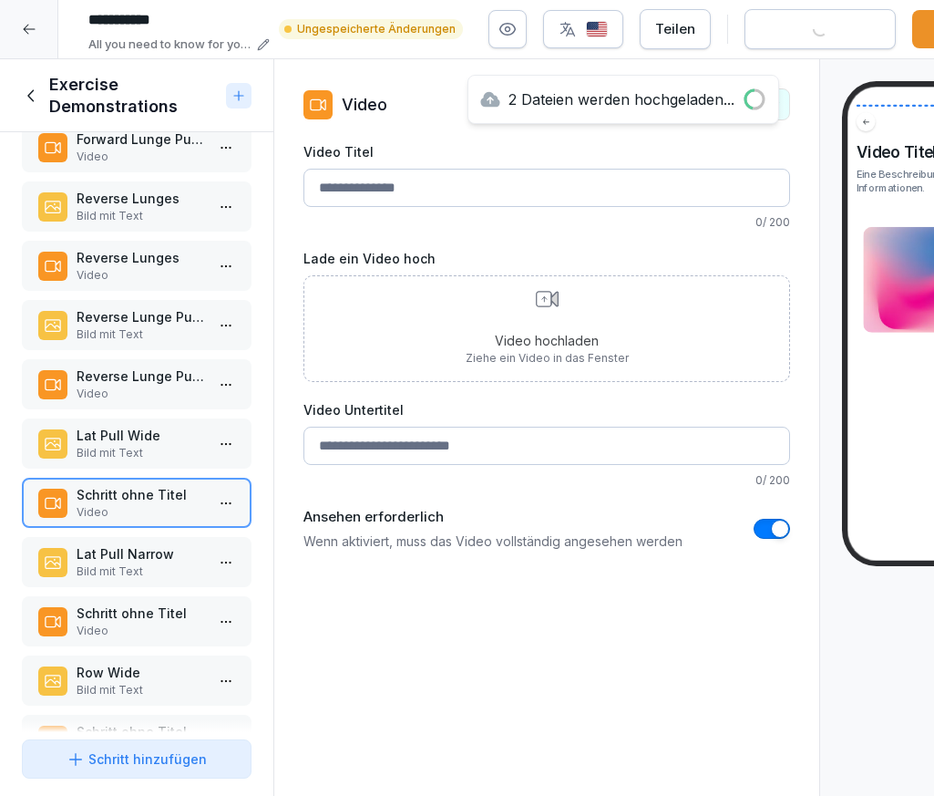
click at [349, 187] on input "Video Titel" at bounding box center [546, 188] width 487 height 38
paste input "**********"
type input "**********"
click at [169, 571] on p "Bild mit Text" at bounding box center [141, 571] width 128 height 16
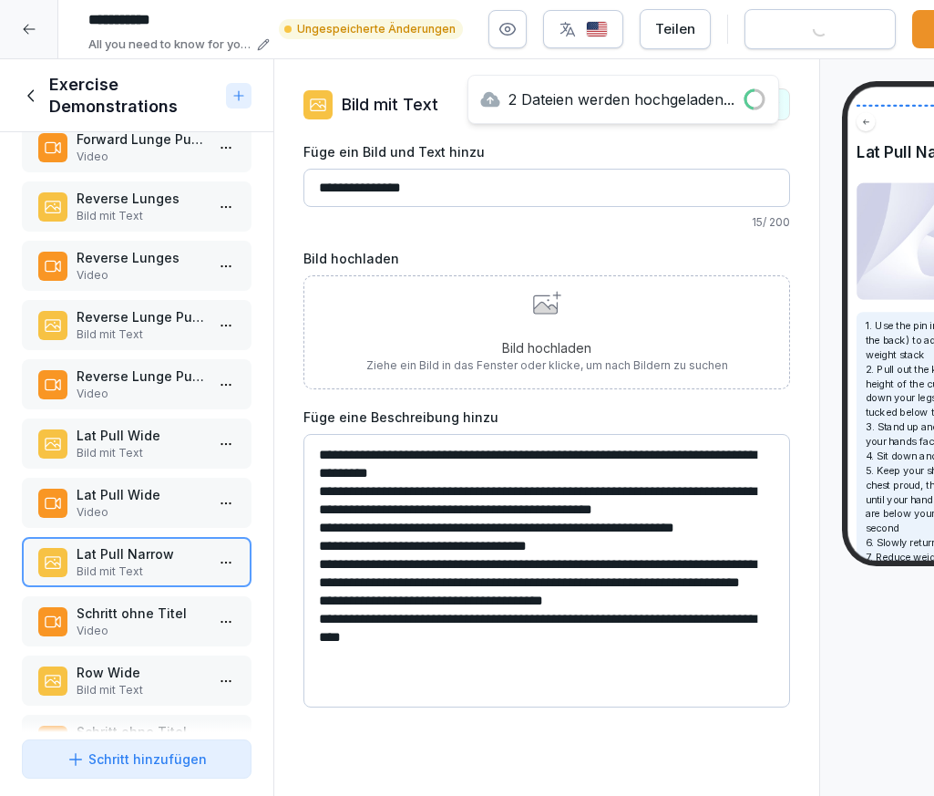
click at [399, 201] on input "**********" at bounding box center [546, 188] width 487 height 38
click at [158, 622] on p "Video" at bounding box center [141, 630] width 128 height 16
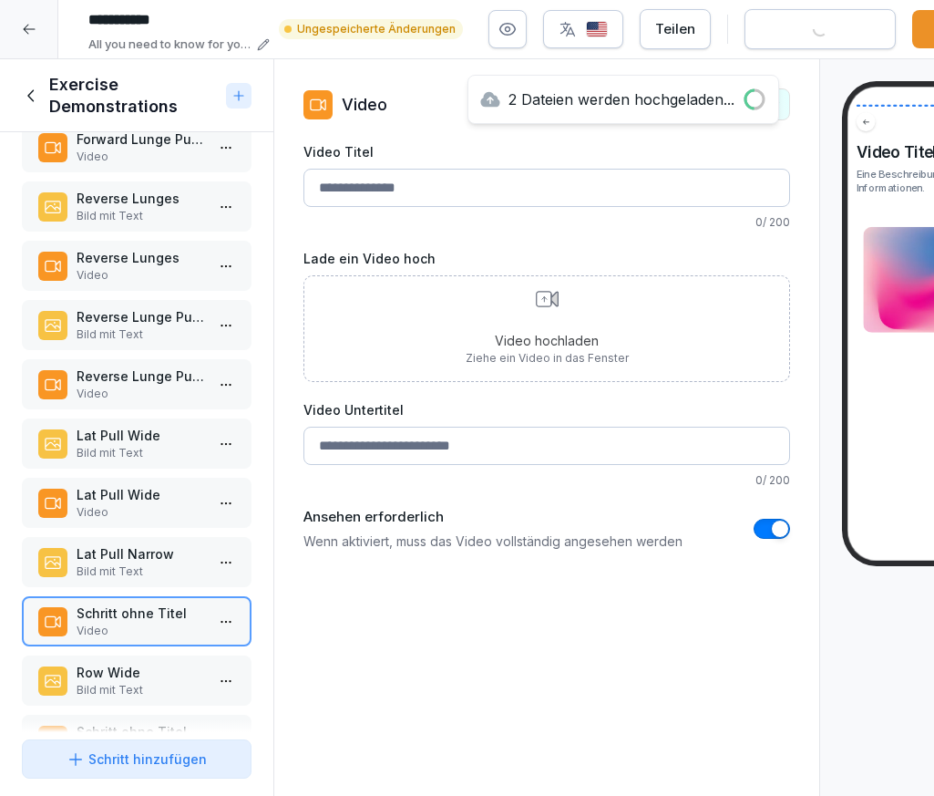
click at [397, 187] on input "Video Titel" at bounding box center [546, 188] width 487 height 38
paste input "**********"
type input "**********"
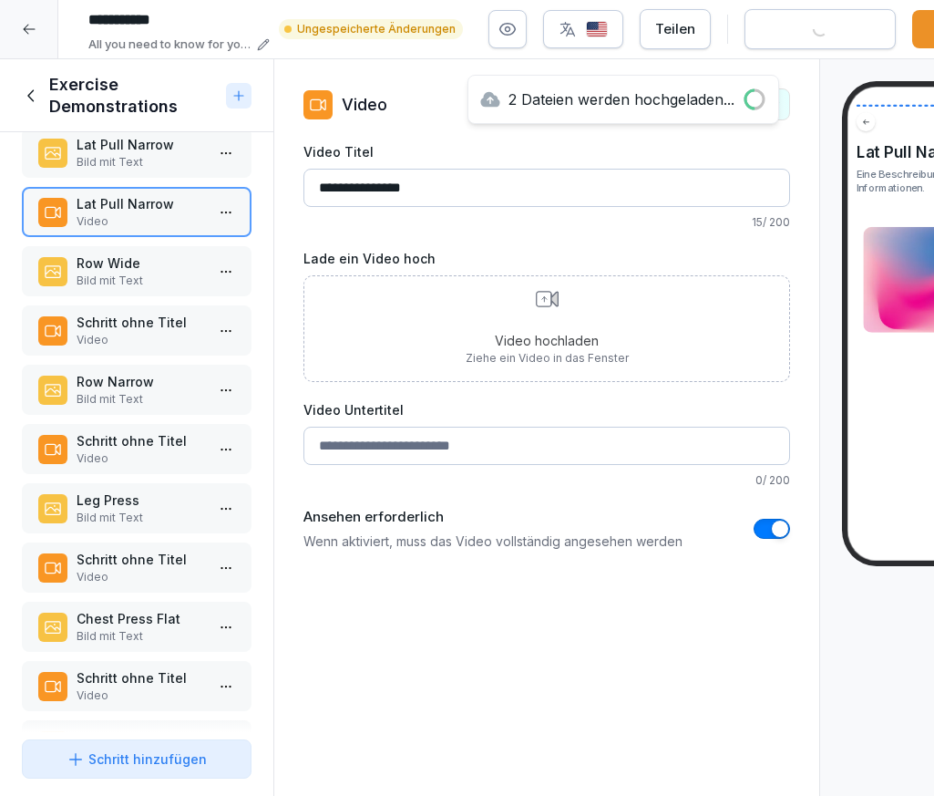
scroll to position [1278, 0]
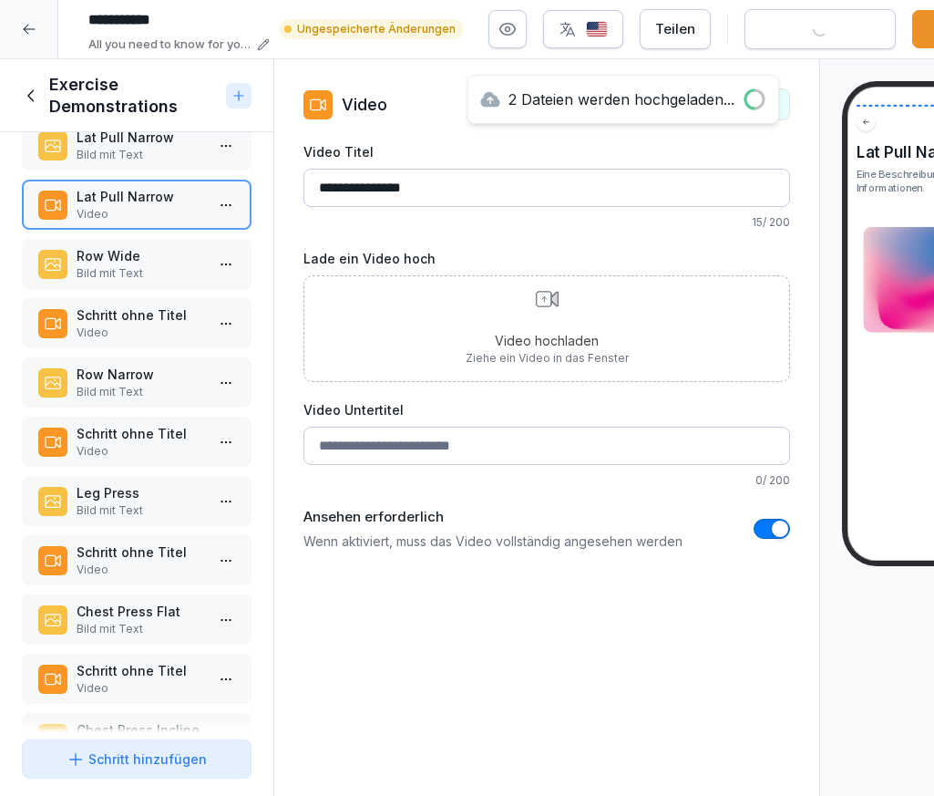
click at [167, 437] on p "Schritt ohne Titel" at bounding box center [141, 433] width 128 height 19
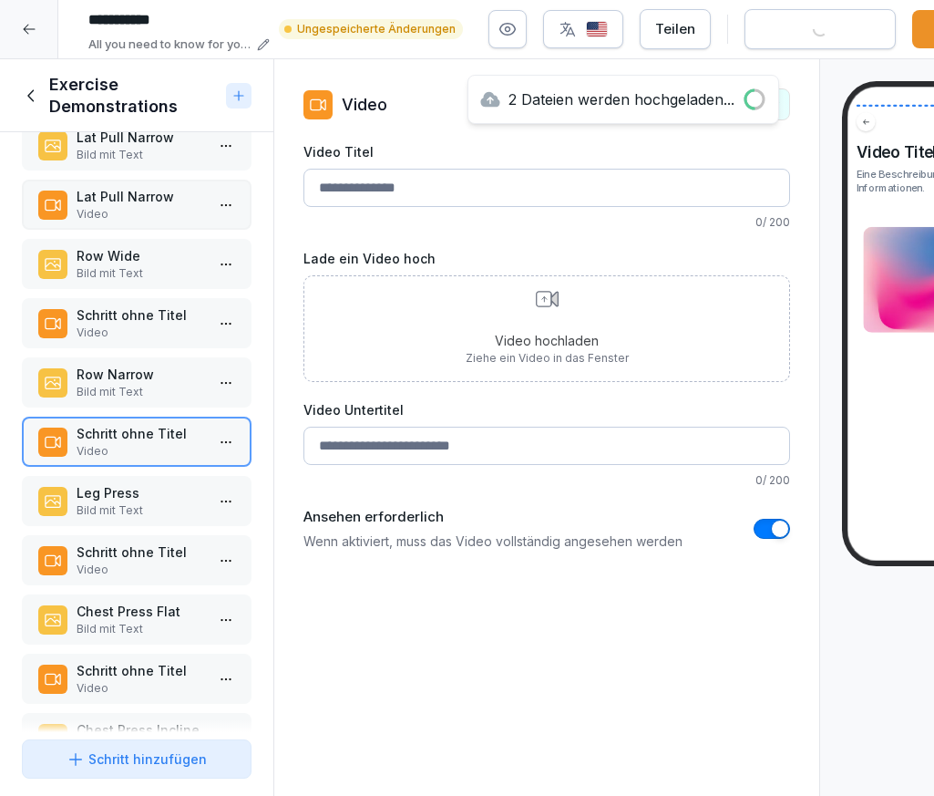
click at [149, 399] on p "Bild mit Text" at bounding box center [141, 392] width 128 height 16
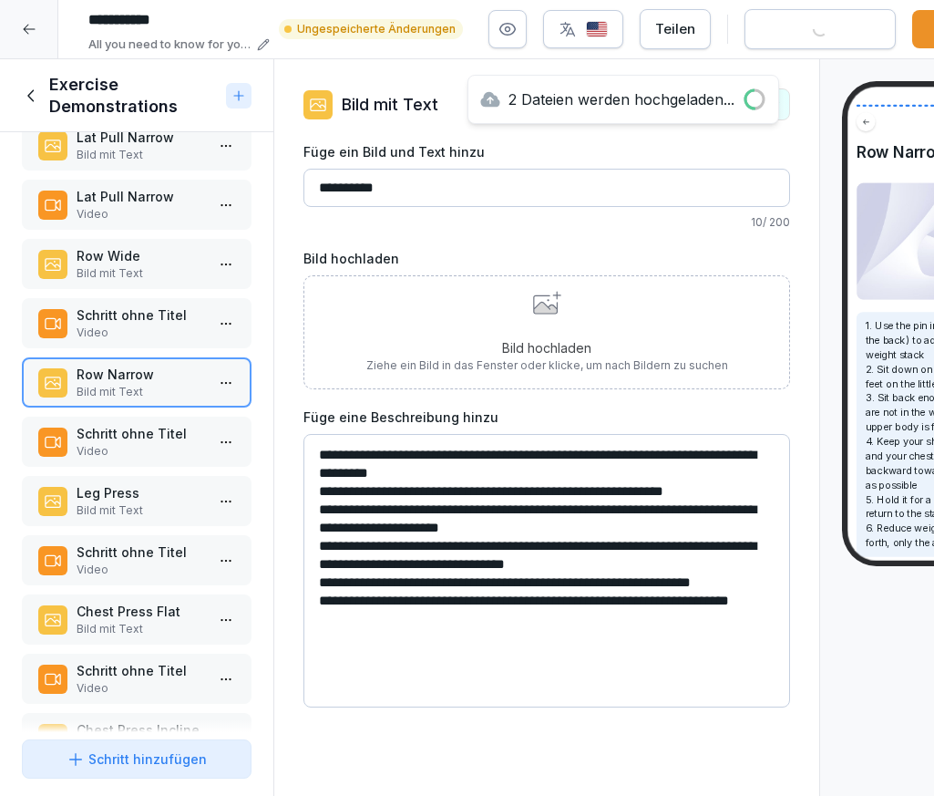
click at [390, 197] on input "**********" at bounding box center [546, 188] width 487 height 38
click at [141, 456] on p "Video" at bounding box center [141, 451] width 128 height 16
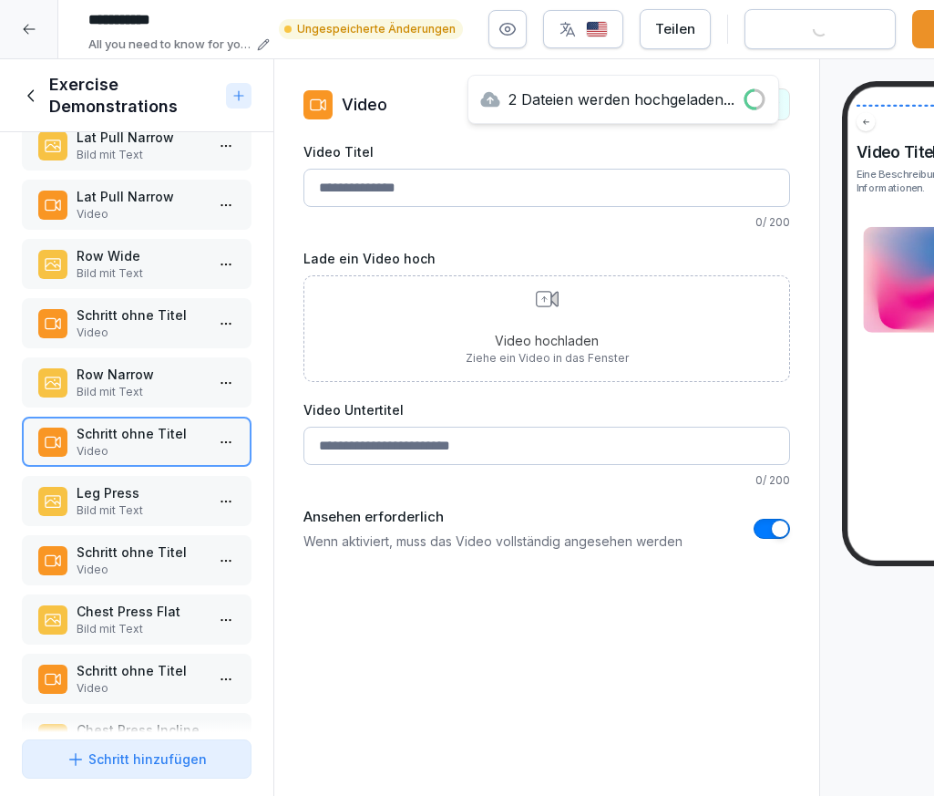
click at [363, 201] on input "Video Titel" at bounding box center [546, 188] width 487 height 38
paste input "**********"
type input "**********"
click at [149, 327] on p "Video" at bounding box center [141, 332] width 128 height 16
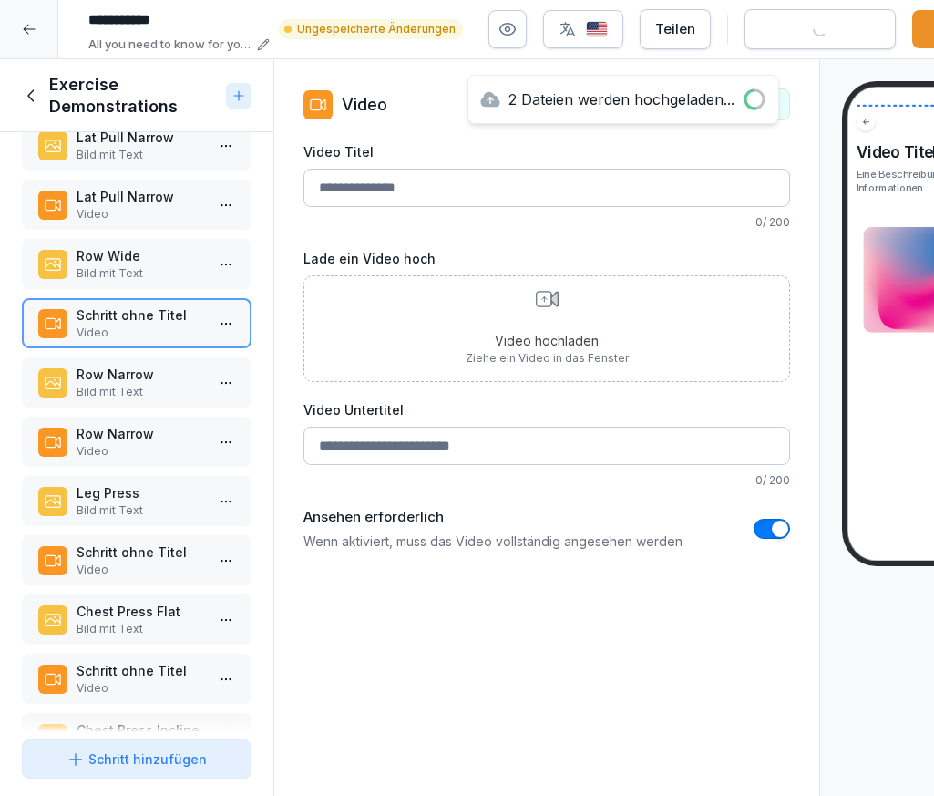
click at [394, 193] on input "Video Titel" at bounding box center [546, 188] width 487 height 38
paste input "**********"
type input "********"
click at [163, 508] on p "Bild mit Text" at bounding box center [141, 510] width 128 height 16
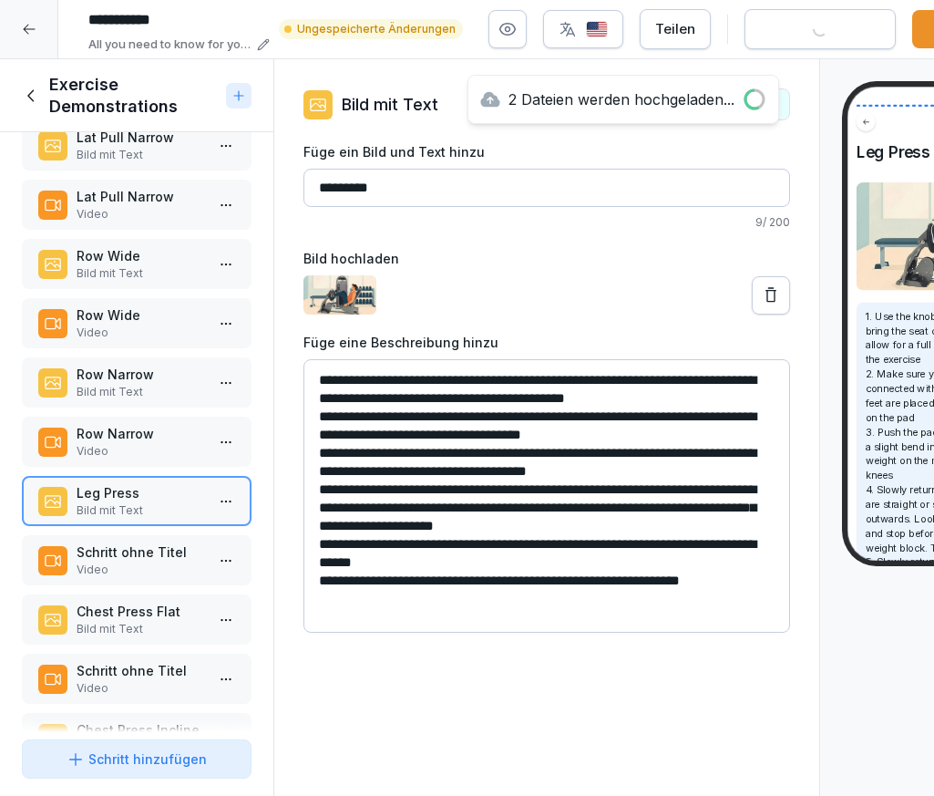
click at [354, 196] on input "*********" at bounding box center [546, 188] width 487 height 38
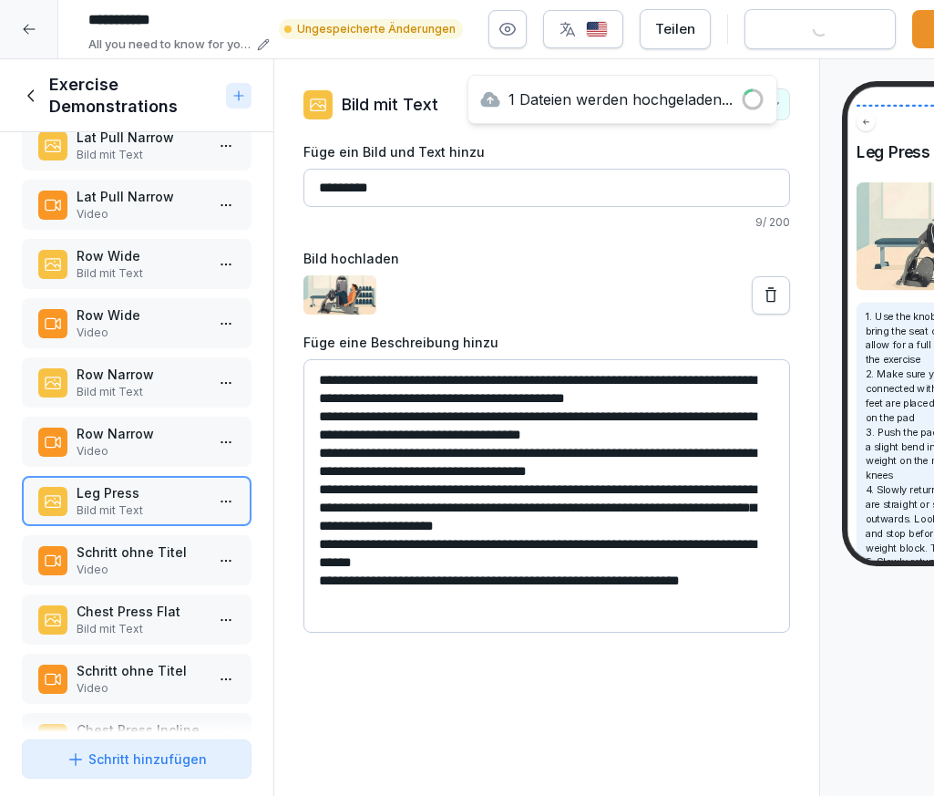
click at [354, 196] on input "*********" at bounding box center [546, 188] width 487 height 38
click at [135, 573] on p "Video" at bounding box center [141, 569] width 128 height 16
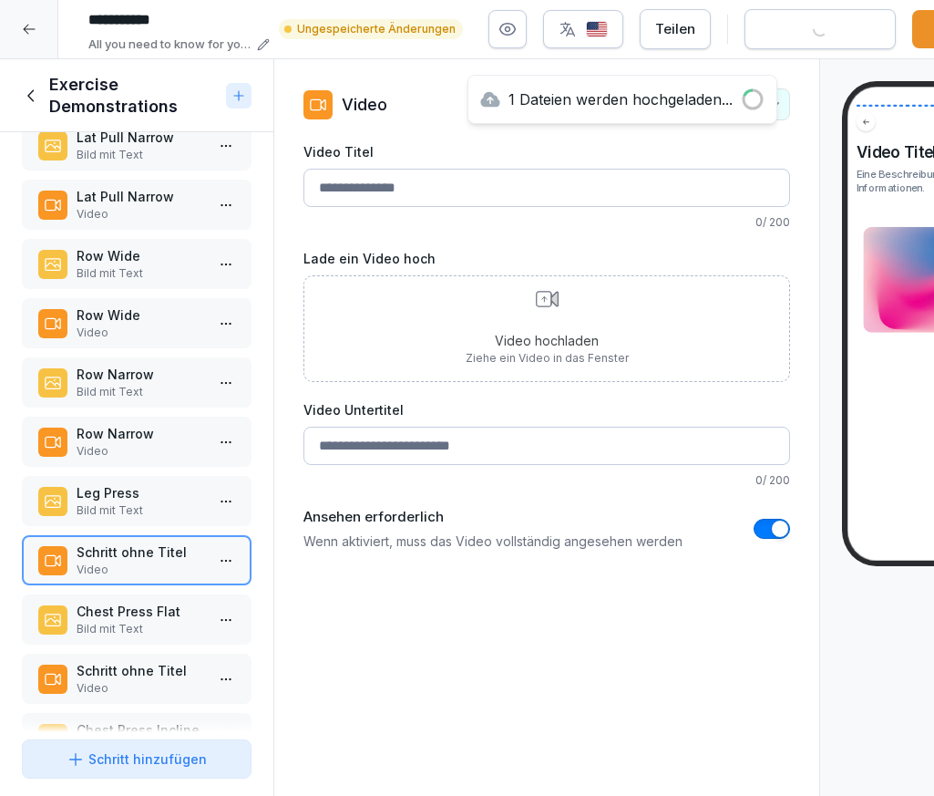
click at [333, 201] on input "Video Titel" at bounding box center [546, 188] width 487 height 38
paste input "*********"
type input "*********"
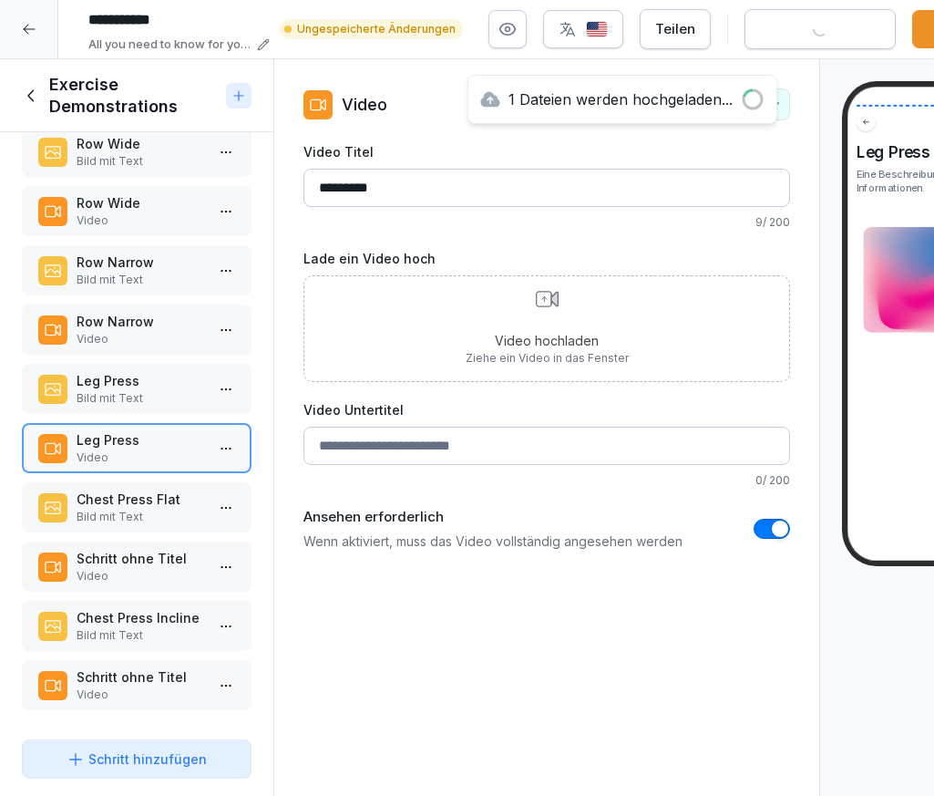
click at [156, 561] on p "Schritt ohne Titel" at bounding box center [141, 558] width 128 height 19
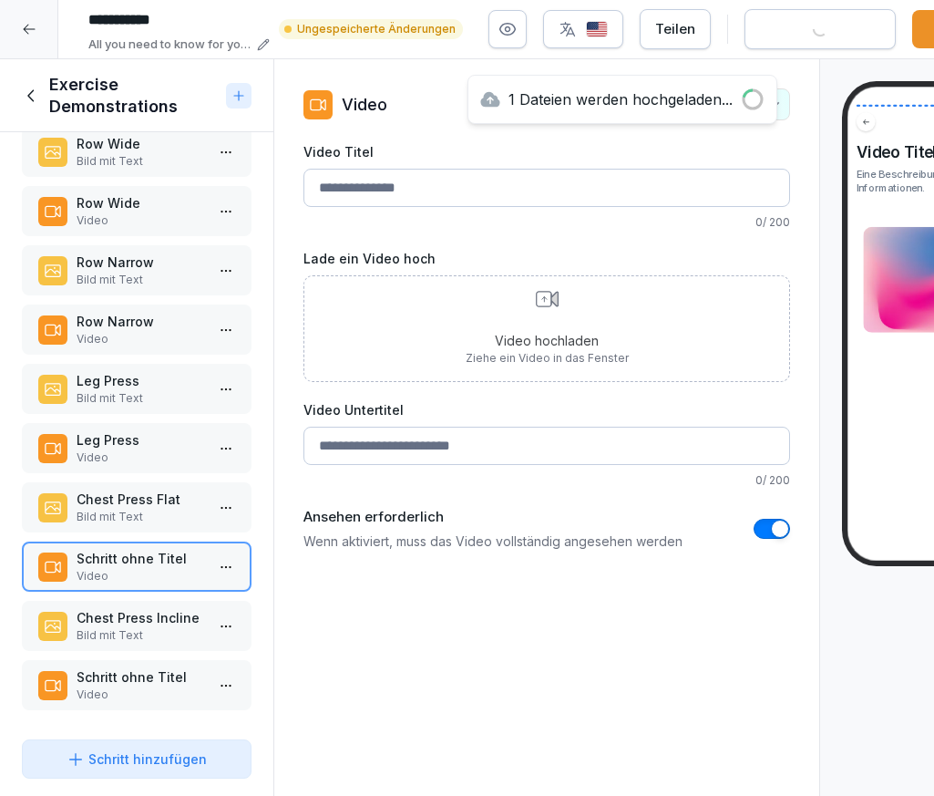
click at [138, 473] on div "Class introduction Übersicht Romanian Deadlift Bild mit Text Romanian Deadlift …" at bounding box center [136, 432] width 273 height 600
click at [131, 512] on p "Bild mit Text" at bounding box center [141, 517] width 128 height 16
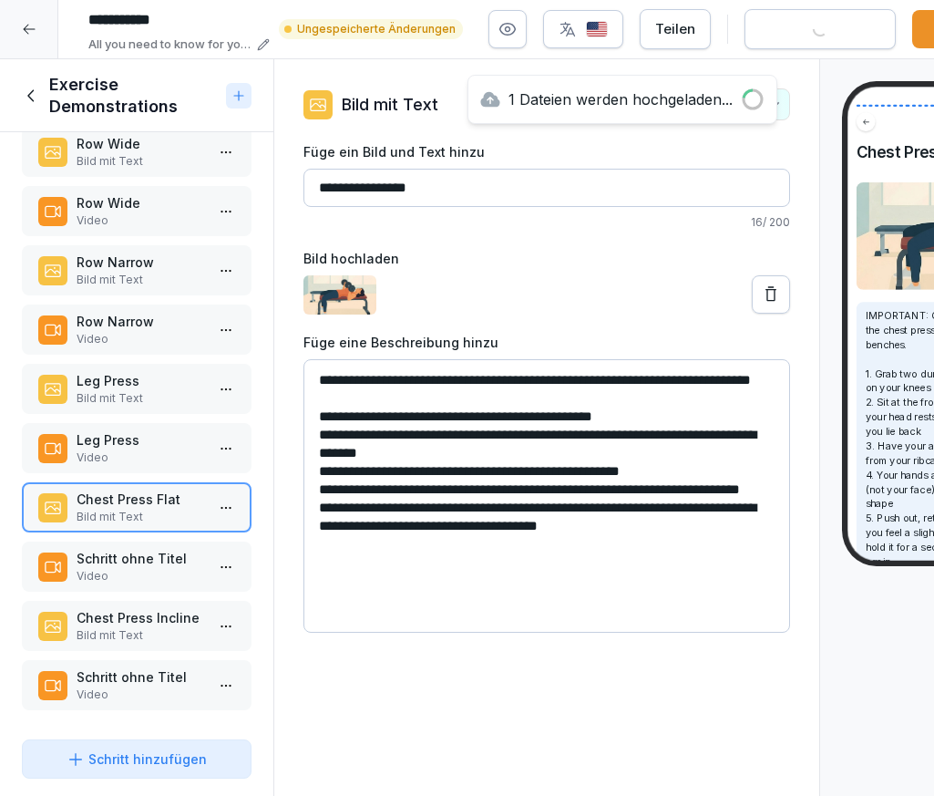
click at [380, 187] on input "**********" at bounding box center [546, 188] width 487 height 38
click at [139, 557] on p "Schritt ohne Titel" at bounding box center [141, 558] width 128 height 19
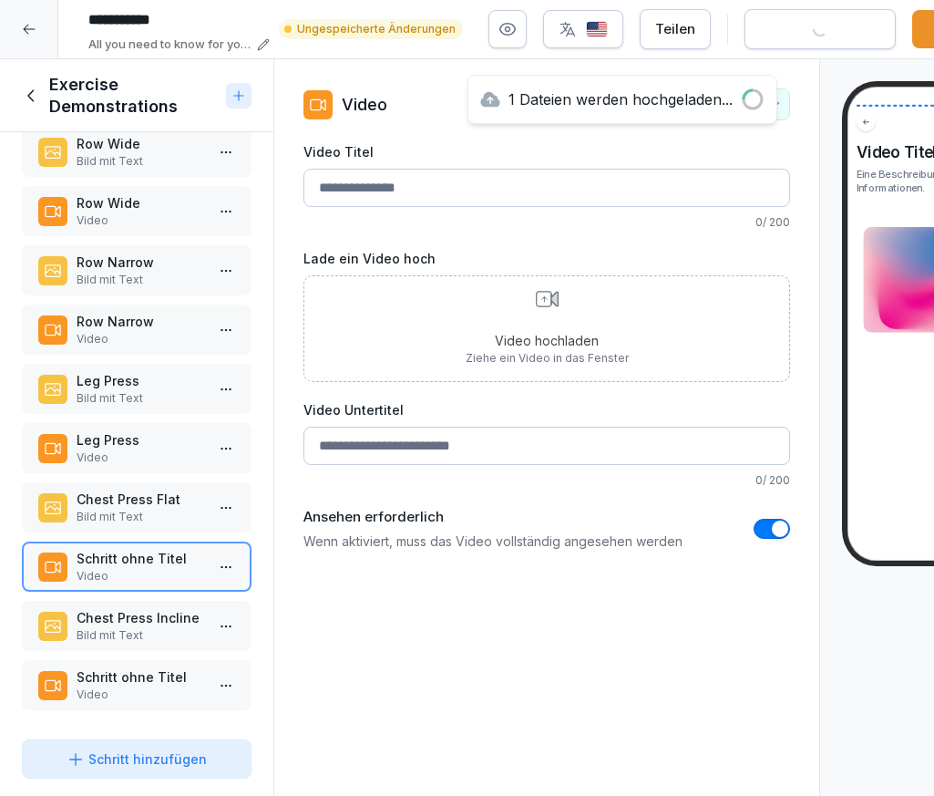
click at [375, 189] on input "Video Titel" at bounding box center [546, 188] width 487 height 38
paste input "**********"
type input "**********"
click at [162, 620] on p "Chest Press Incline" at bounding box center [141, 617] width 128 height 19
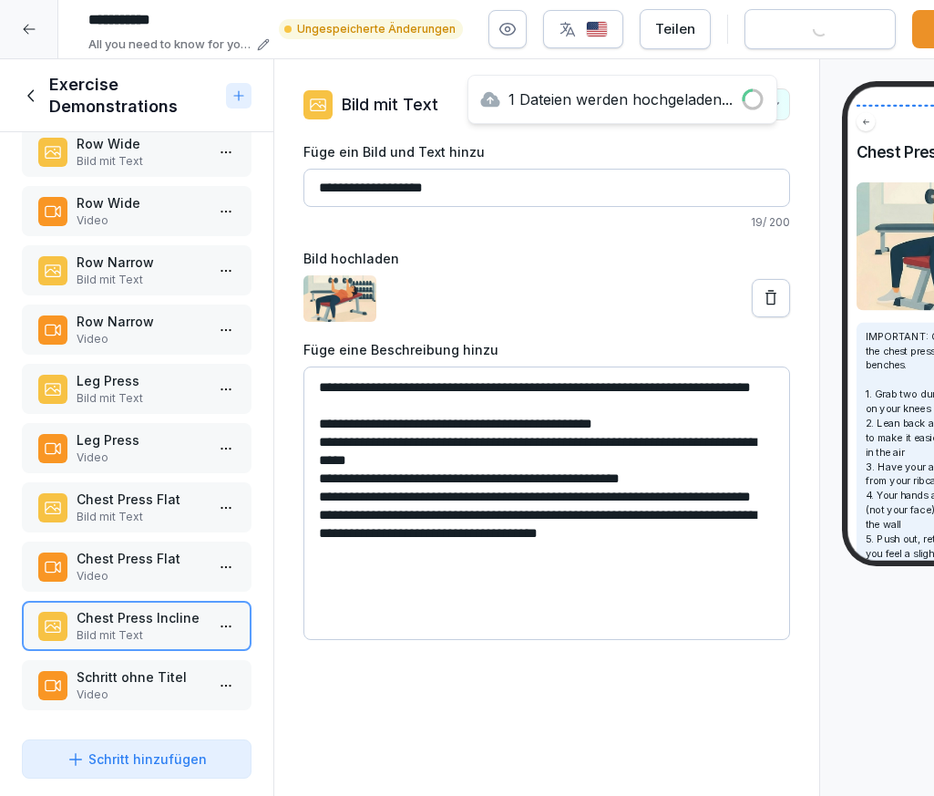
click at [395, 199] on input "**********" at bounding box center [546, 188] width 487 height 38
click at [155, 705] on div "Schritt ohne Titel Video" at bounding box center [137, 685] width 230 height 50
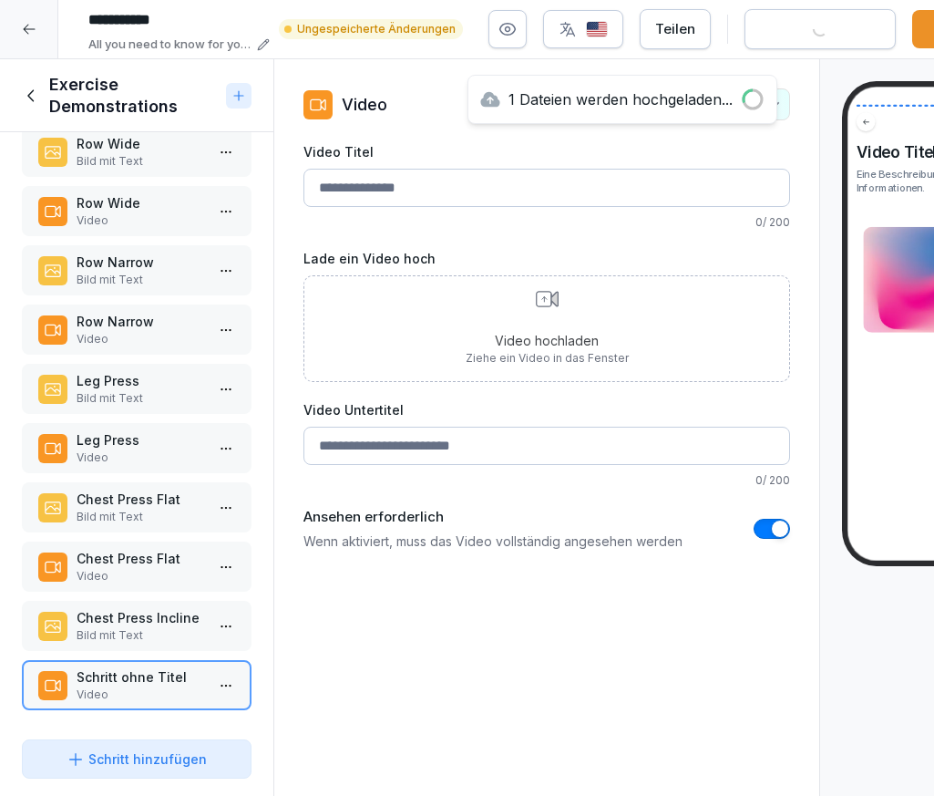
click at [394, 206] on input "Video Titel" at bounding box center [546, 188] width 487 height 38
paste input "**********"
type input "**********"
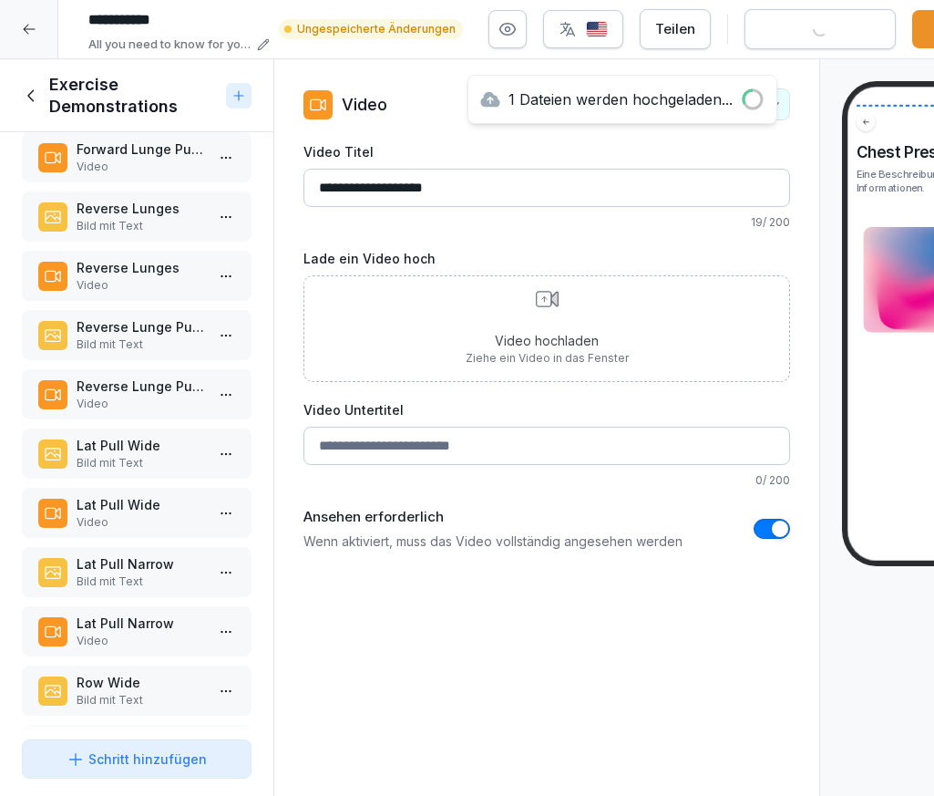
scroll to position [850, 0]
click at [125, 400] on p "Video" at bounding box center [141, 404] width 128 height 16
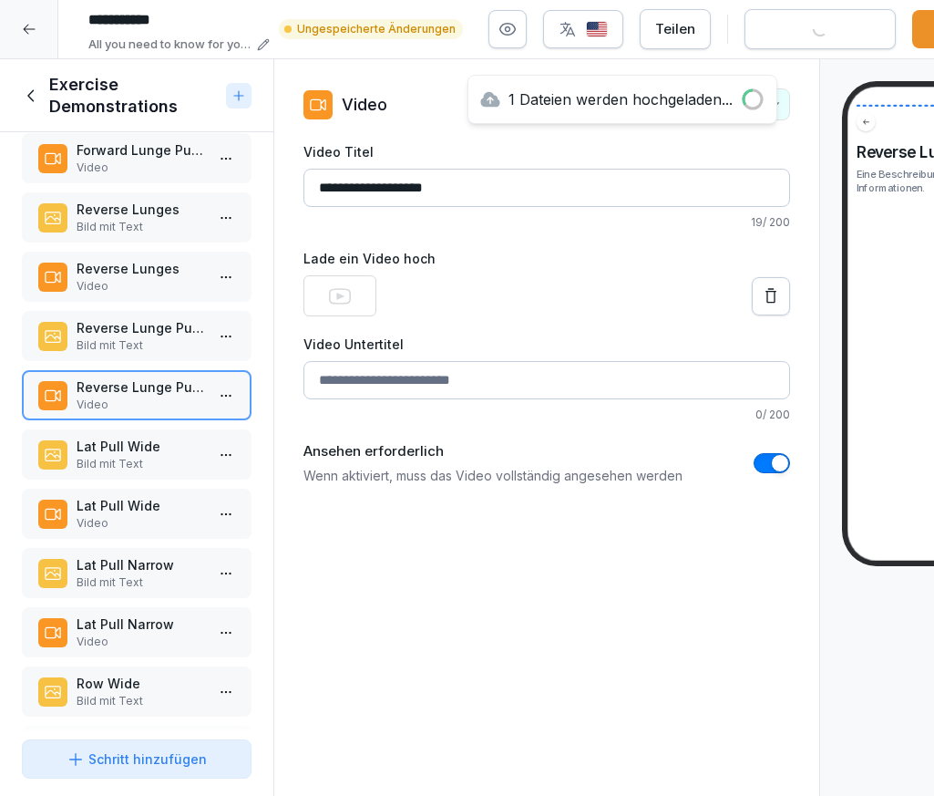
click at [123, 499] on p "Lat Pull Wide" at bounding box center [141, 505] width 128 height 19
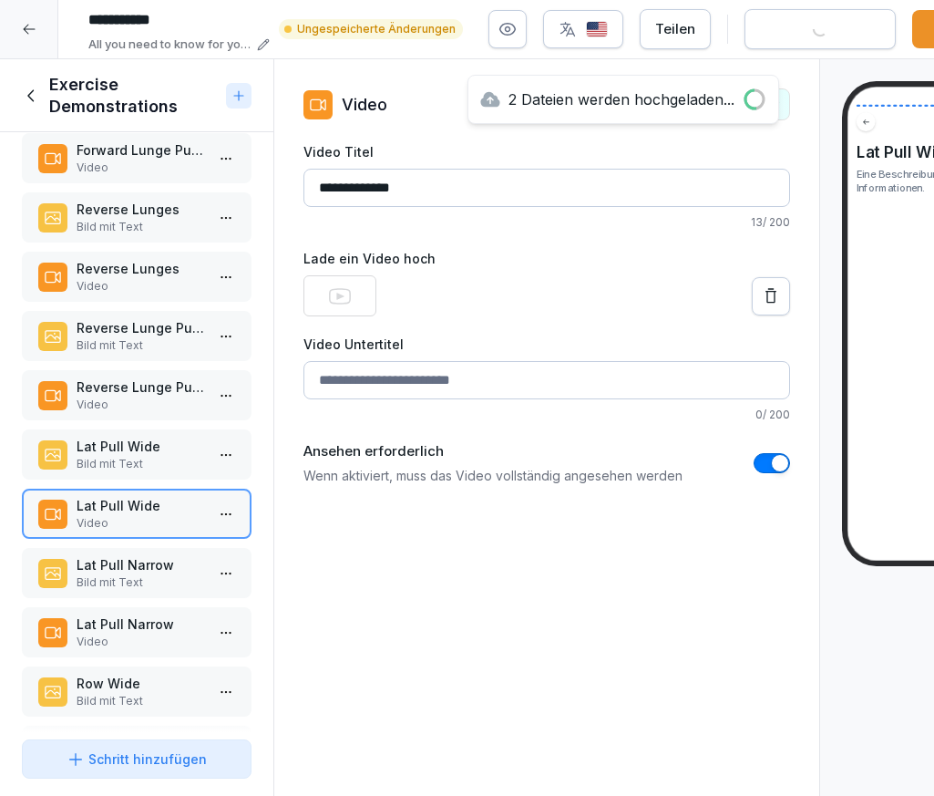
click at [104, 632] on p "Lat Pull Narrow" at bounding box center [141, 623] width 128 height 19
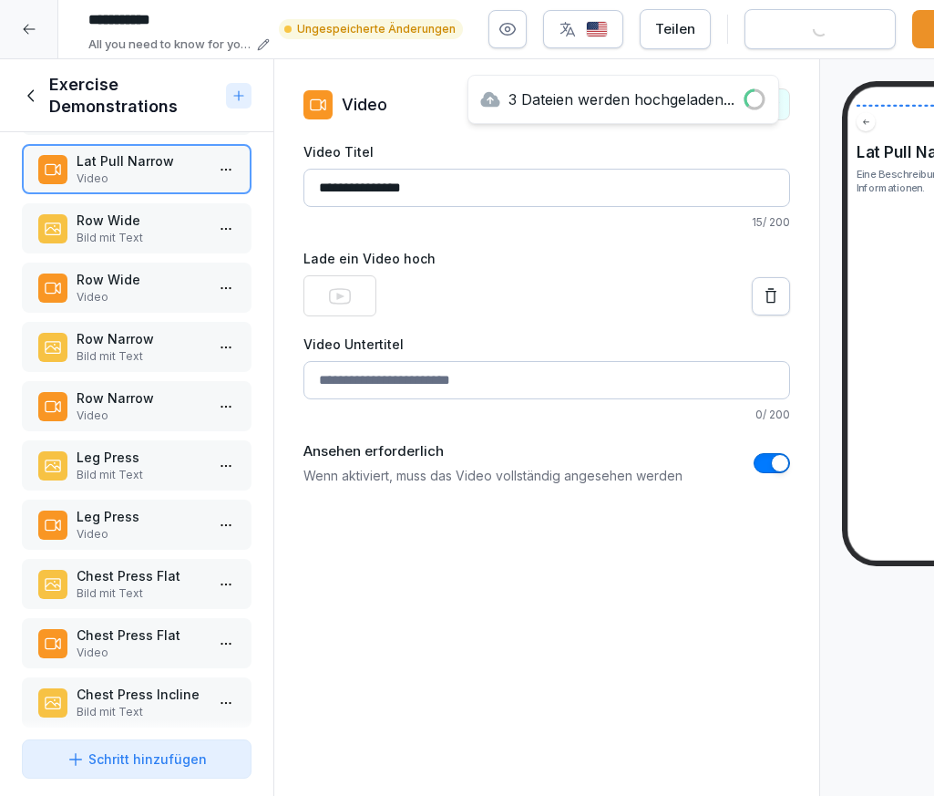
scroll to position [1311, 0]
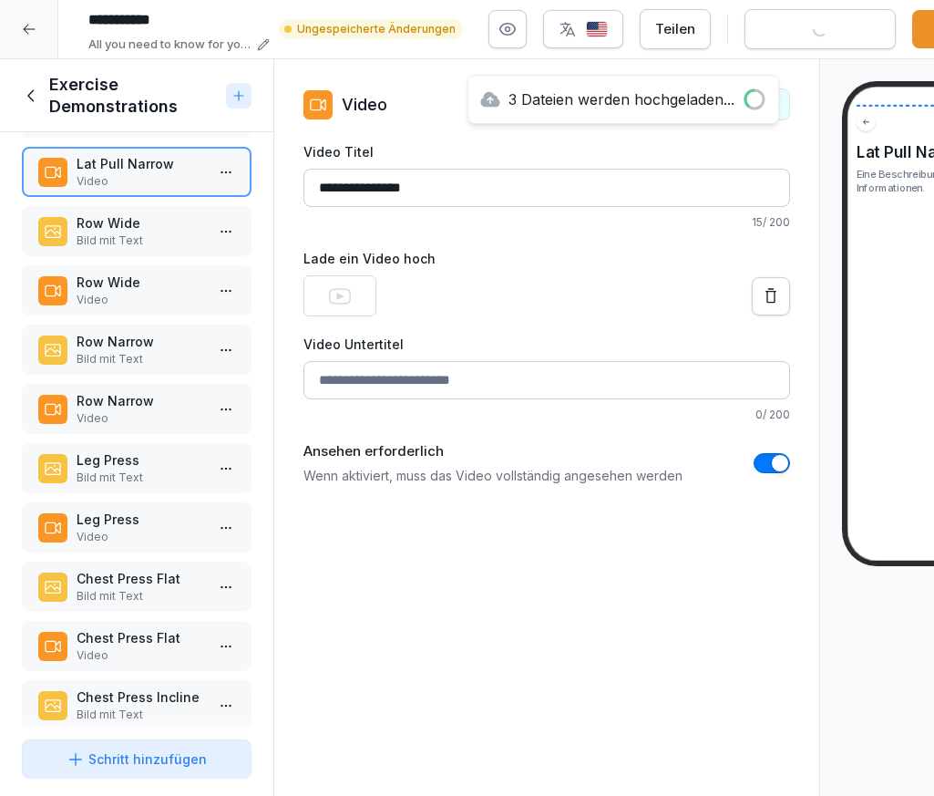
click at [110, 284] on p "Row Wide" at bounding box center [141, 282] width 128 height 19
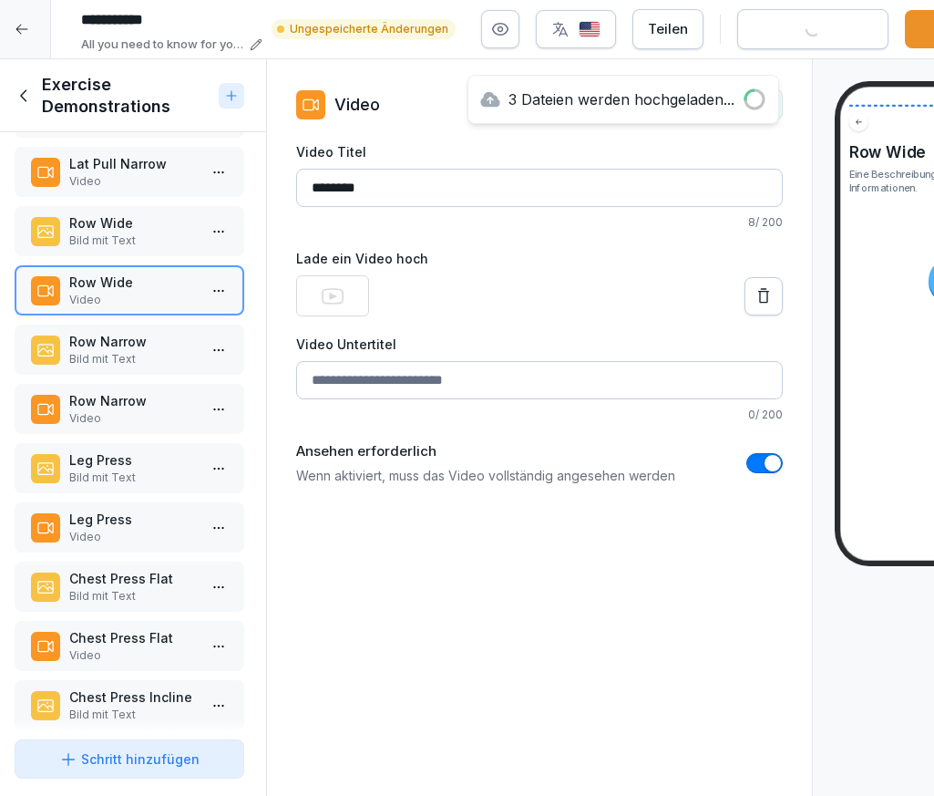
scroll to position [0, 2]
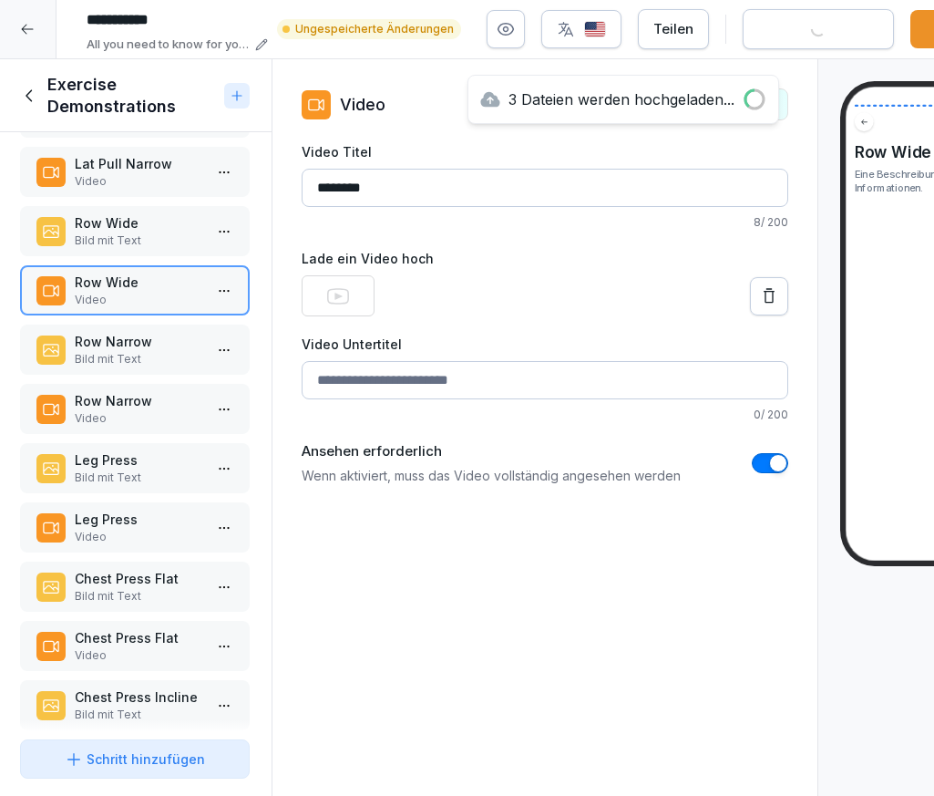
click at [596, 288] on div at bounding box center [545, 295] width 487 height 41
click at [197, 395] on p "Row Narrow" at bounding box center [139, 400] width 128 height 19
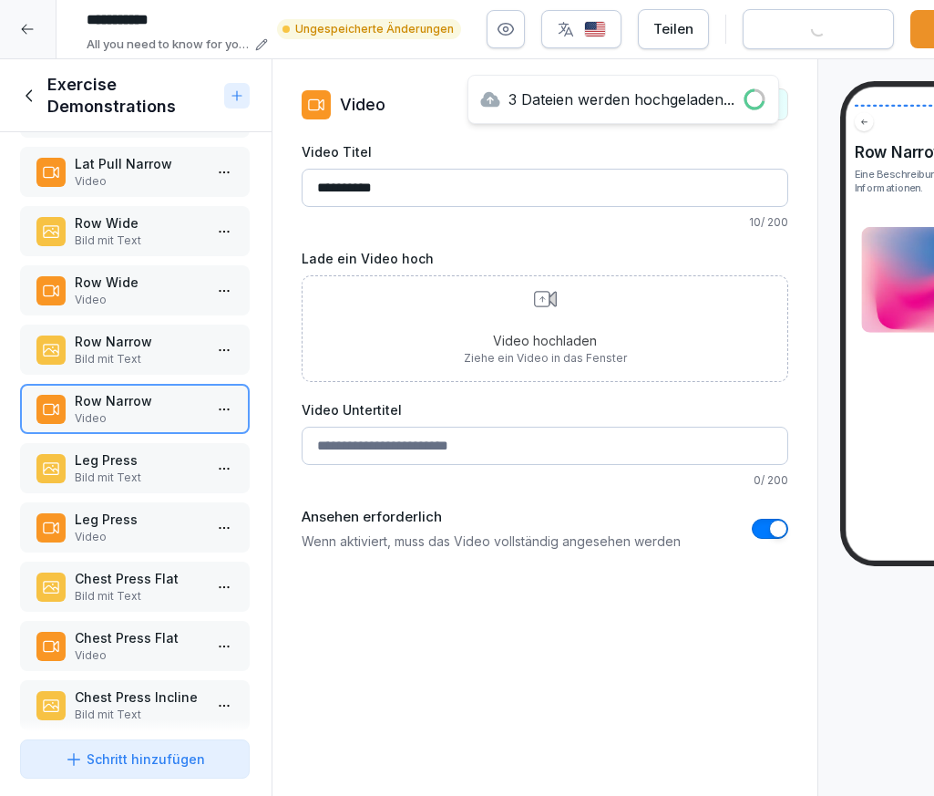
click at [107, 531] on p "Video" at bounding box center [139, 537] width 128 height 16
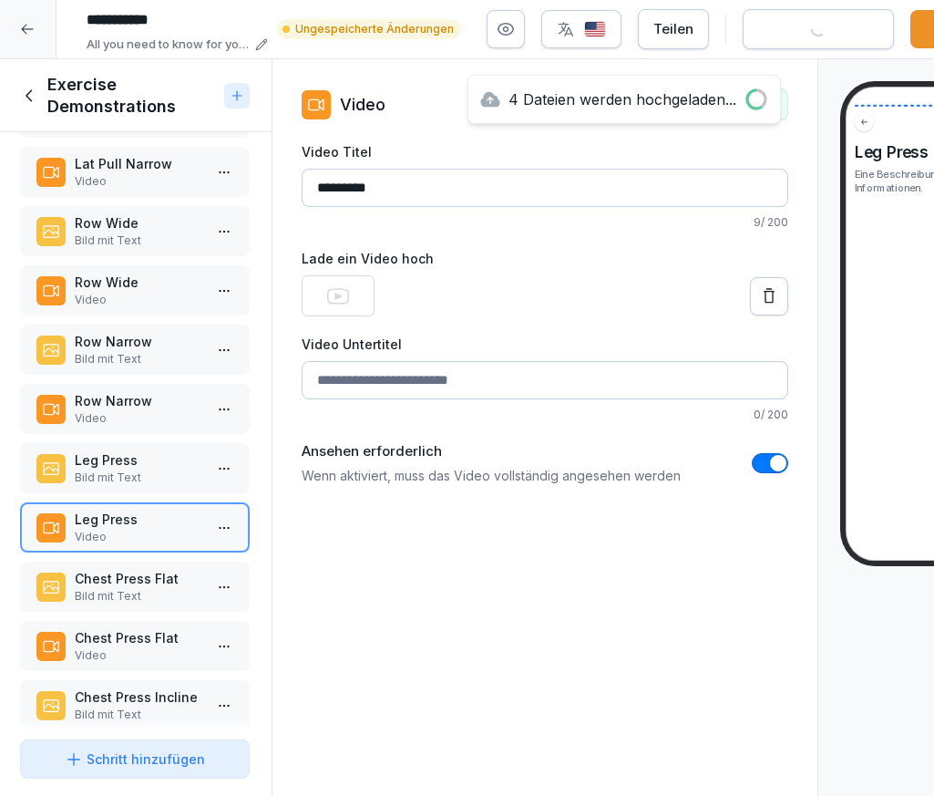
click at [142, 411] on p "Video" at bounding box center [139, 418] width 128 height 16
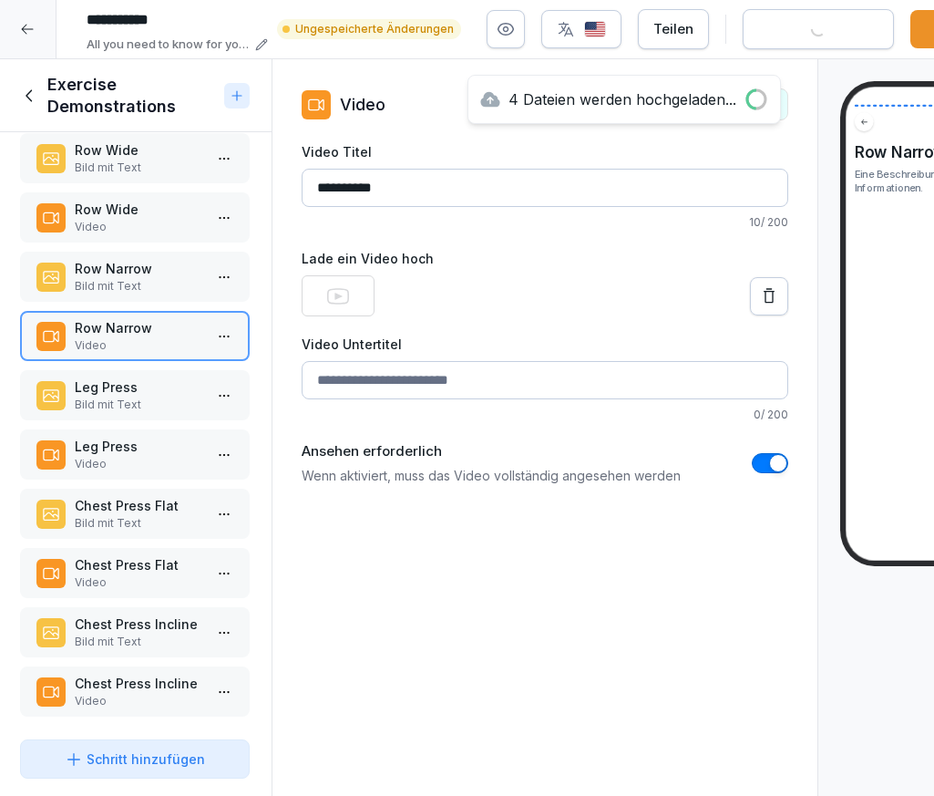
scroll to position [1384, 0]
click at [139, 563] on p "Chest Press Flat" at bounding box center [139, 563] width 128 height 19
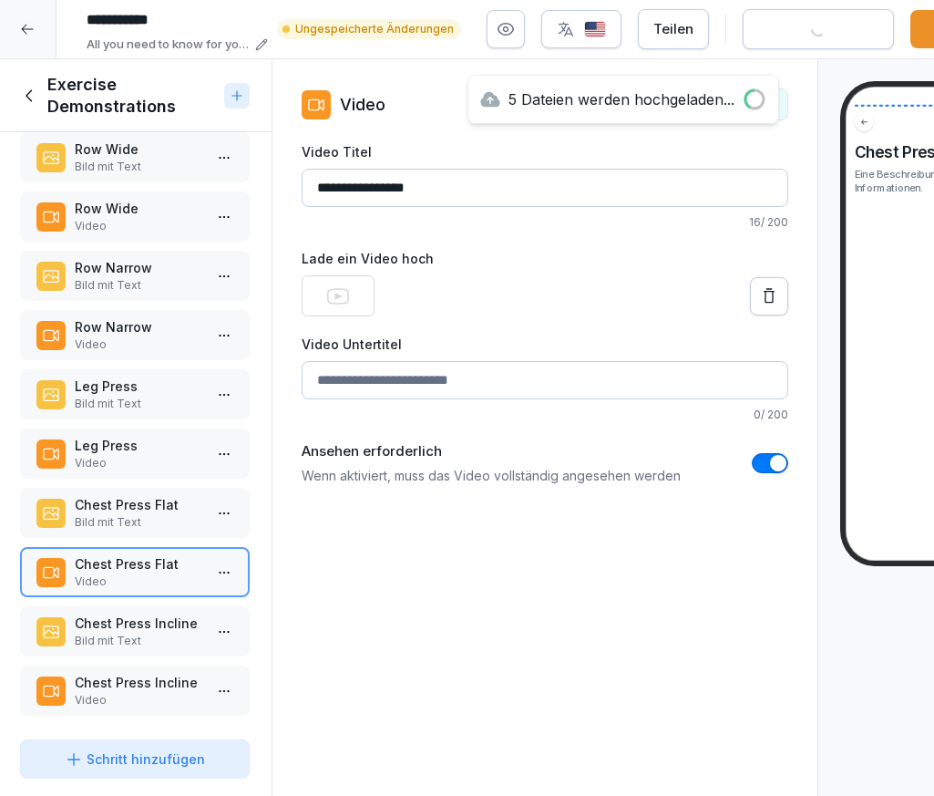
scroll to position [1390, 0]
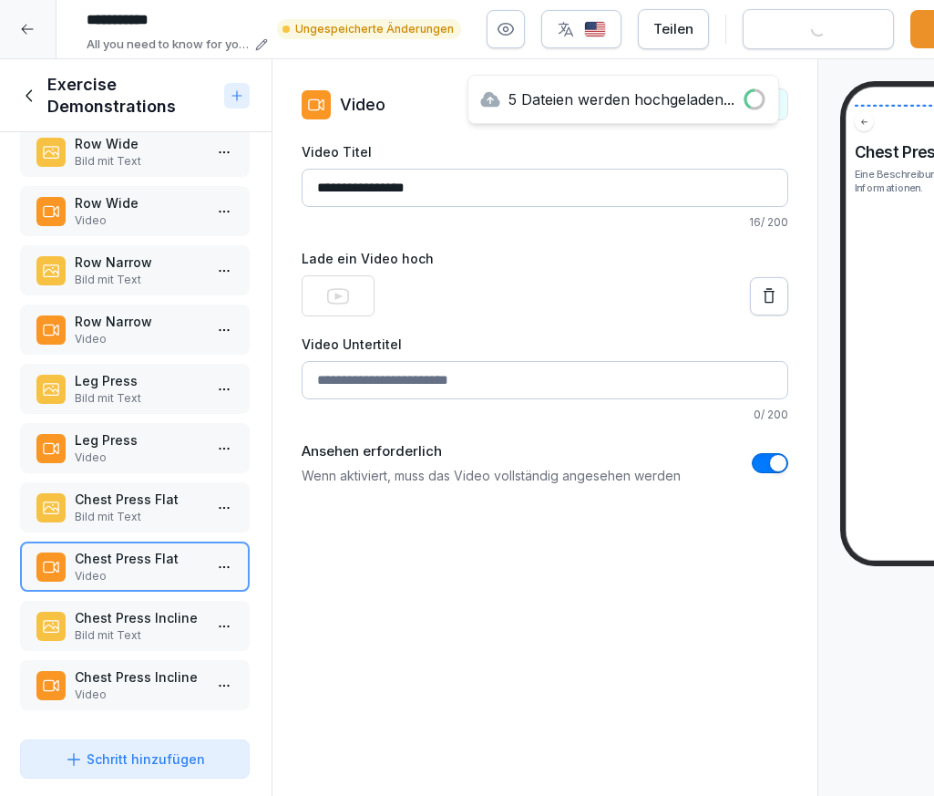
click at [152, 684] on p "Chest Press Incline" at bounding box center [139, 676] width 128 height 19
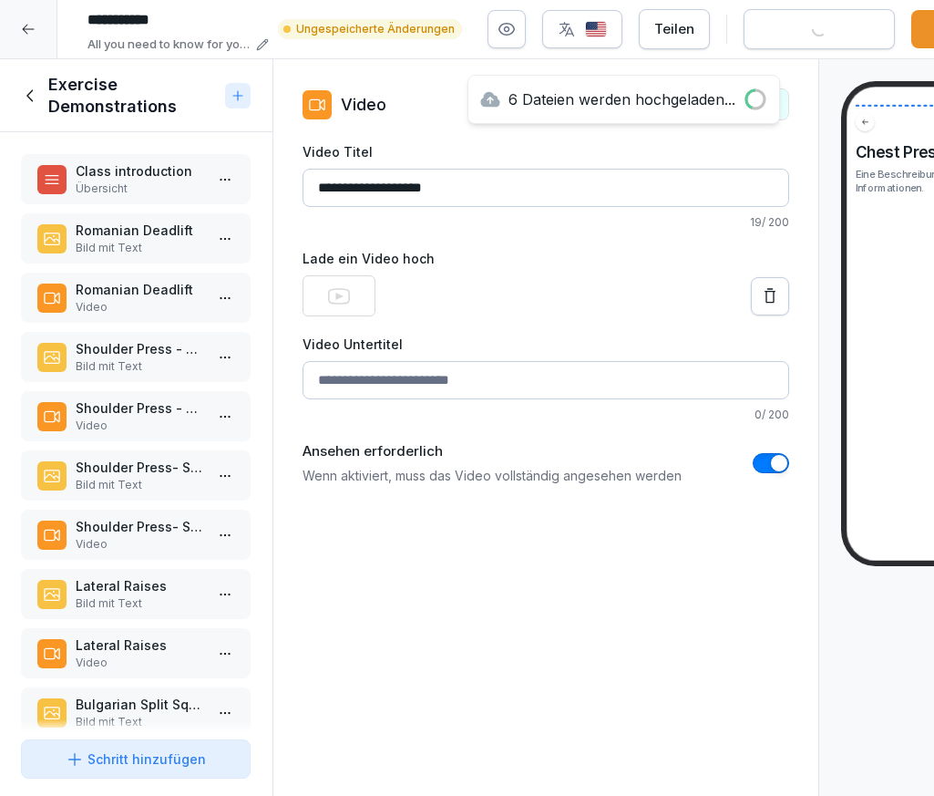
click at [516, 252] on label "Lade ein Video hoch" at bounding box center [546, 258] width 487 height 19
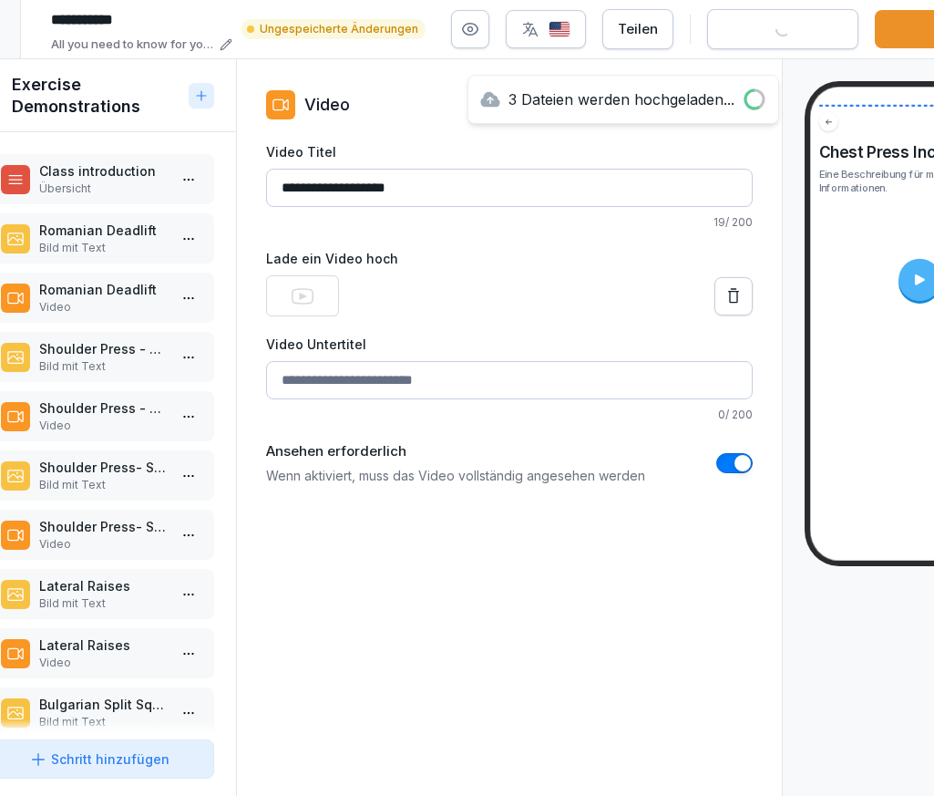
scroll to position [0, 36]
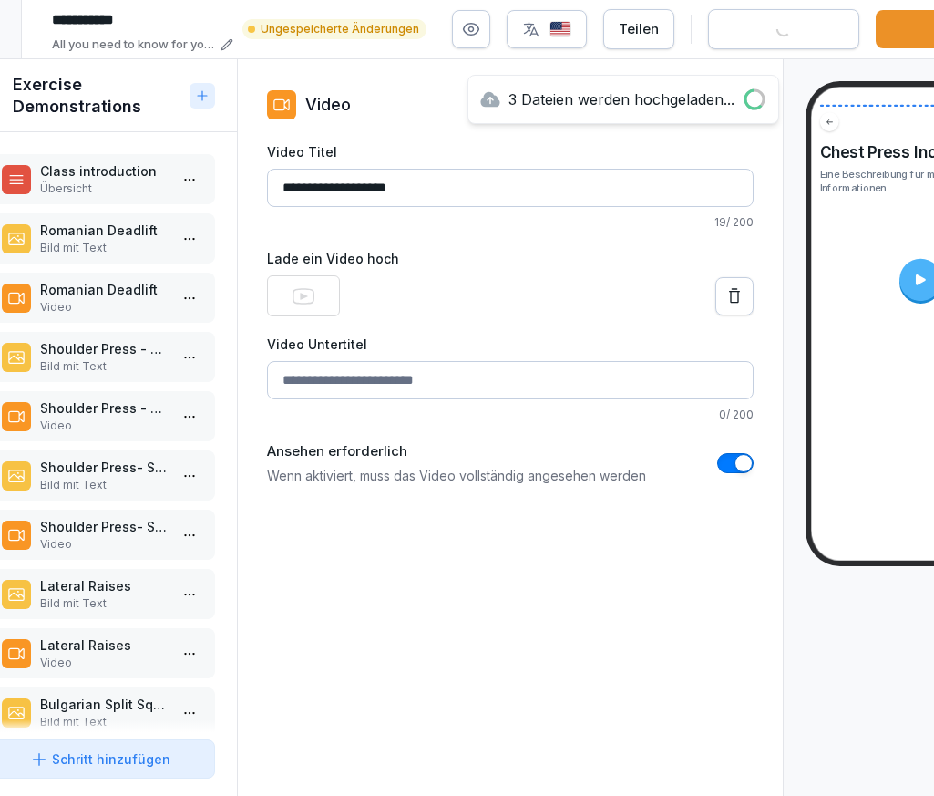
click at [139, 283] on p "Romanian Deadlift" at bounding box center [104, 289] width 128 height 19
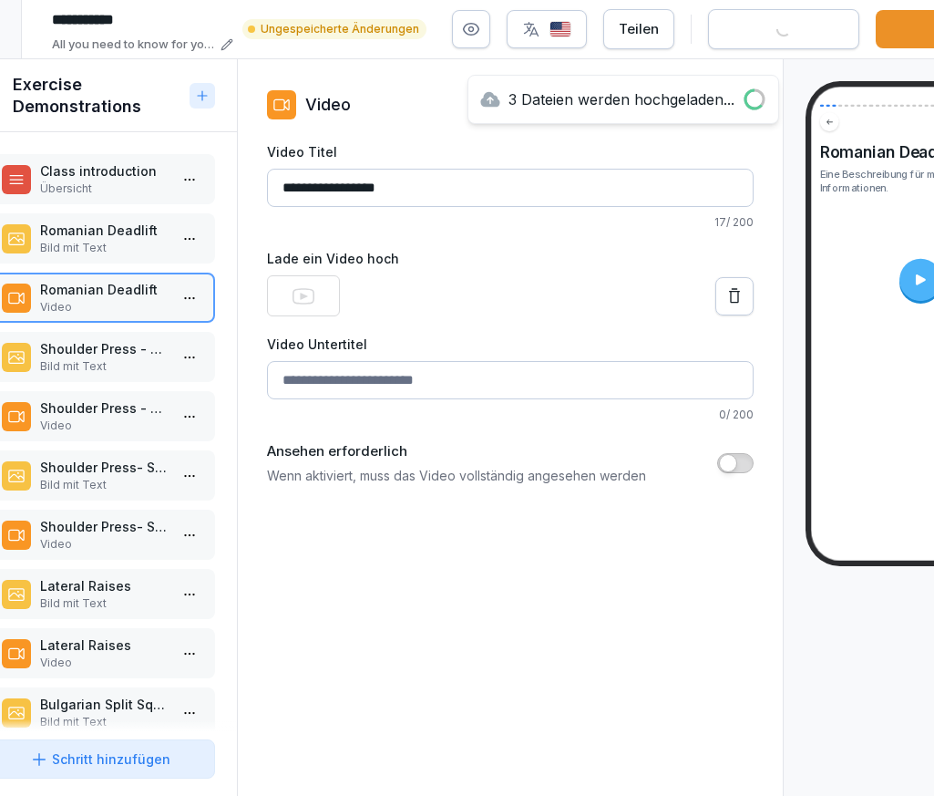
click at [116, 429] on p "Video" at bounding box center [104, 425] width 128 height 16
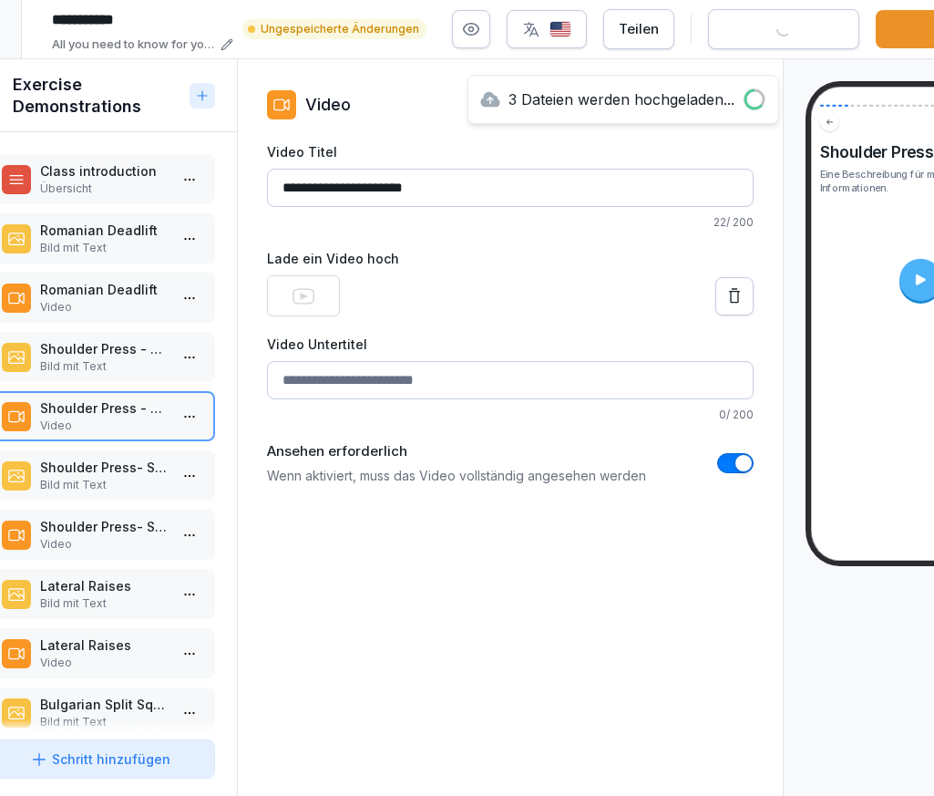
click at [734, 464] on button "button" at bounding box center [735, 463] width 36 height 20
click at [137, 523] on p "Shoulder Press- Side" at bounding box center [104, 526] width 128 height 19
click at [731, 467] on button "button" at bounding box center [735, 463] width 36 height 20
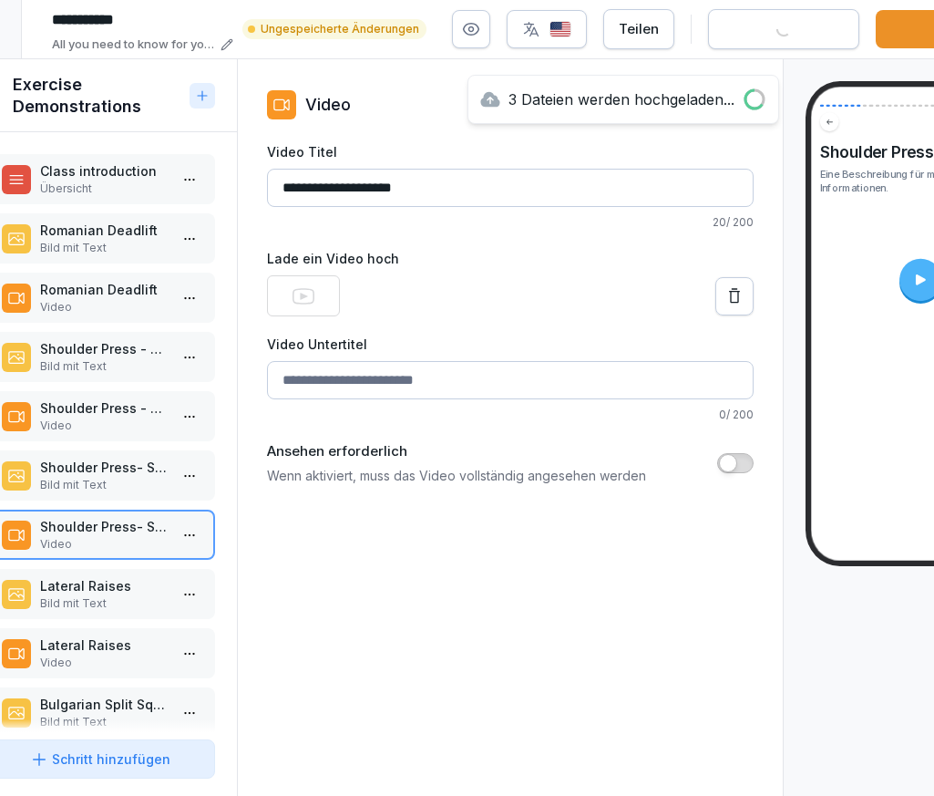
click at [107, 644] on p "Lateral Raises" at bounding box center [104, 644] width 128 height 19
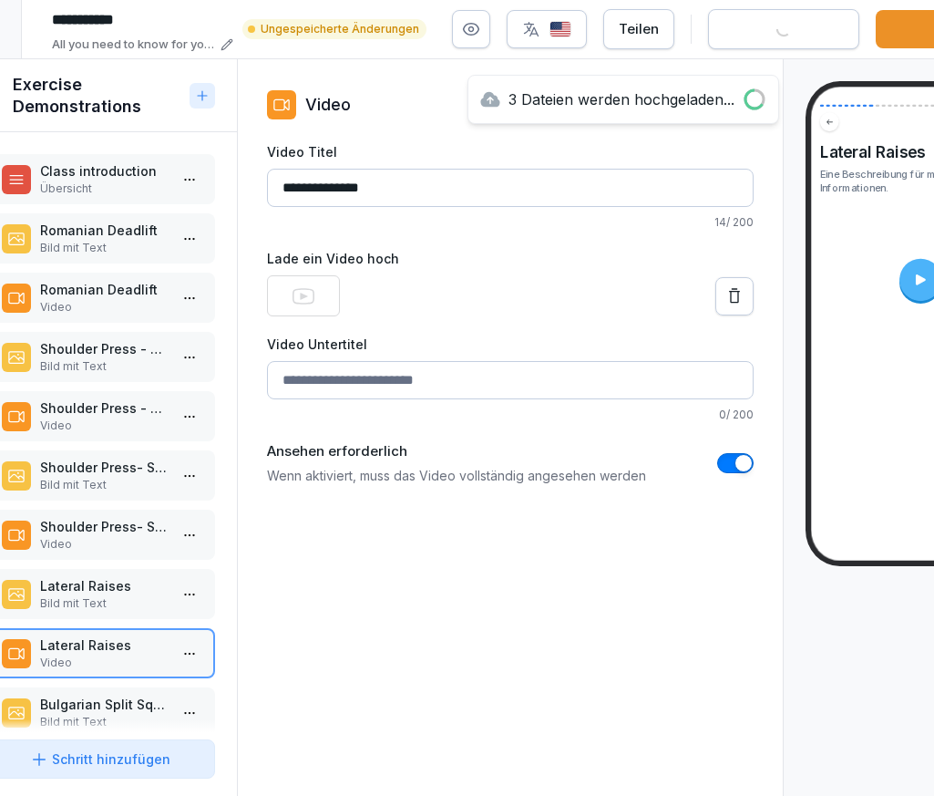
click at [737, 455] on button "button" at bounding box center [735, 463] width 36 height 20
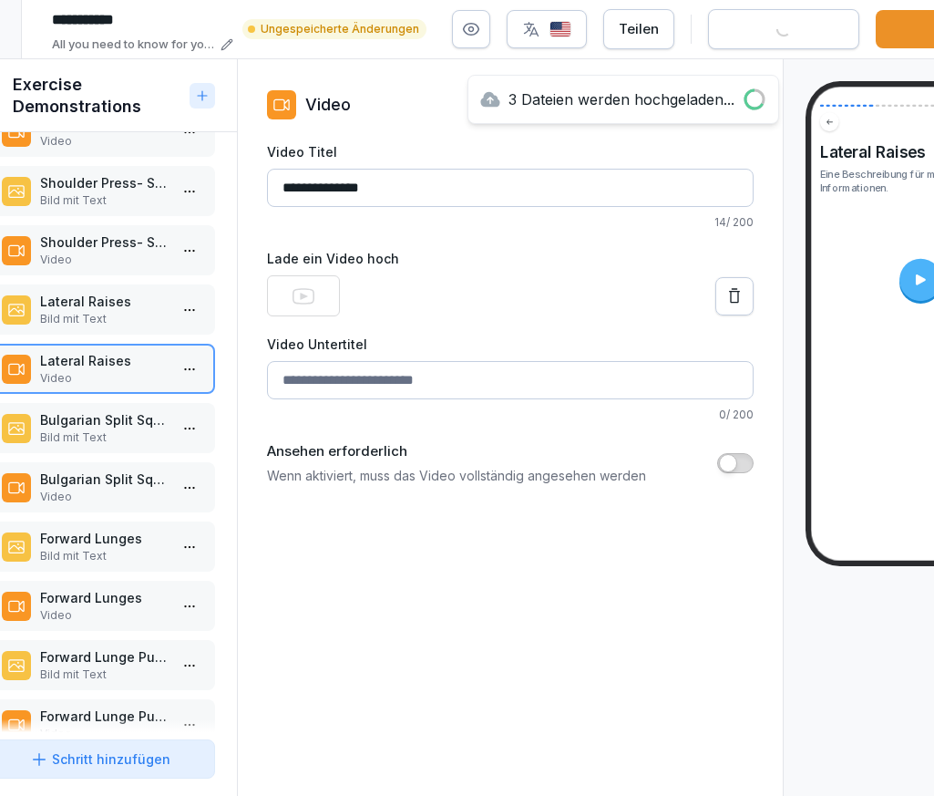
scroll to position [294, 0]
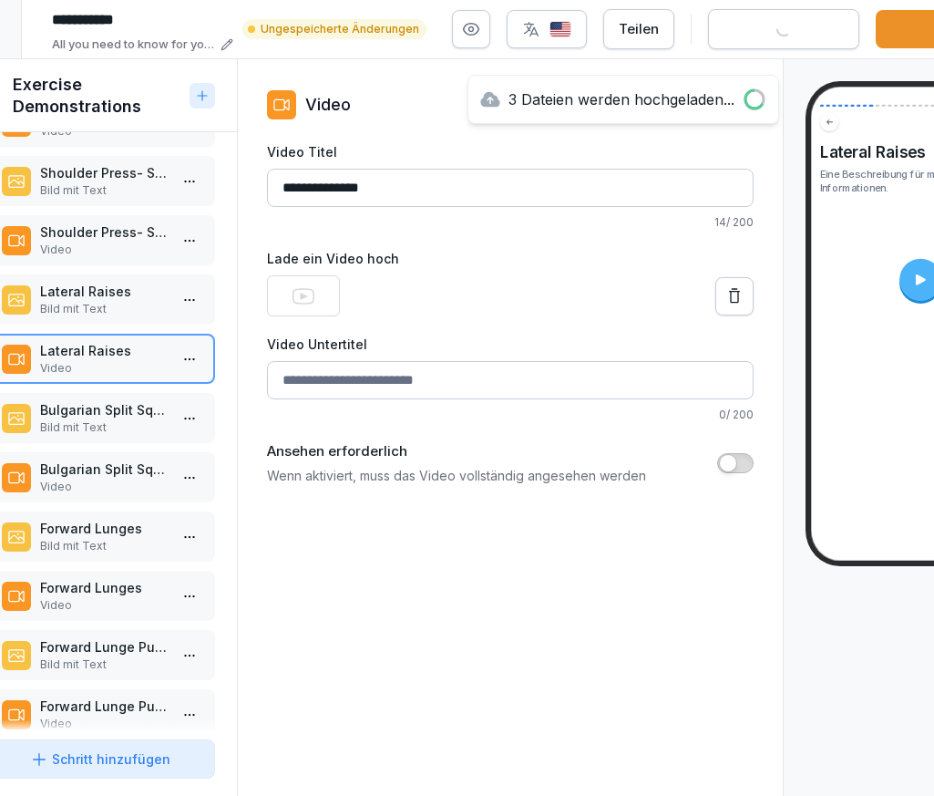
click at [115, 476] on p "Bulgarian Split Squats" at bounding box center [104, 468] width 128 height 19
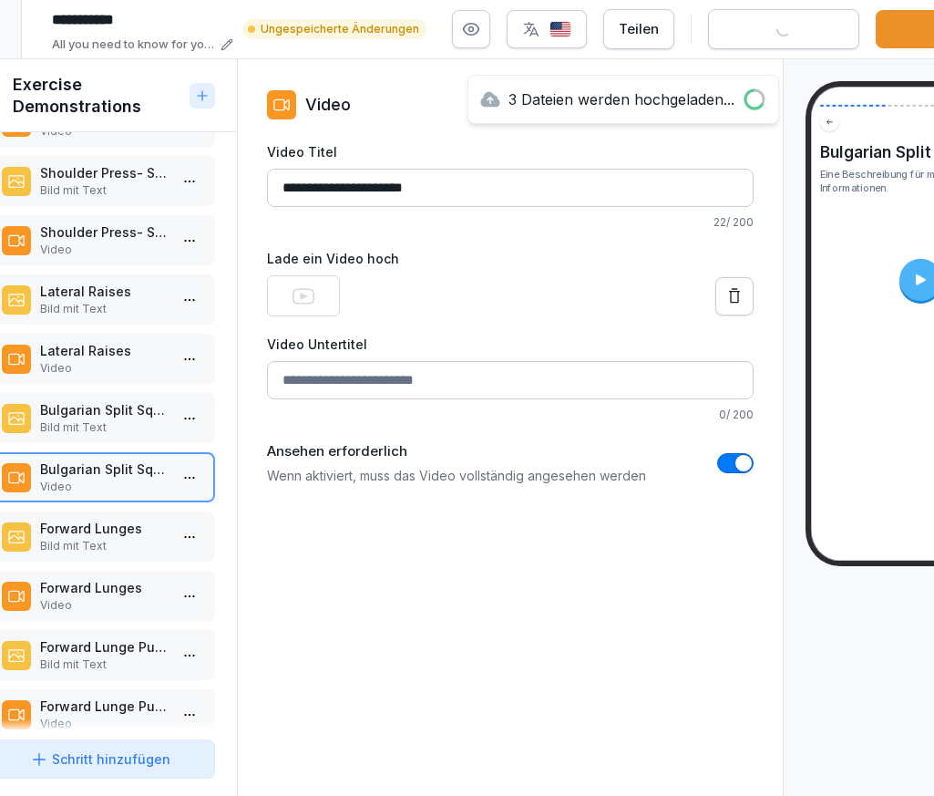
click at [728, 464] on button "button" at bounding box center [735, 463] width 36 height 20
click at [139, 602] on p "Video" at bounding box center [104, 605] width 128 height 16
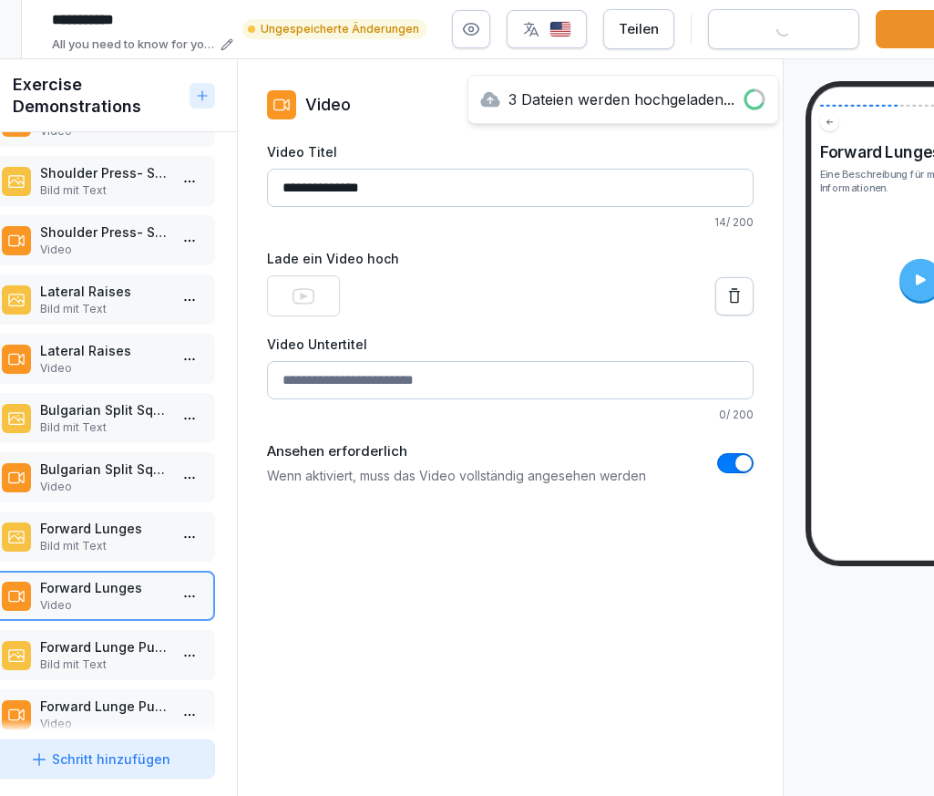
click at [732, 454] on button "button" at bounding box center [735, 463] width 36 height 20
click at [124, 708] on div "Forward Lunge Pulse Video" at bounding box center [104, 707] width 128 height 36
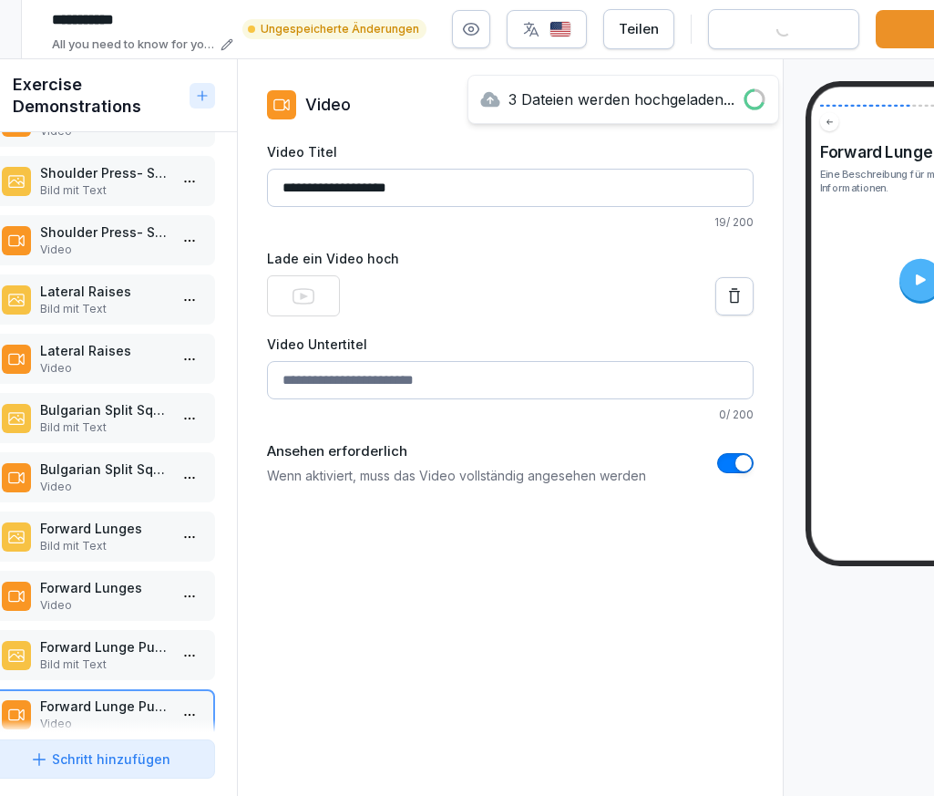
click at [730, 459] on button "button" at bounding box center [735, 463] width 36 height 20
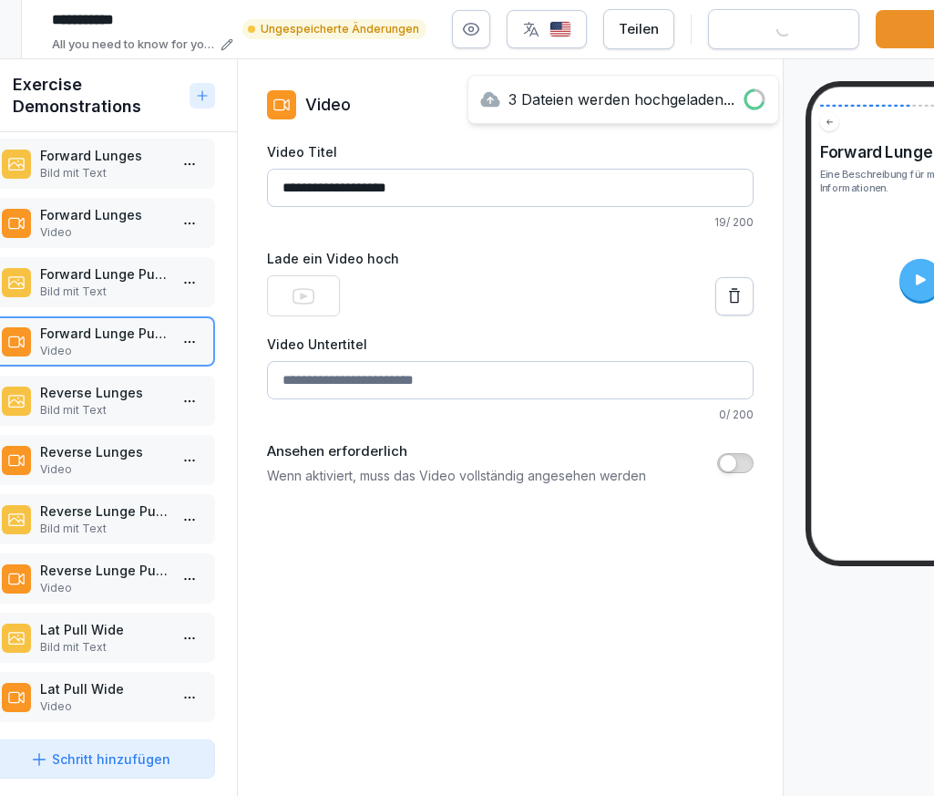
scroll to position [711, 0]
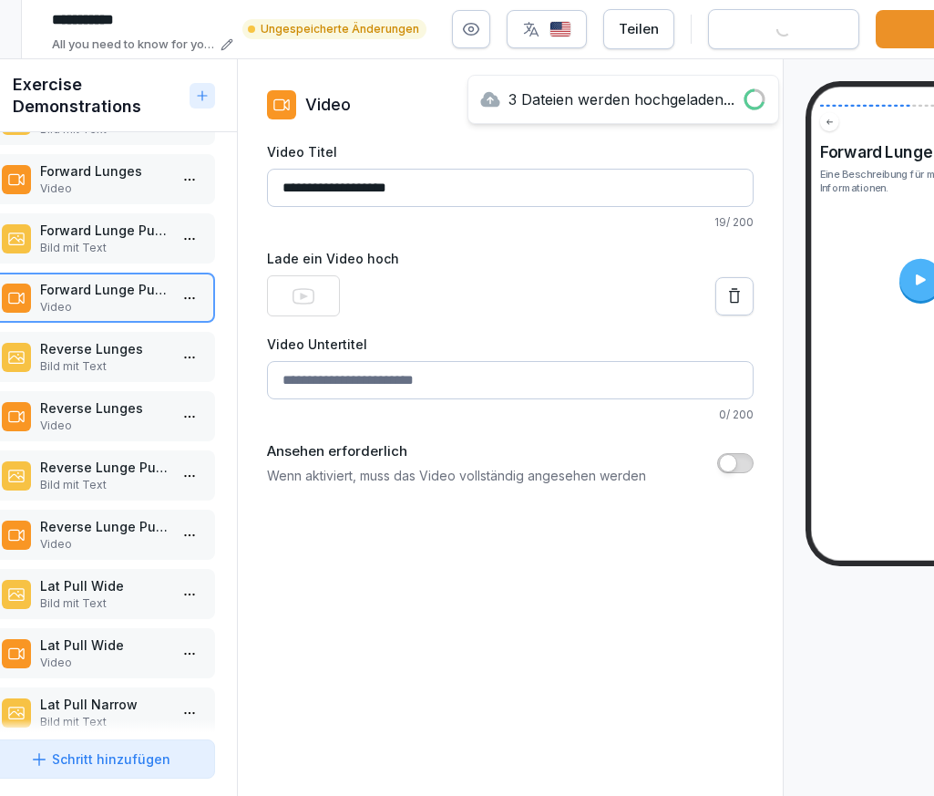
click at [142, 429] on p "Video" at bounding box center [104, 425] width 128 height 16
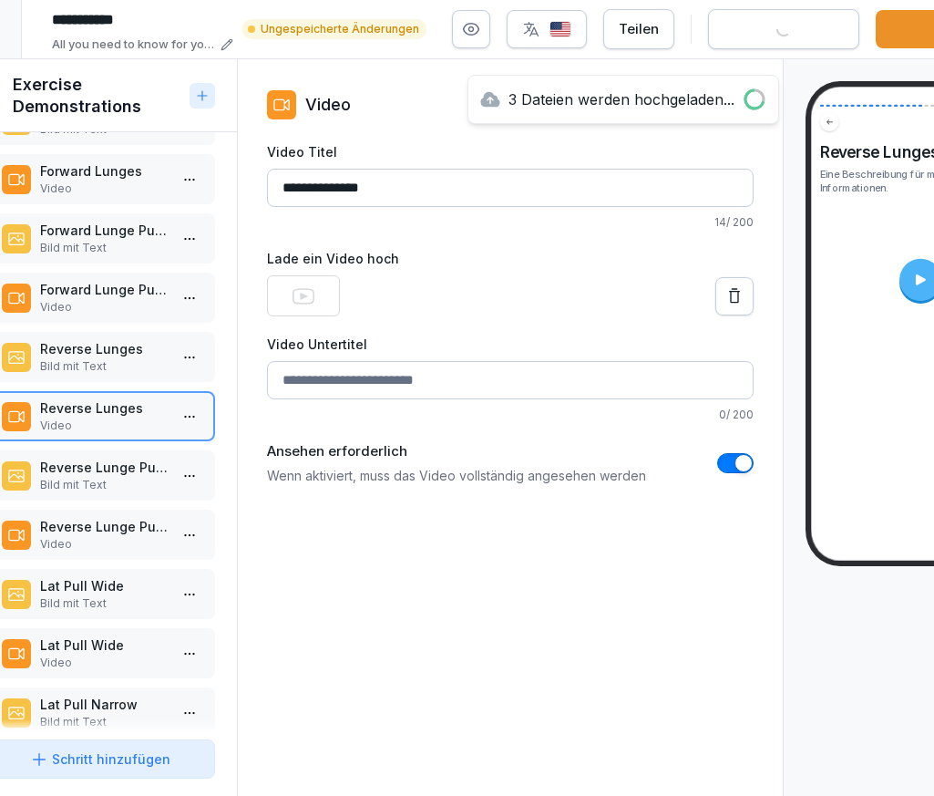
click at [730, 468] on button "button" at bounding box center [735, 463] width 36 height 20
click at [72, 527] on p "Reverse Lunge Pulse" at bounding box center [104, 526] width 128 height 19
click at [717, 463] on button "button" at bounding box center [735, 463] width 36 height 20
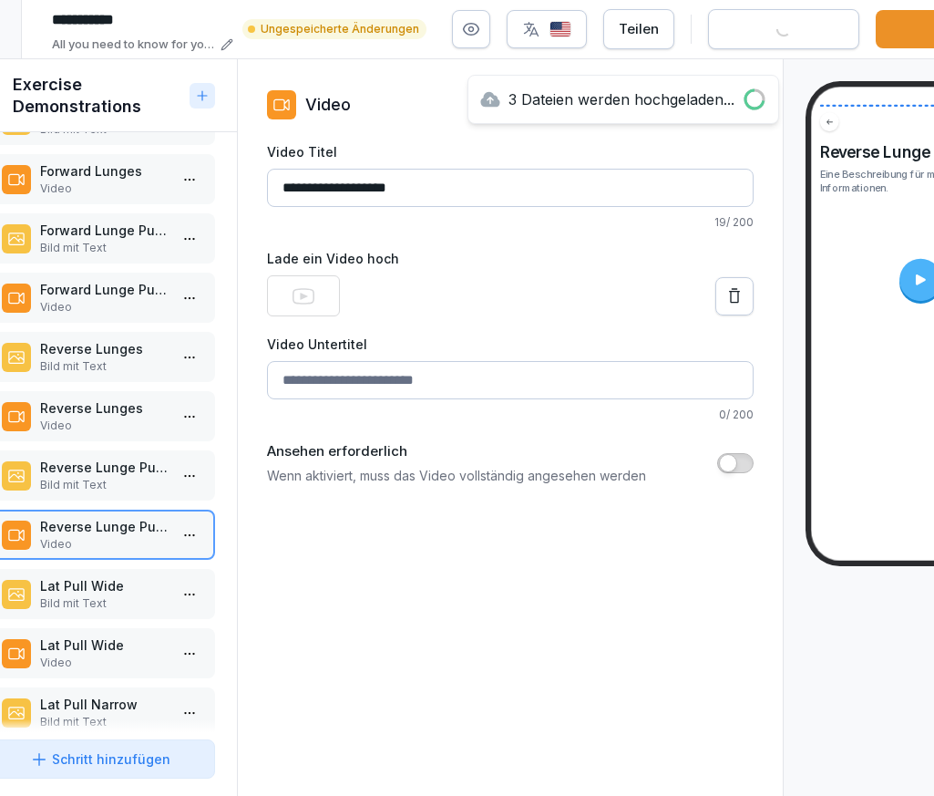
click at [86, 654] on p "Video" at bounding box center [104, 662] width 128 height 16
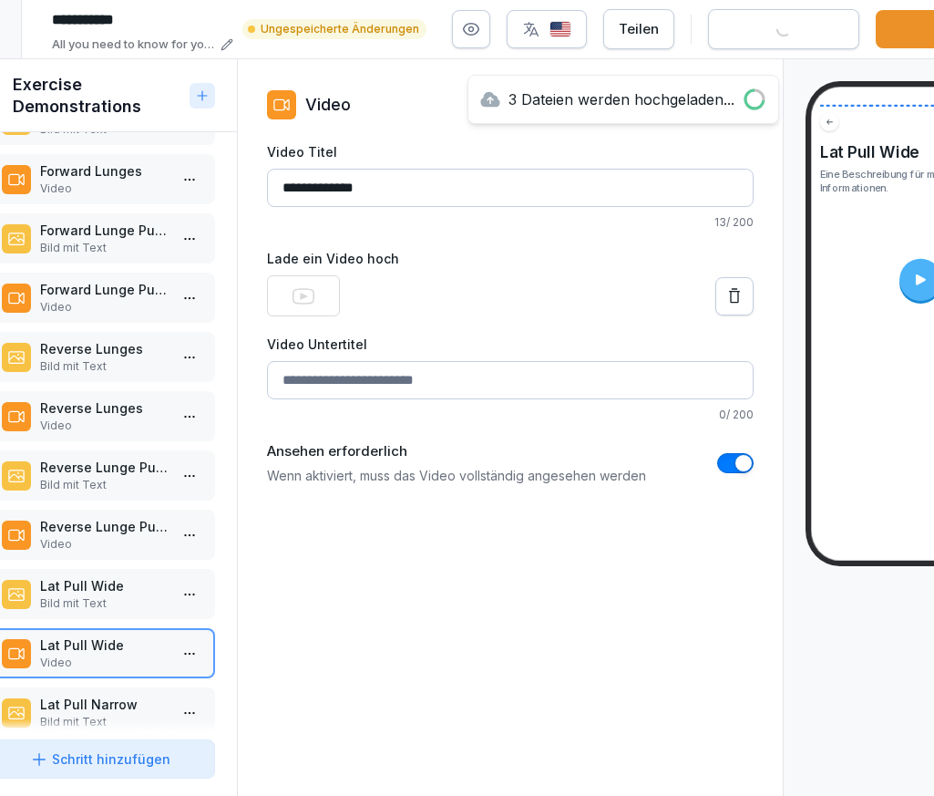
click at [739, 464] on span "button" at bounding box center [744, 463] width 18 height 18
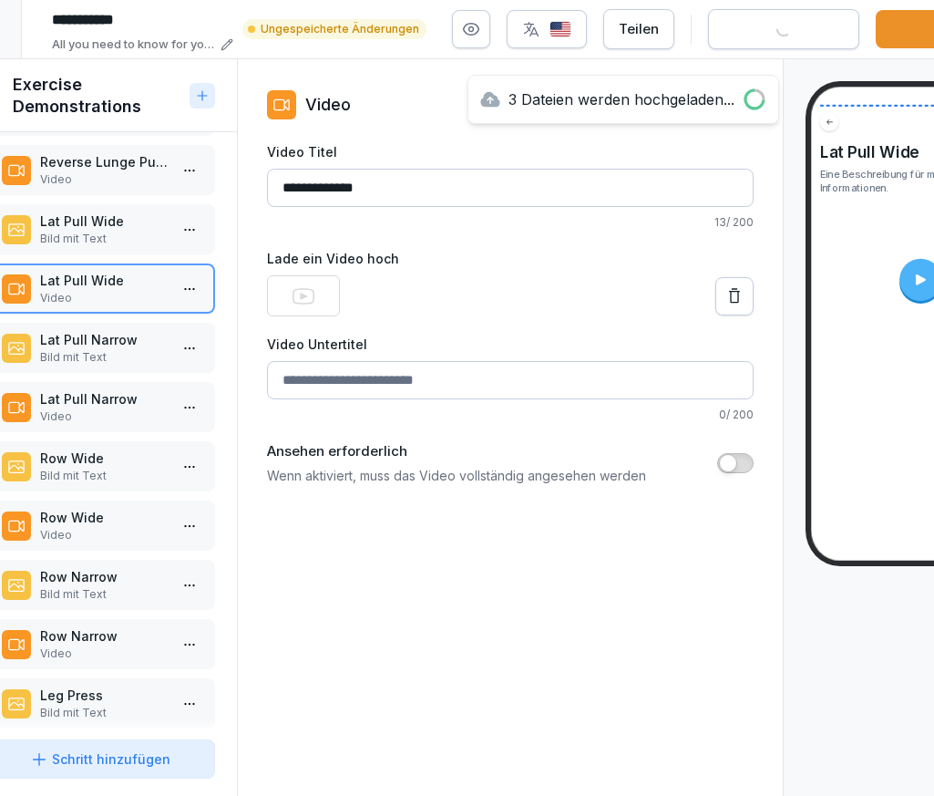
scroll to position [1080, 0]
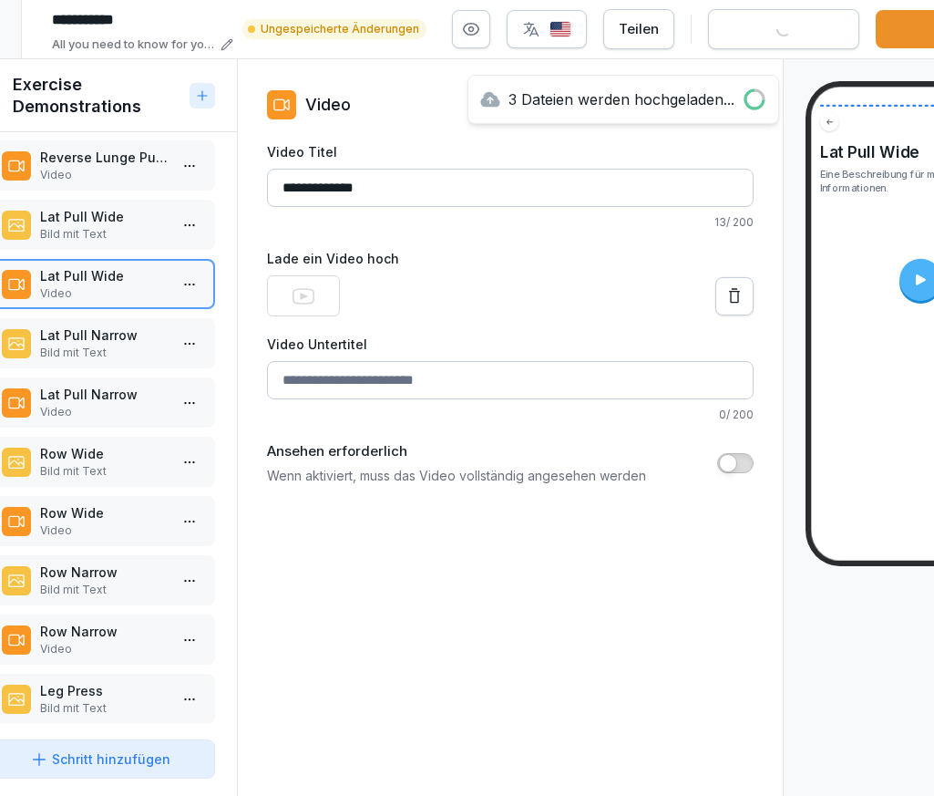
click at [118, 392] on p "Lat Pull Narrow" at bounding box center [104, 394] width 128 height 19
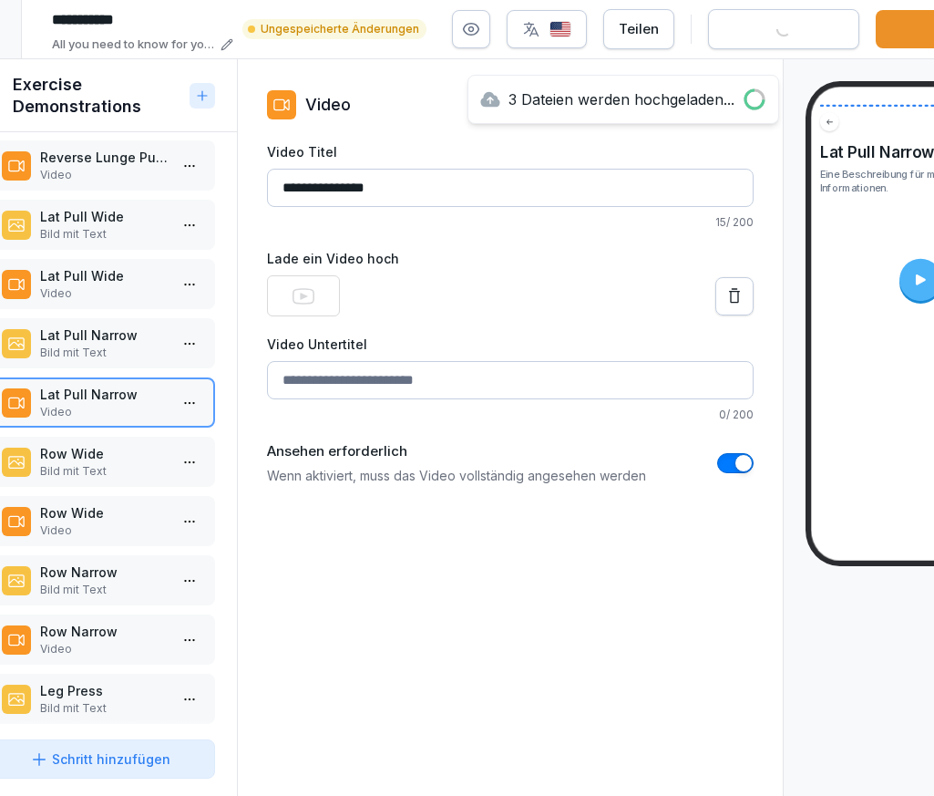
click at [727, 462] on button "button" at bounding box center [735, 463] width 36 height 20
click at [102, 522] on p "Video" at bounding box center [104, 530] width 128 height 16
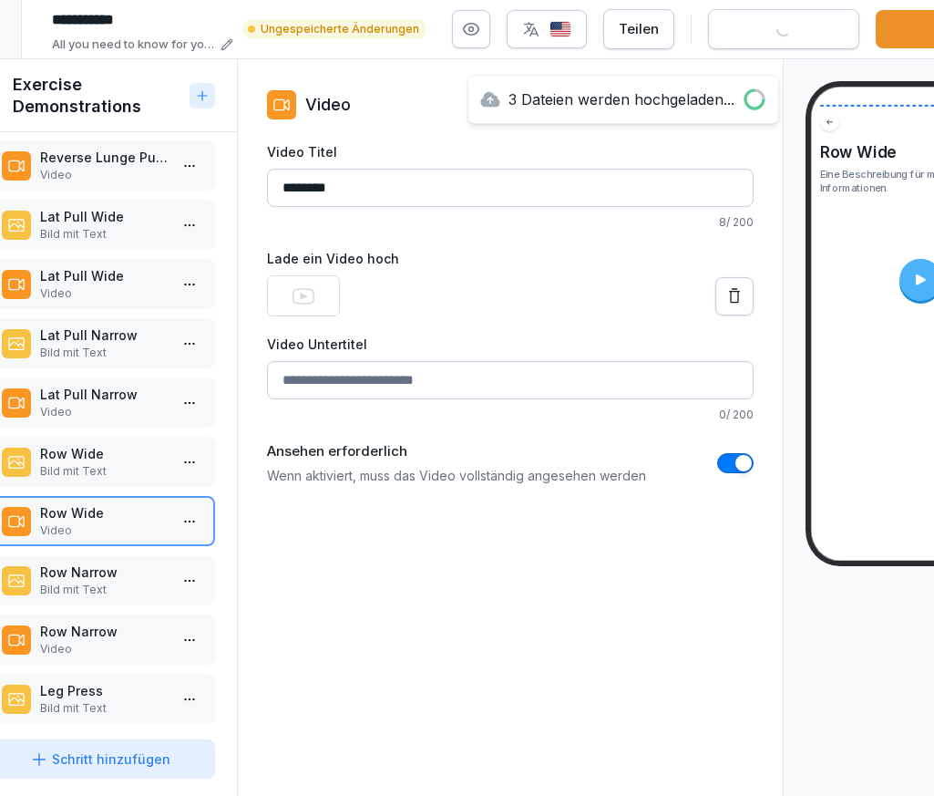
click at [734, 460] on button "button" at bounding box center [735, 463] width 36 height 20
click at [143, 633] on p "Row Narrow" at bounding box center [104, 631] width 128 height 19
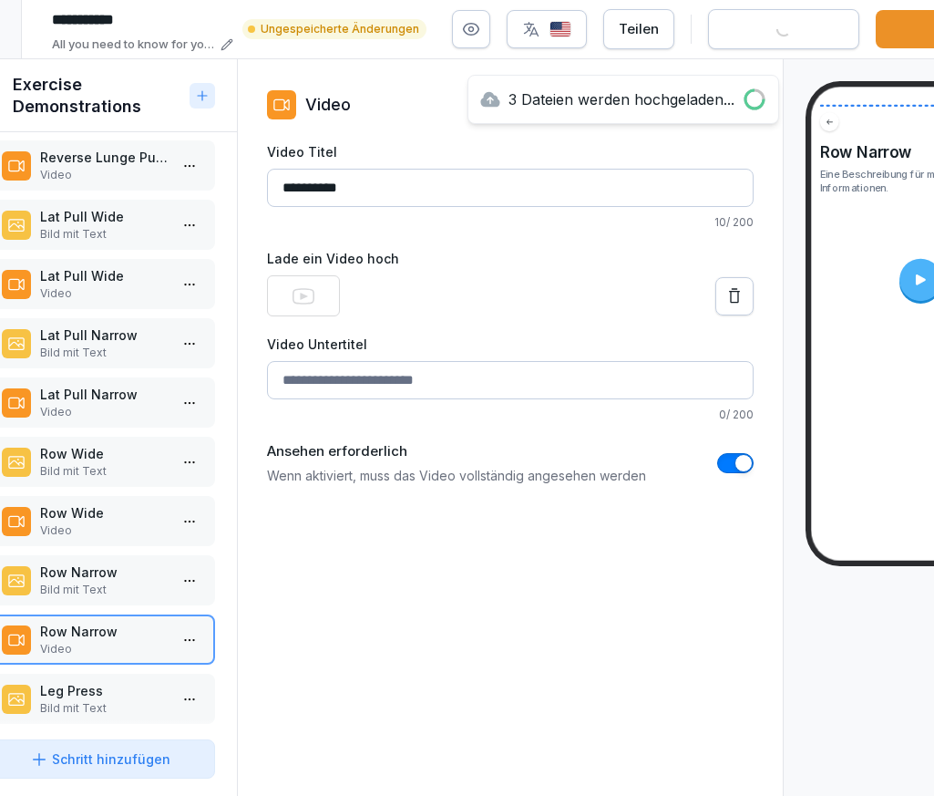
click at [735, 459] on span "button" at bounding box center [744, 463] width 18 height 18
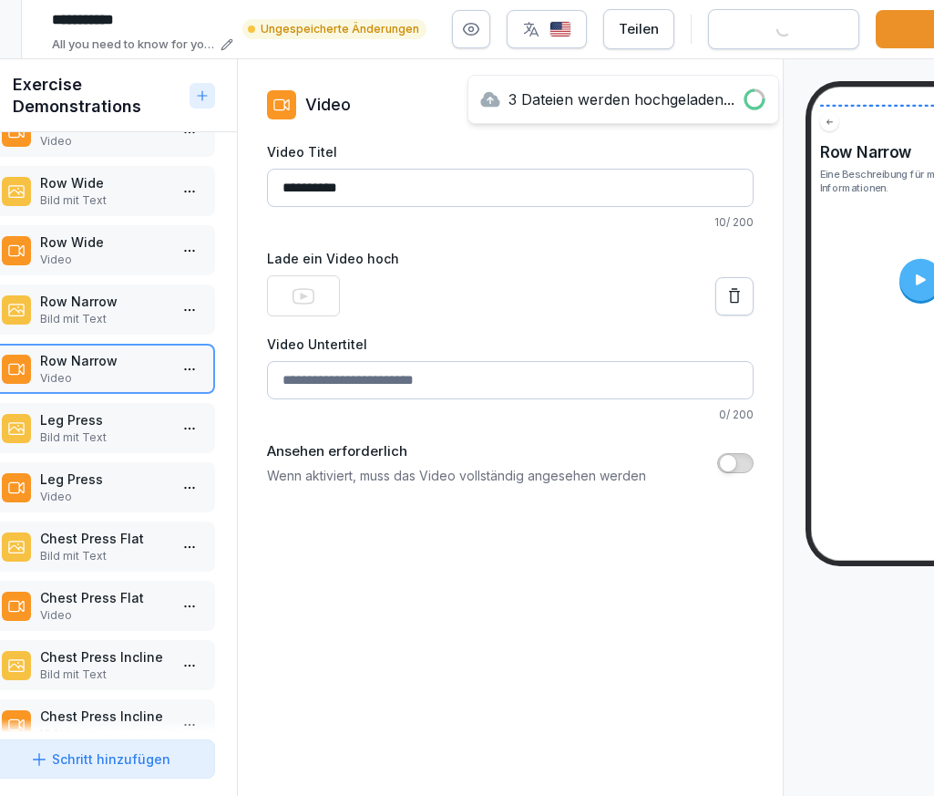
scroll to position [1390, 0]
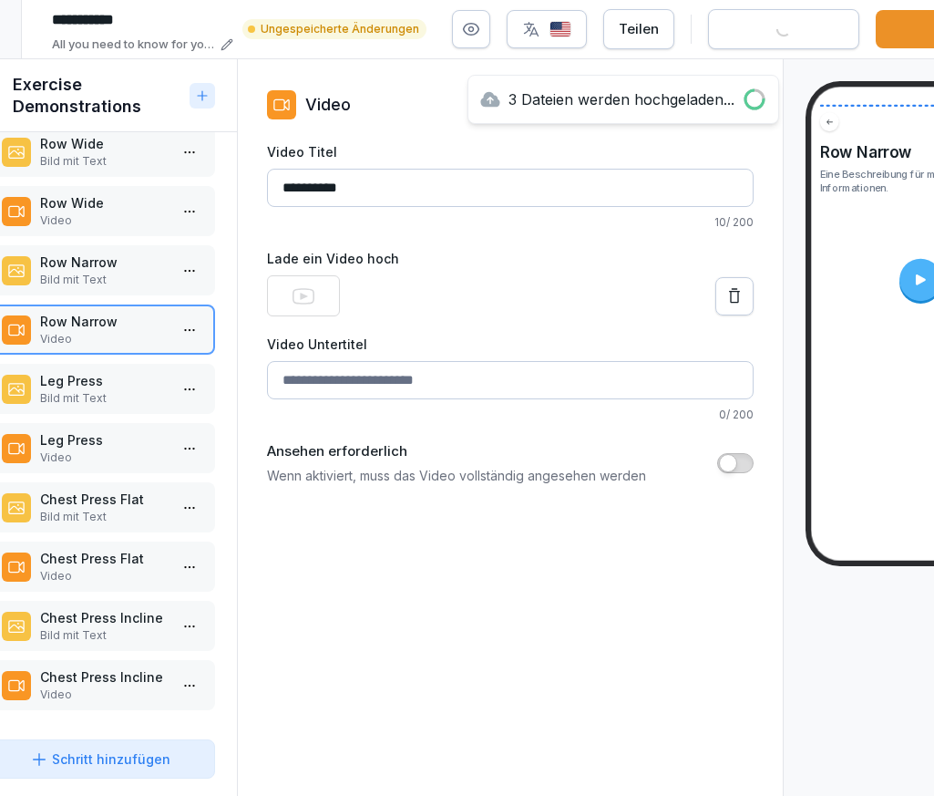
click at [144, 447] on p "Leg Press" at bounding box center [104, 439] width 128 height 19
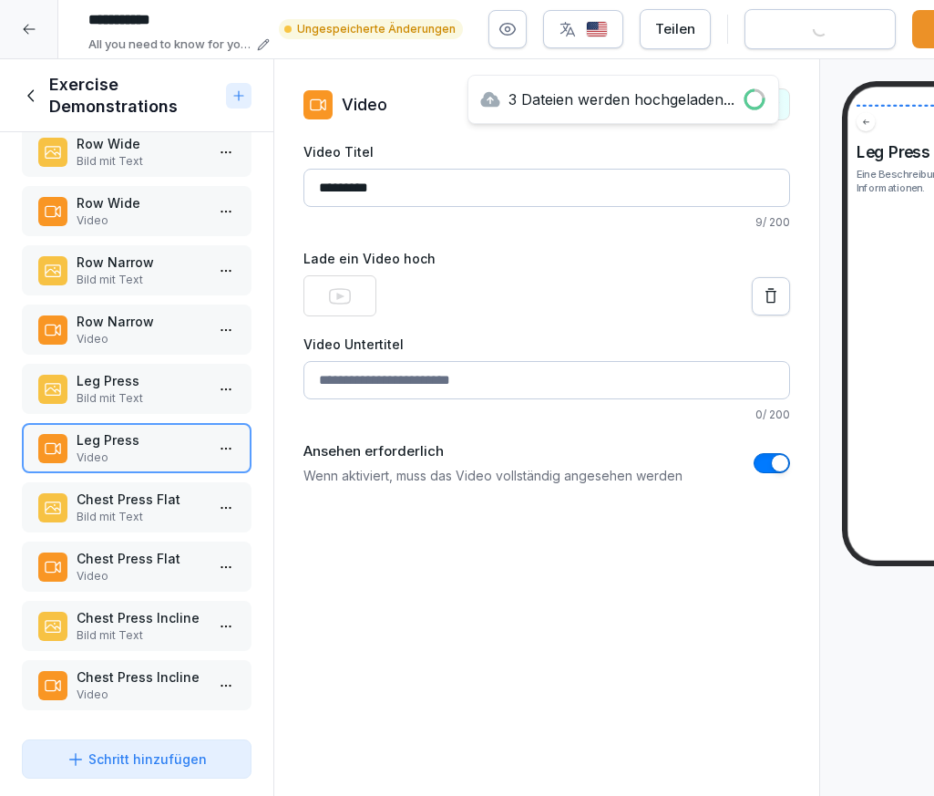
click at [784, 463] on span "button" at bounding box center [780, 463] width 18 height 18
click at [197, 570] on p "Video" at bounding box center [141, 576] width 128 height 16
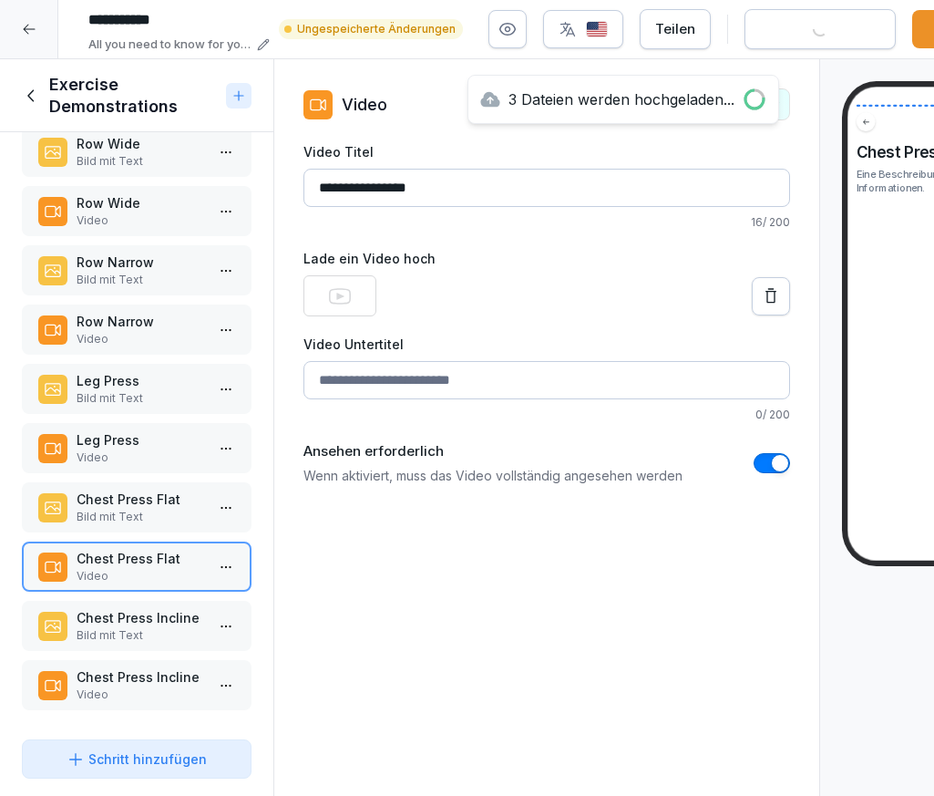
click at [767, 458] on button "button" at bounding box center [772, 463] width 36 height 20
click at [139, 696] on p "Video" at bounding box center [141, 694] width 128 height 16
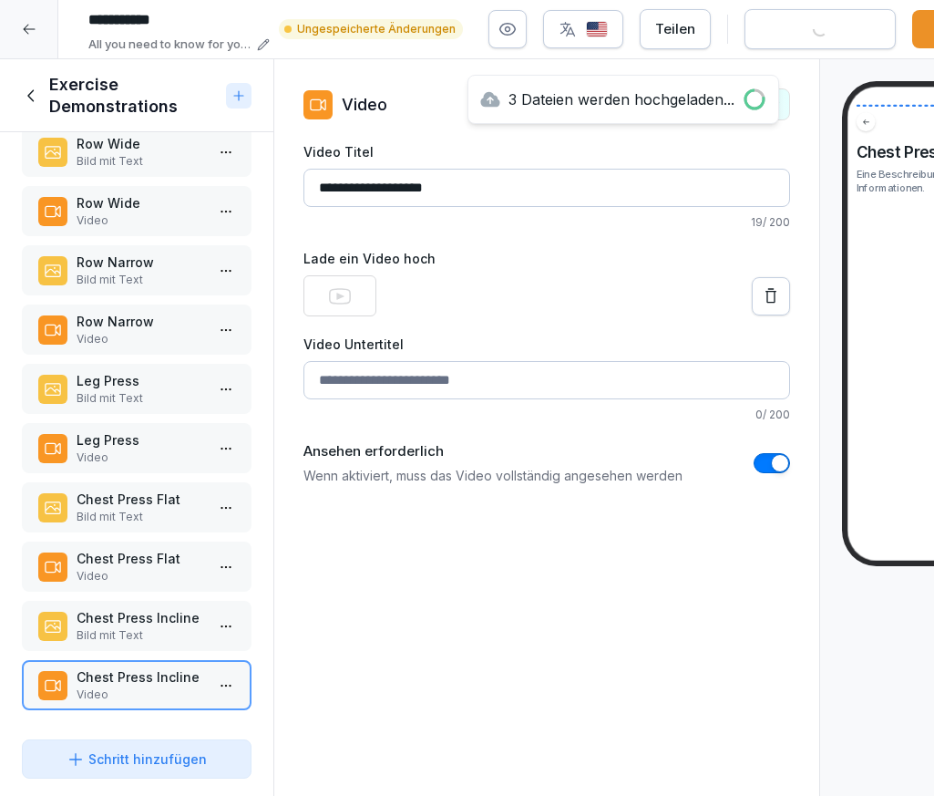
click at [763, 462] on button "button" at bounding box center [772, 463] width 36 height 20
click at [610, 568] on div "**********" at bounding box center [546, 427] width 547 height 737
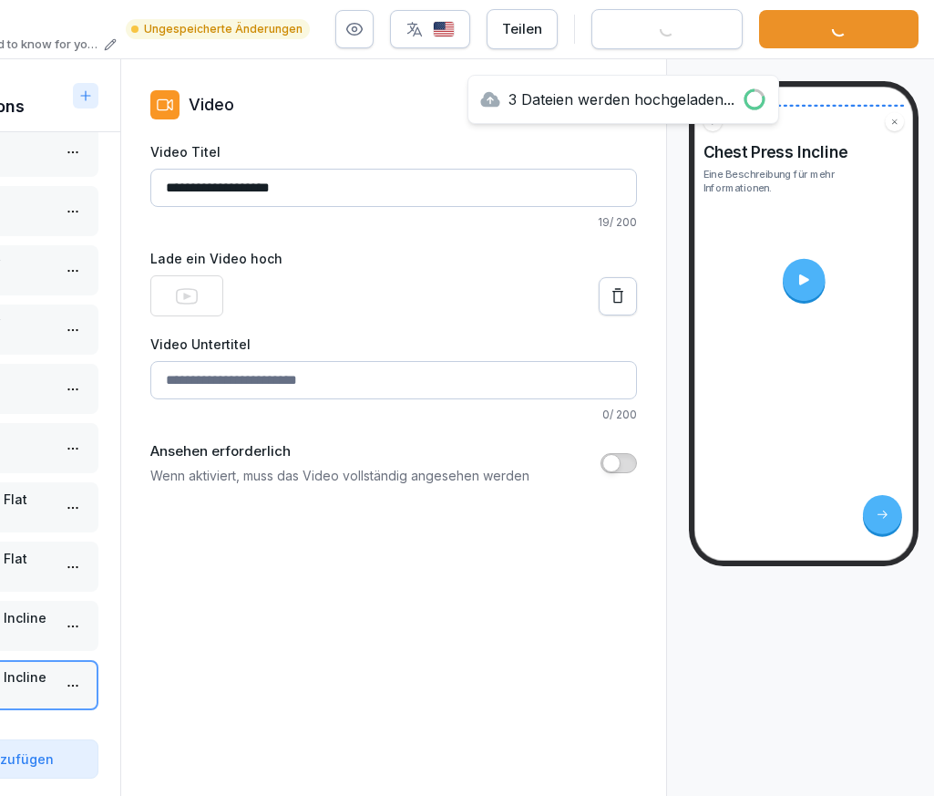
scroll to position [0, 159]
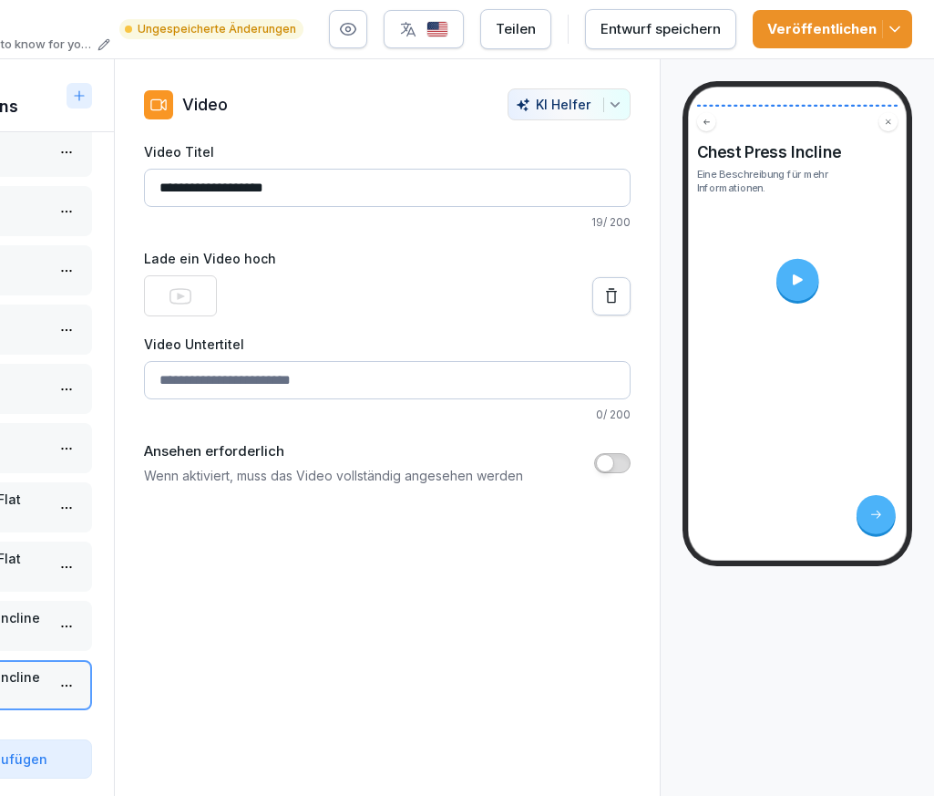
click at [791, 38] on div "Veröffentlichen" at bounding box center [832, 29] width 130 height 20
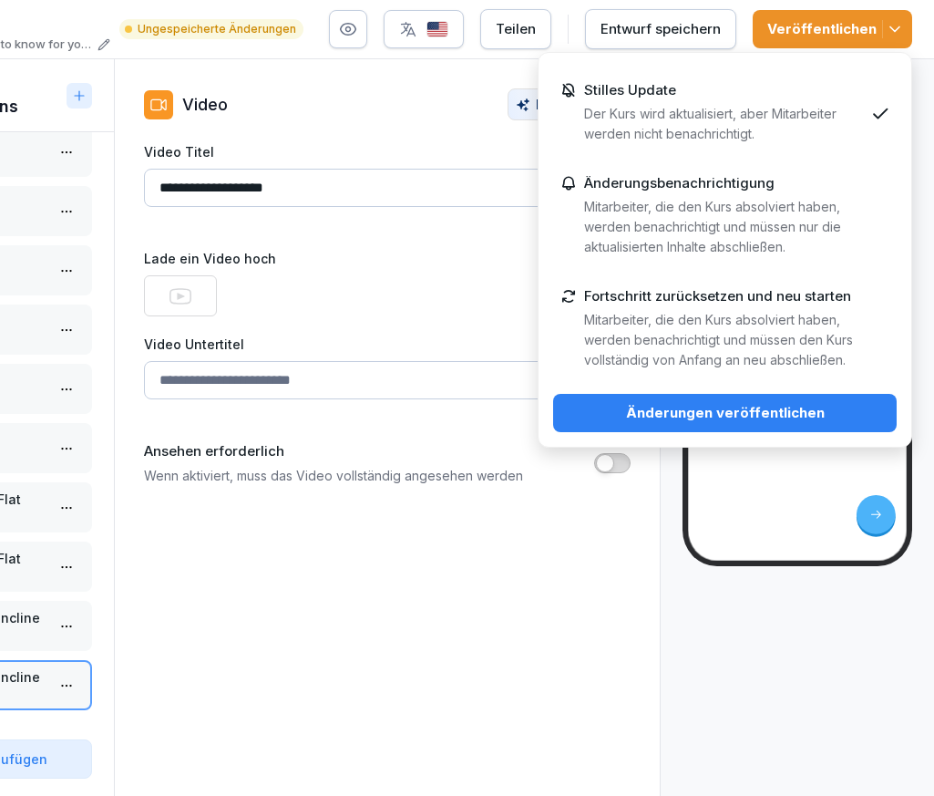
click at [724, 420] on div "Änderungen veröffentlichen" at bounding box center [725, 413] width 314 height 20
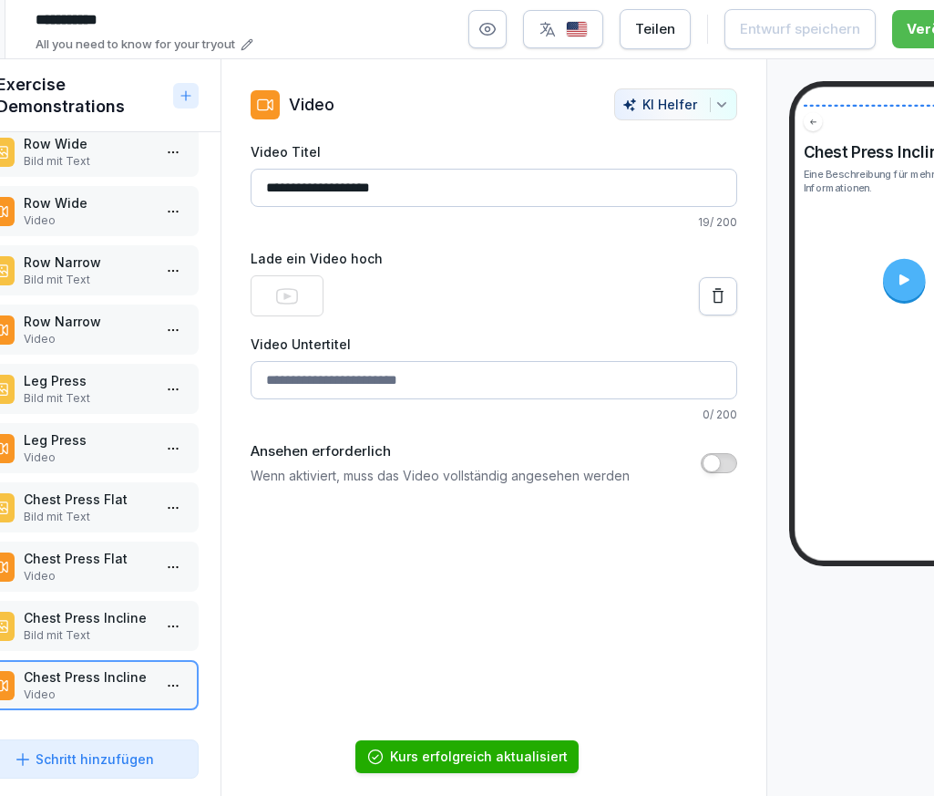
scroll to position [0, 0]
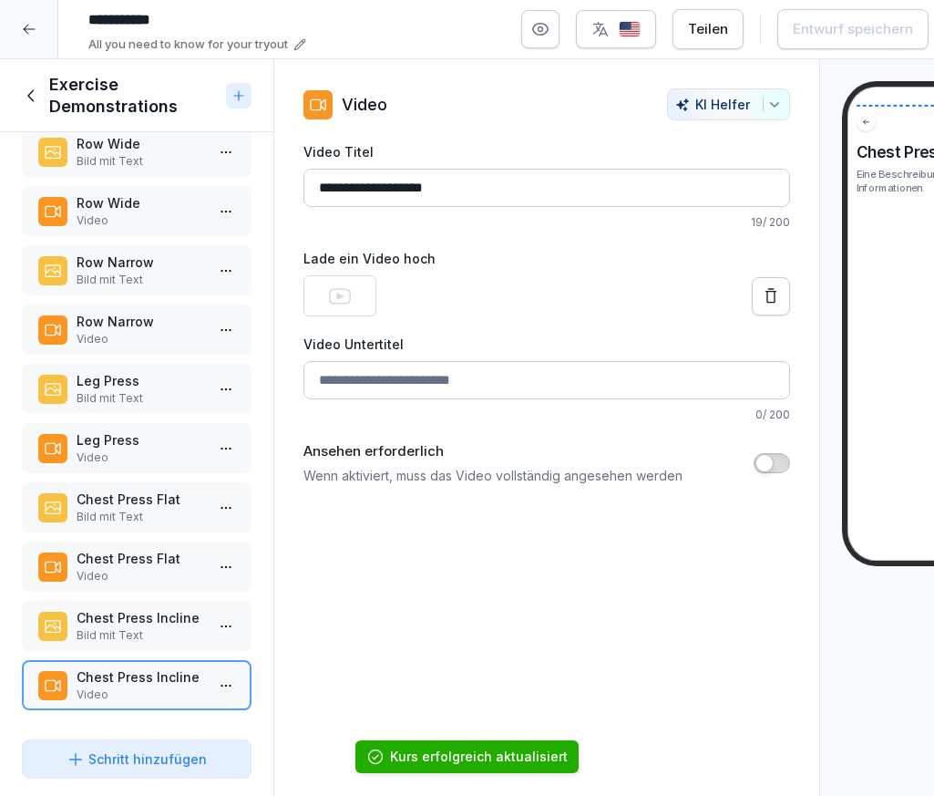
click at [11, 25] on div at bounding box center [29, 29] width 58 height 58
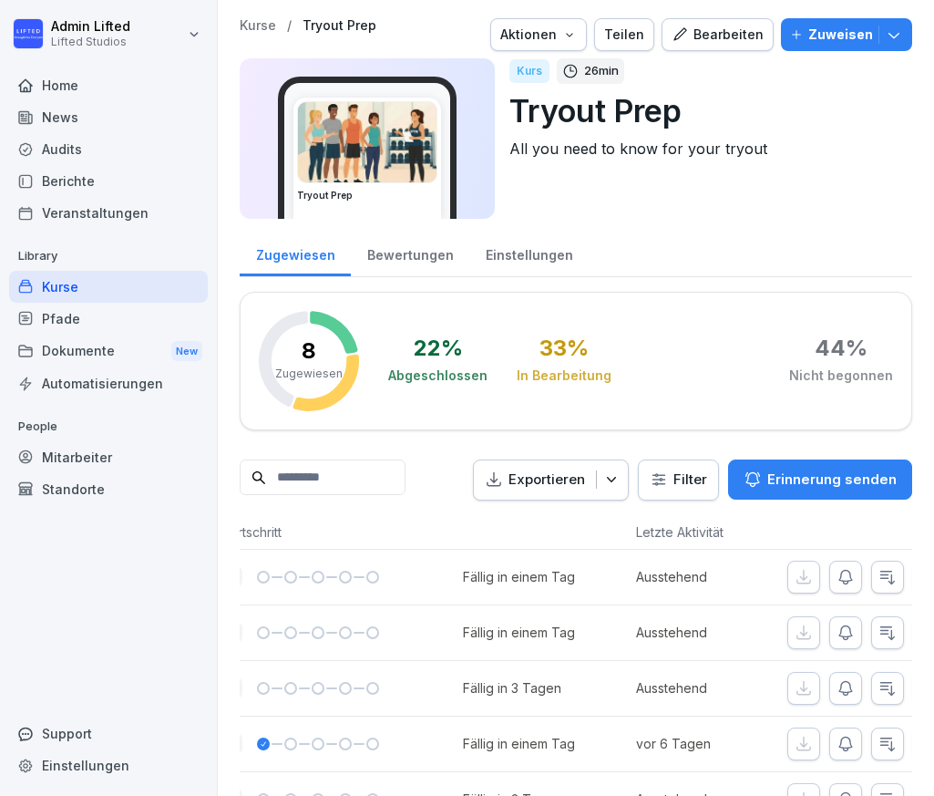
click at [846, 36] on p "Zuweisen" at bounding box center [840, 35] width 65 height 20
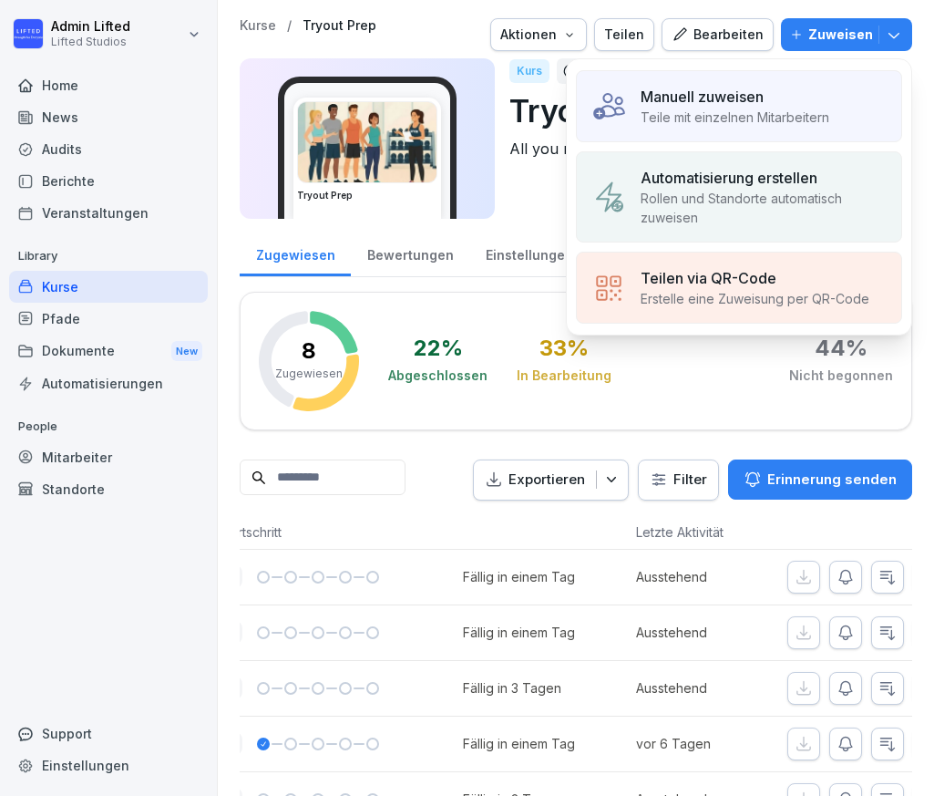
click at [661, 126] on p "Teile mit einzelnen Mitarbeitern" at bounding box center [735, 117] width 189 height 19
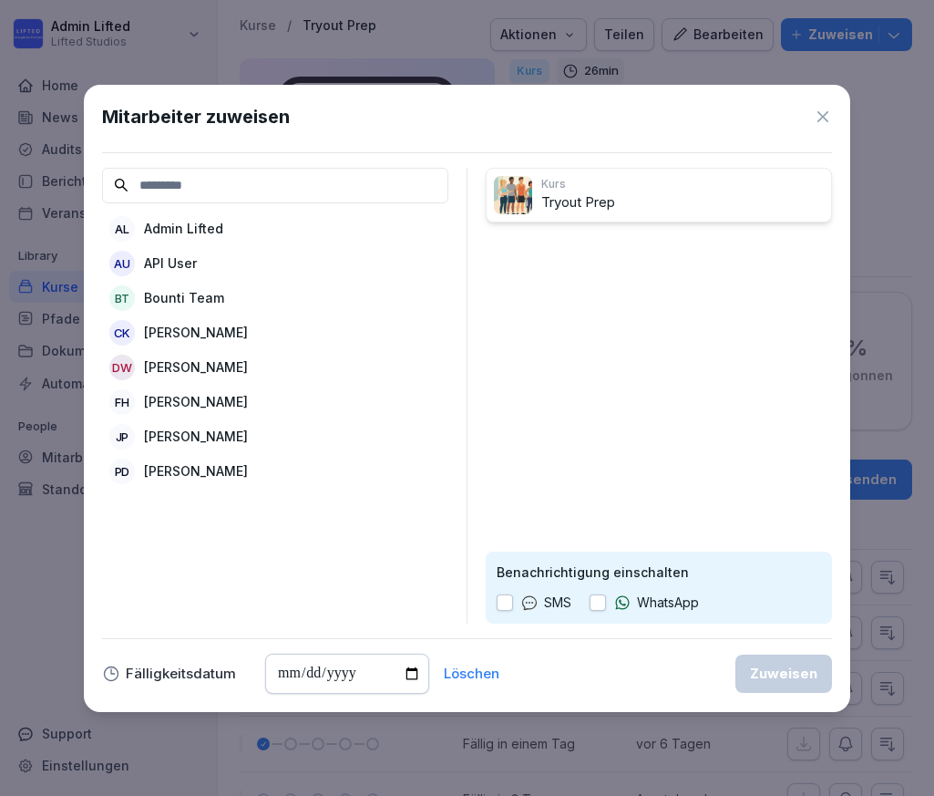
click at [209, 372] on p "[PERSON_NAME]" at bounding box center [196, 366] width 104 height 19
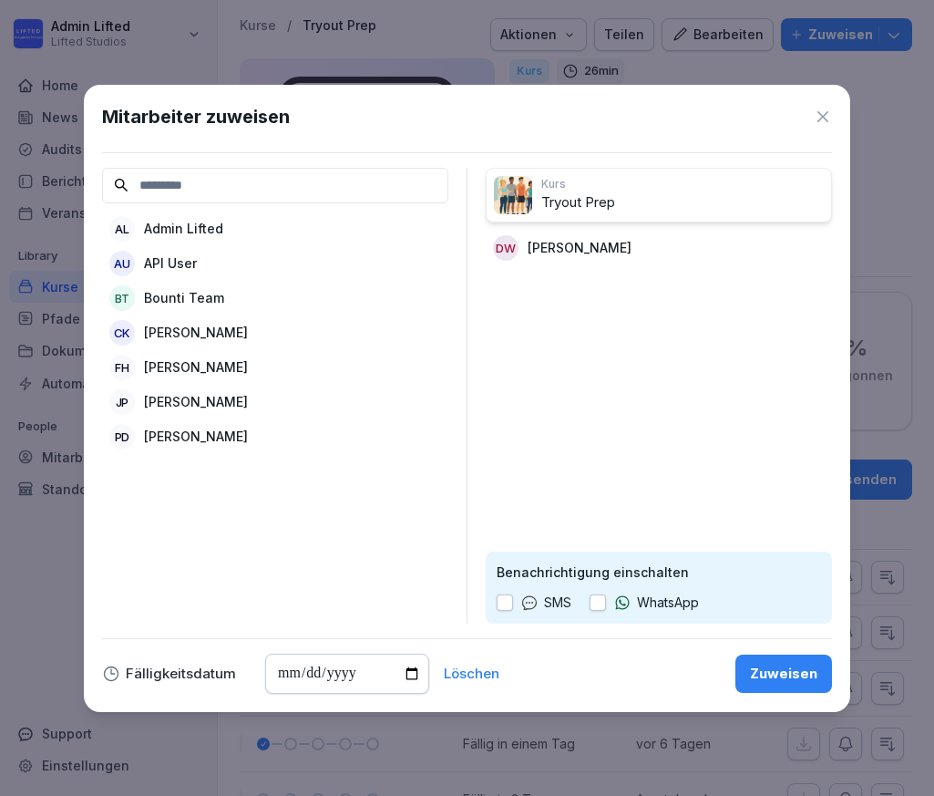
click at [771, 674] on div "Zuweisen" at bounding box center [783, 673] width 67 height 20
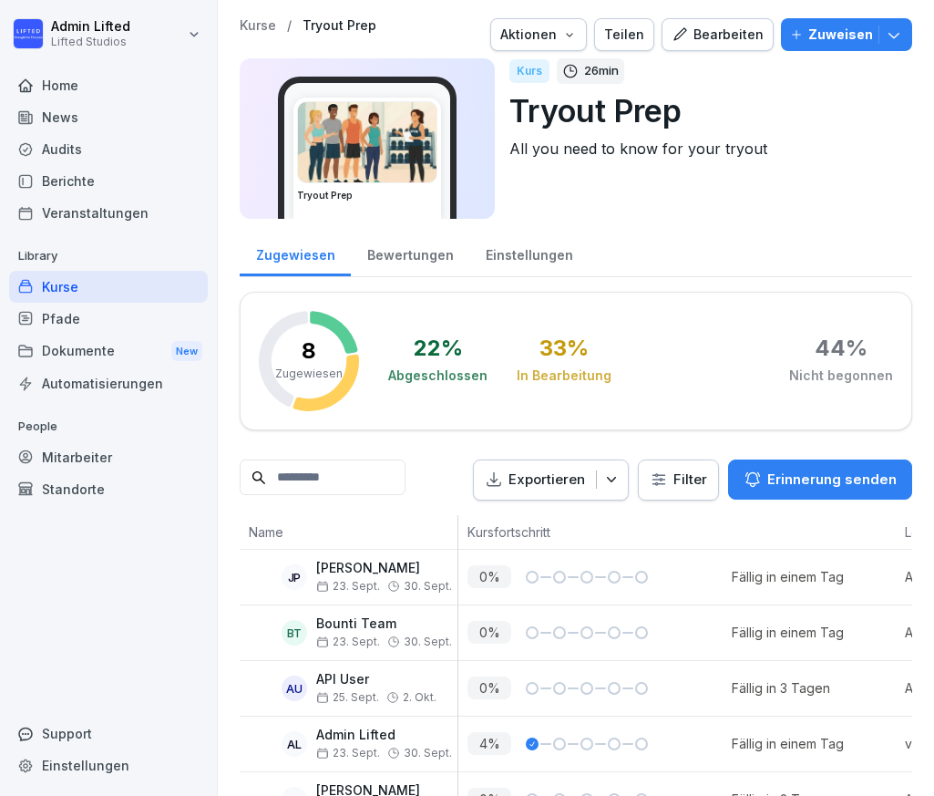
scroll to position [216, 0]
